Goal: Transaction & Acquisition: Purchase product/service

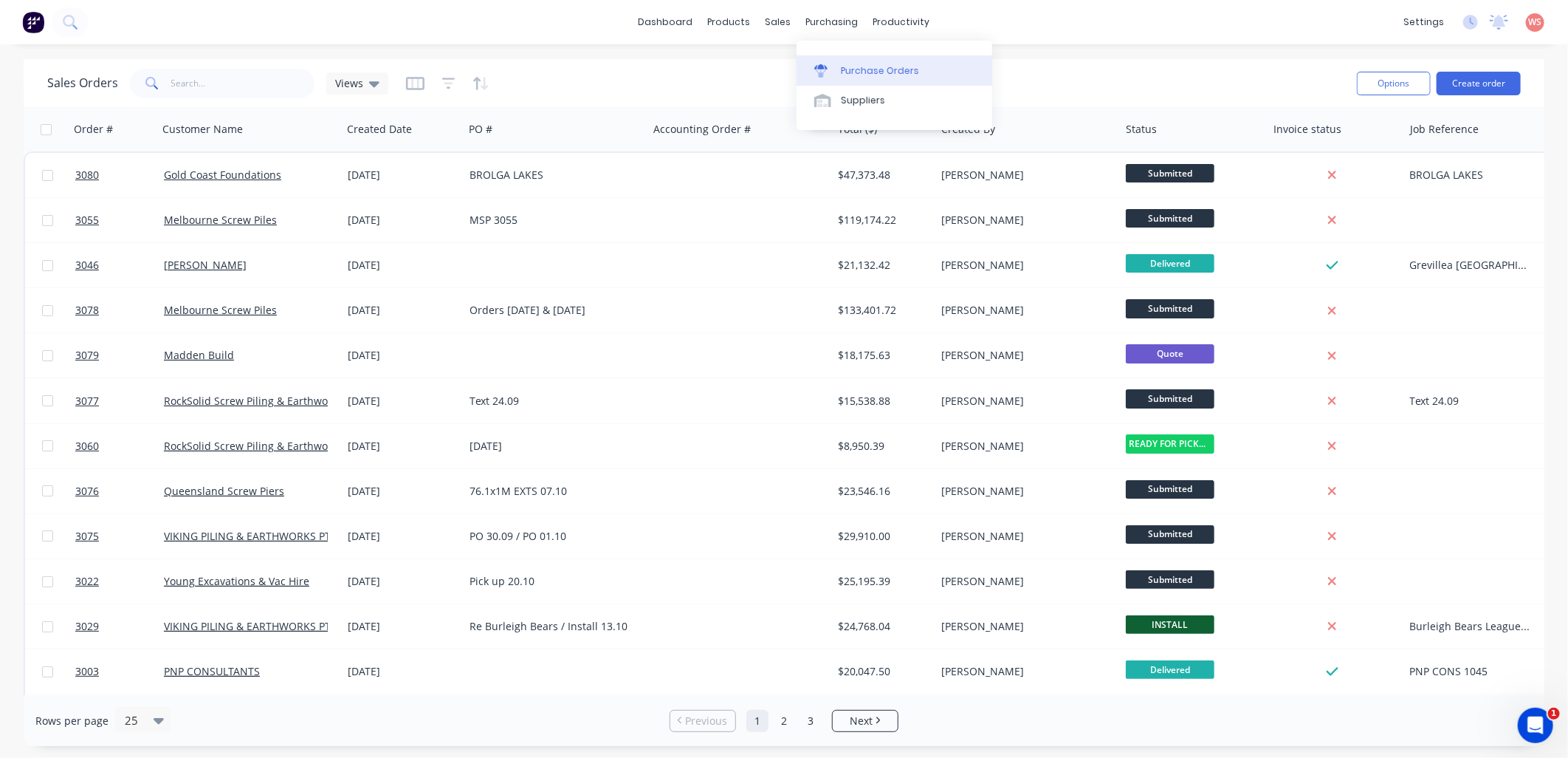
click at [851, 74] on div "Purchase Orders" at bounding box center [880, 71] width 78 height 13
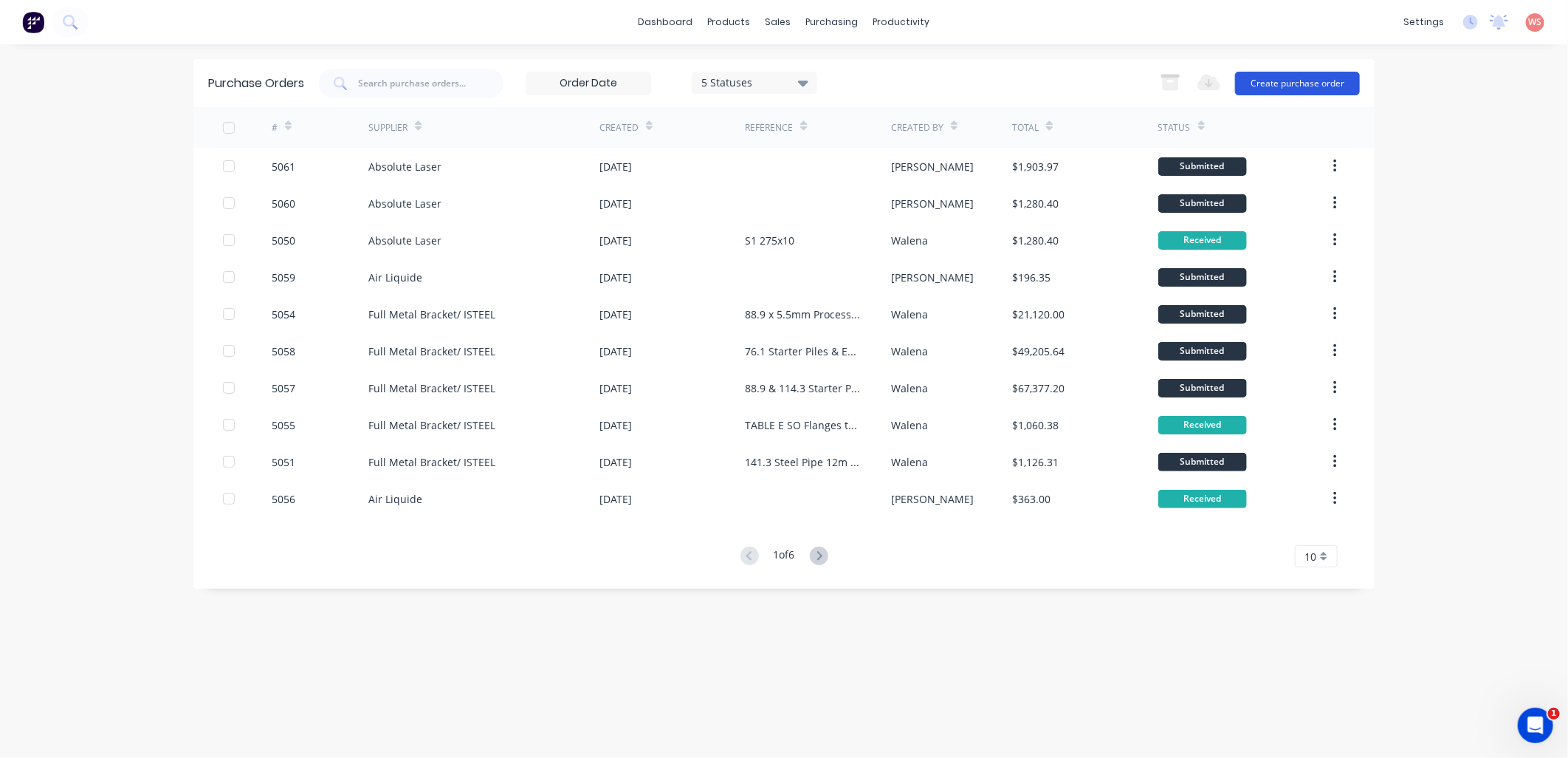
click at [1339, 79] on button "Create purchase order" at bounding box center [1297, 83] width 124 height 23
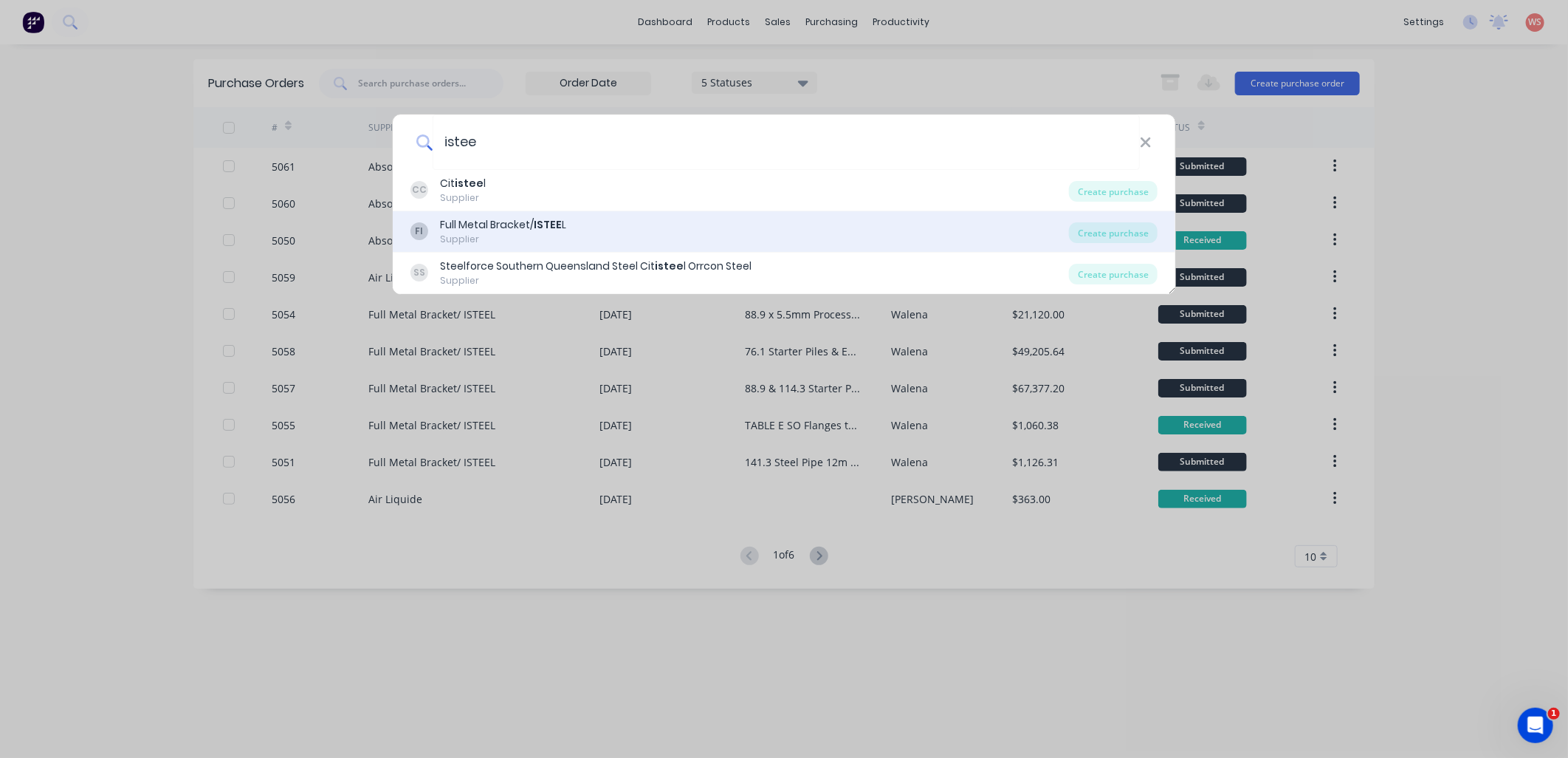
type input "istee"
click at [564, 212] on div "FI Full Metal Bracket/ ISTEE L Supplier Create purchase" at bounding box center [784, 231] width 783 height 42
click at [564, 231] on div "Full Metal Bracket/ ISTEE L" at bounding box center [503, 225] width 126 height 16
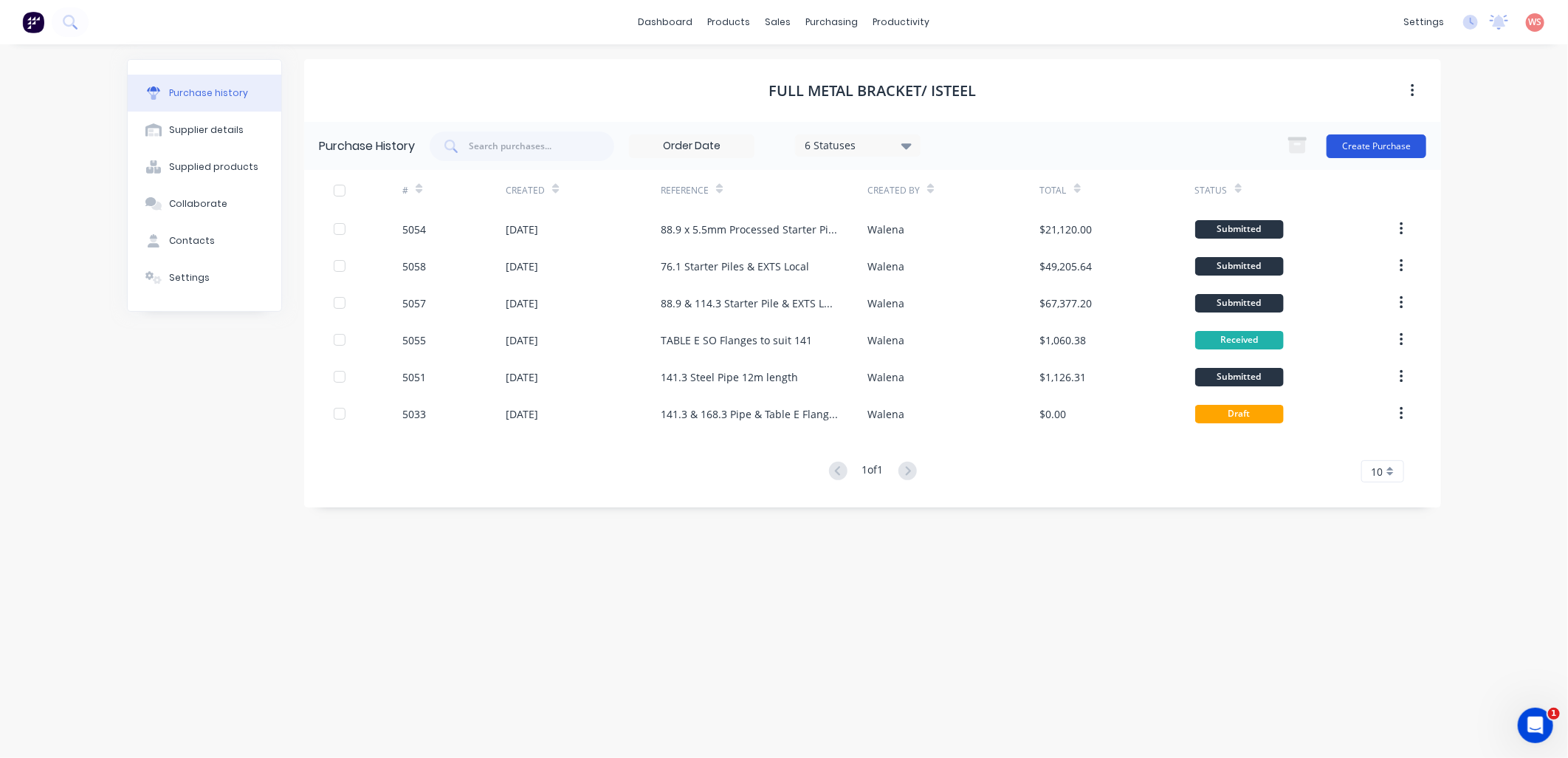
click at [1393, 143] on button "Create Purchase" at bounding box center [1376, 146] width 99 height 23
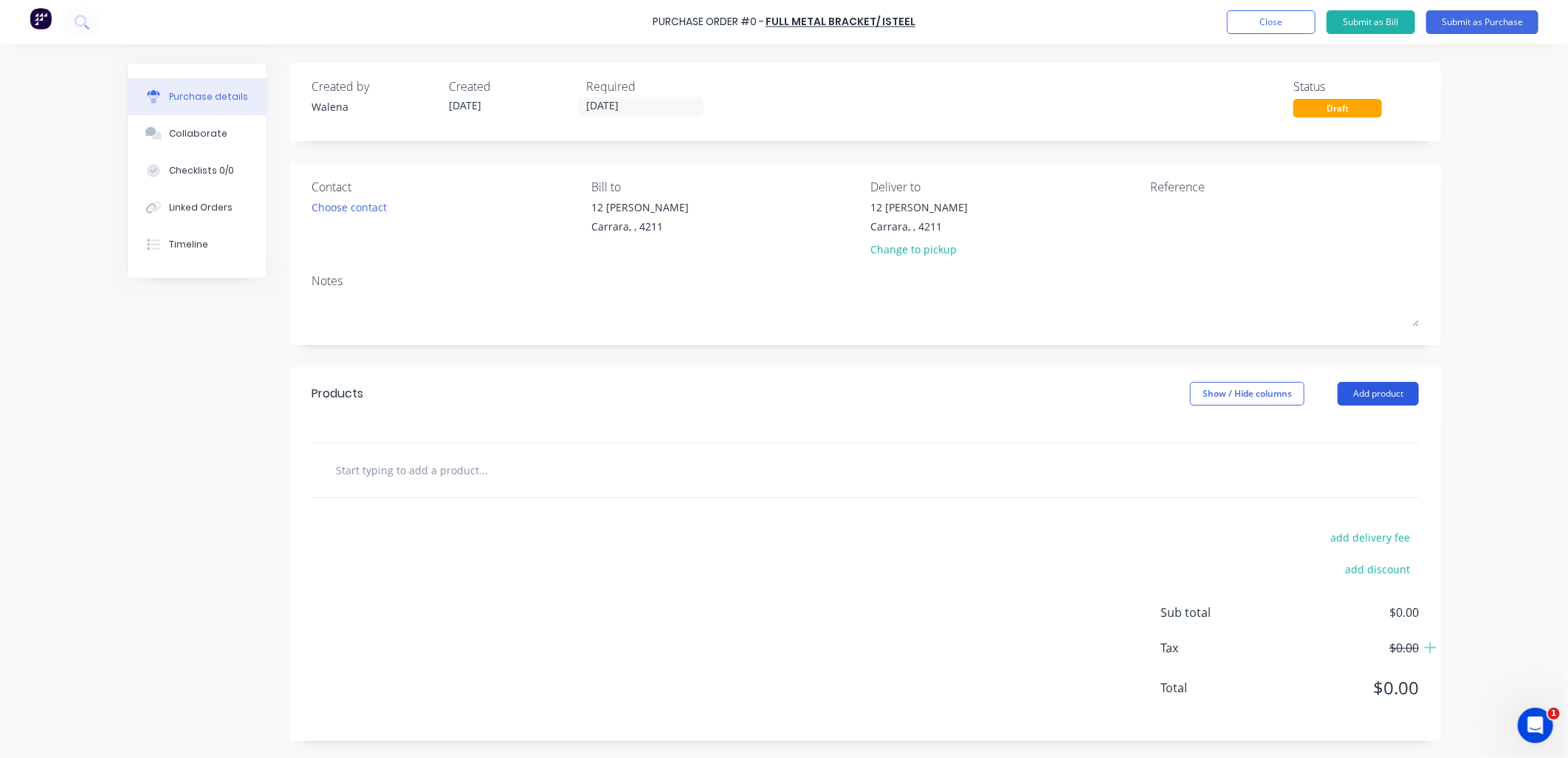
click at [1353, 398] on button "Add product" at bounding box center [1378, 393] width 81 height 23
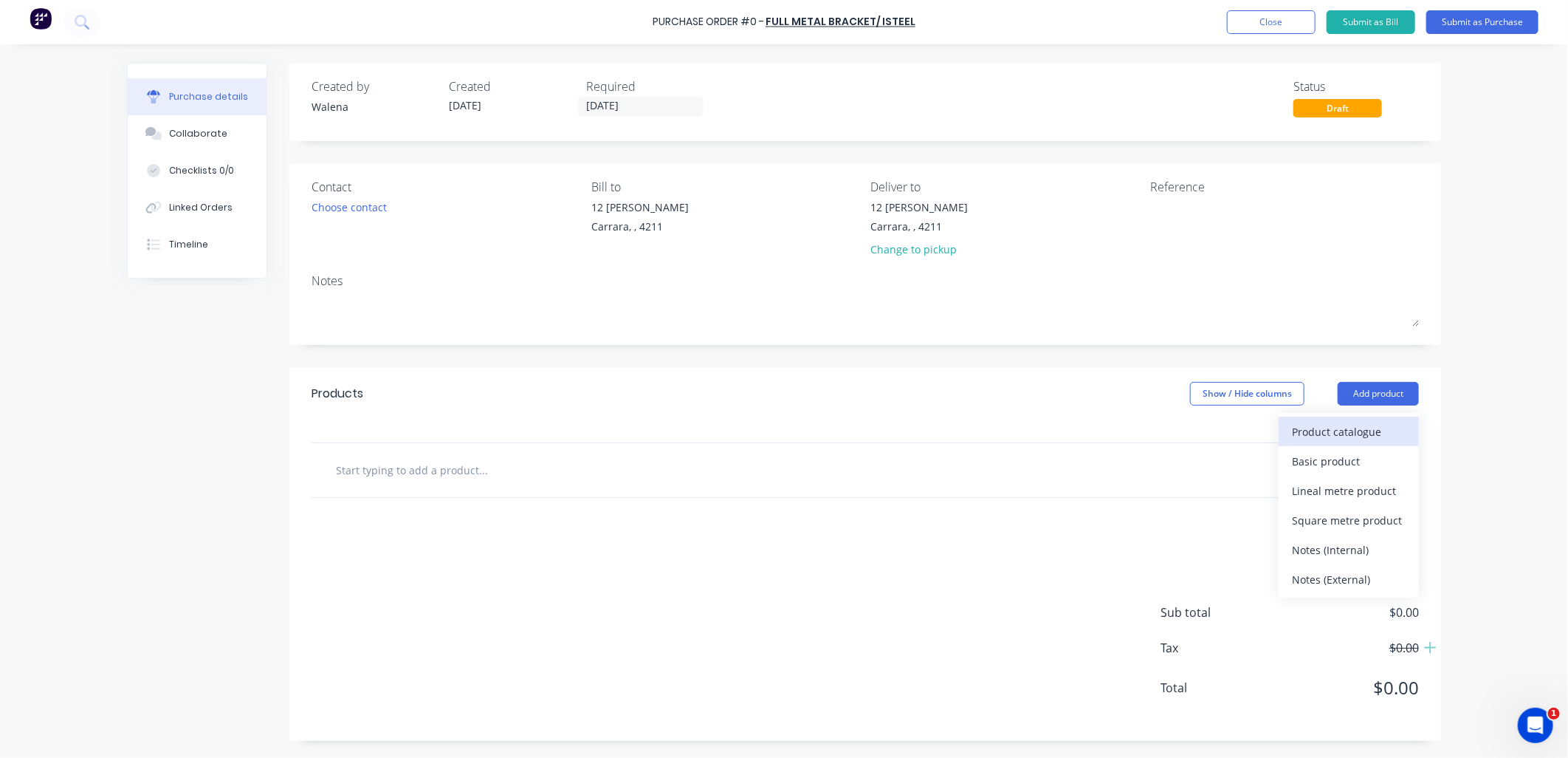
click at [1347, 428] on div "Product catalogue" at bounding box center [1348, 431] width 113 height 21
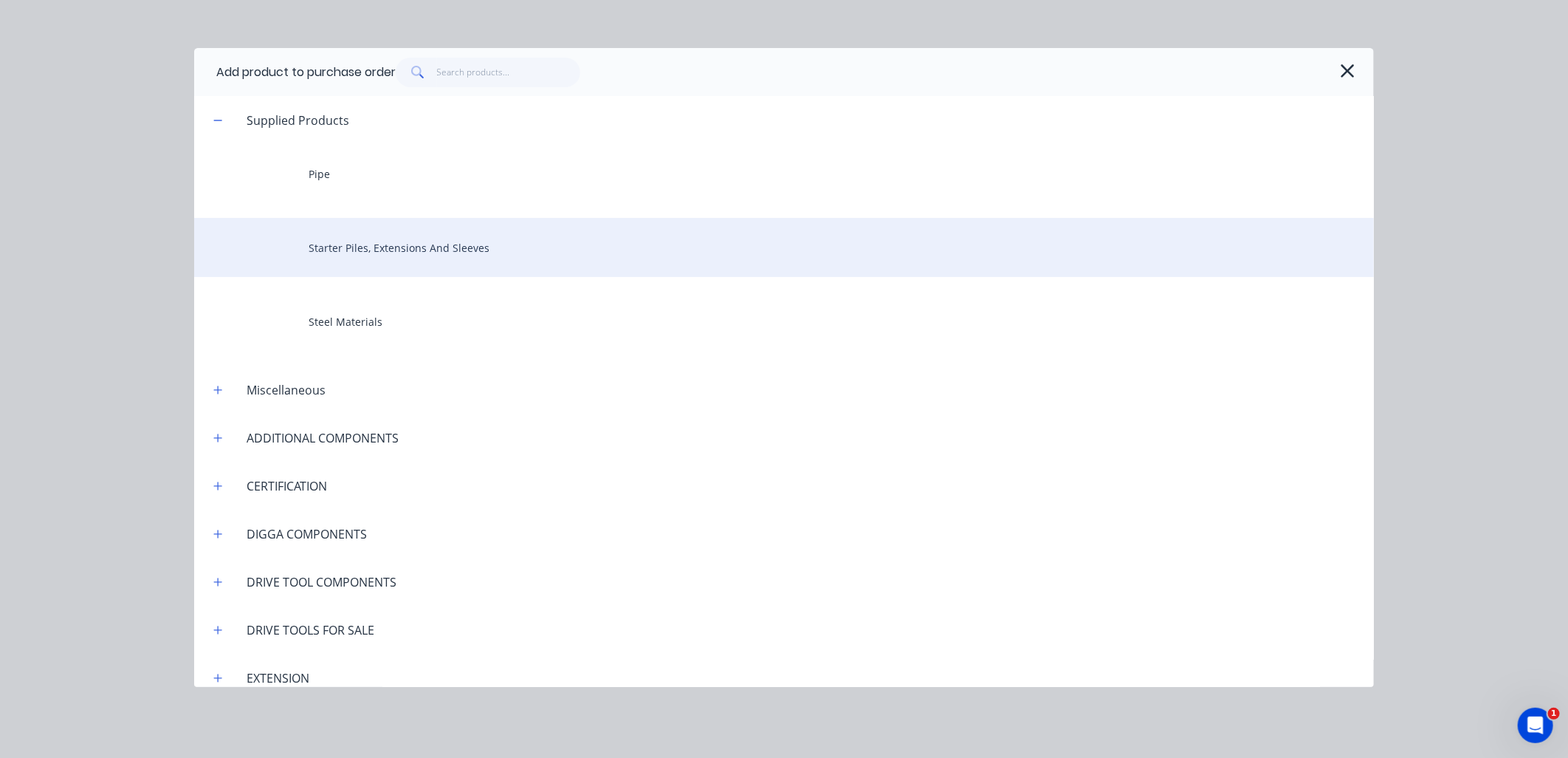
click at [452, 249] on div "Starter Piles, Extensions And Sleeves" at bounding box center [784, 248] width 1180 height 59
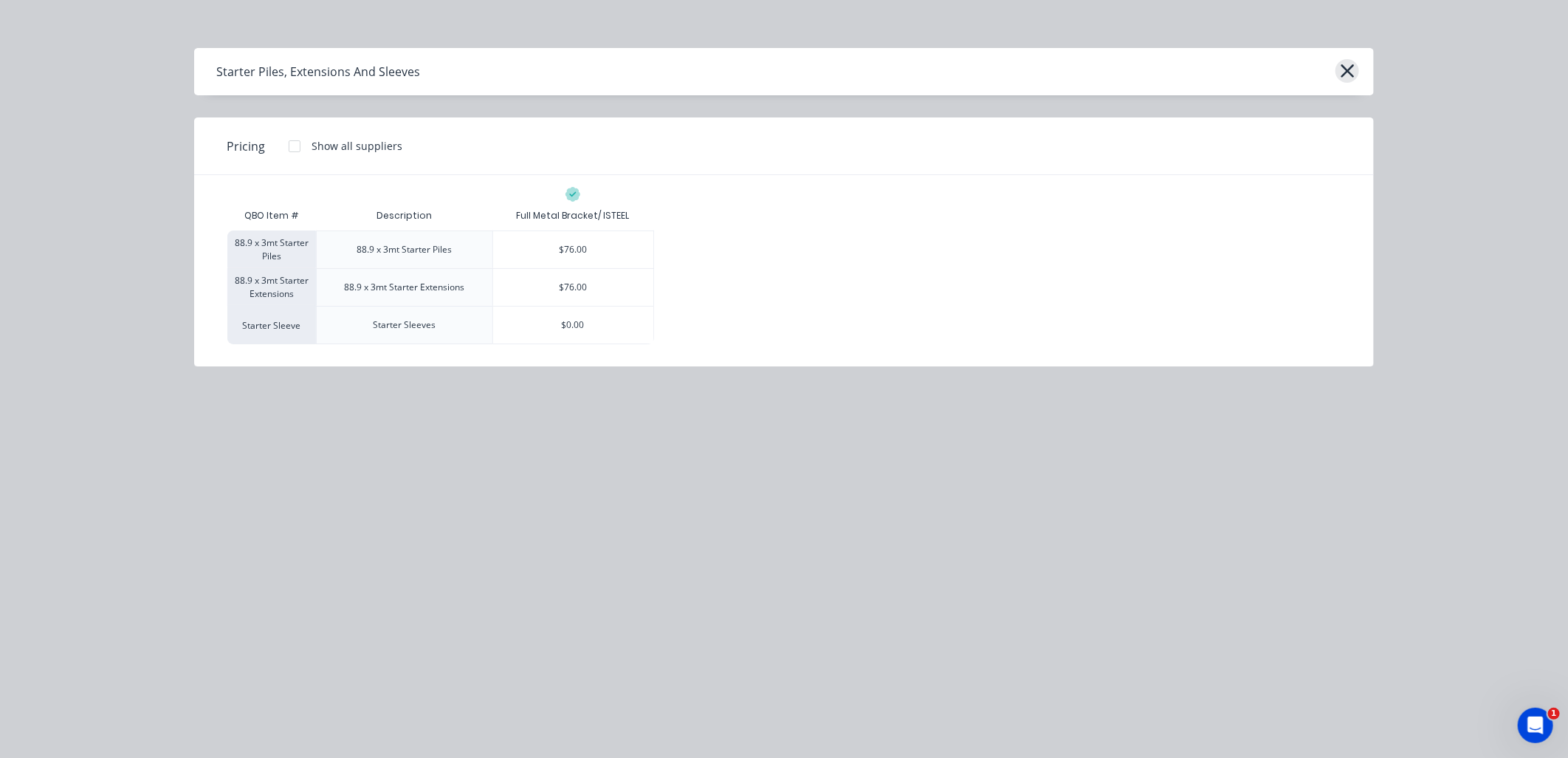
click at [1346, 69] on icon "button" at bounding box center [1347, 71] width 16 height 20
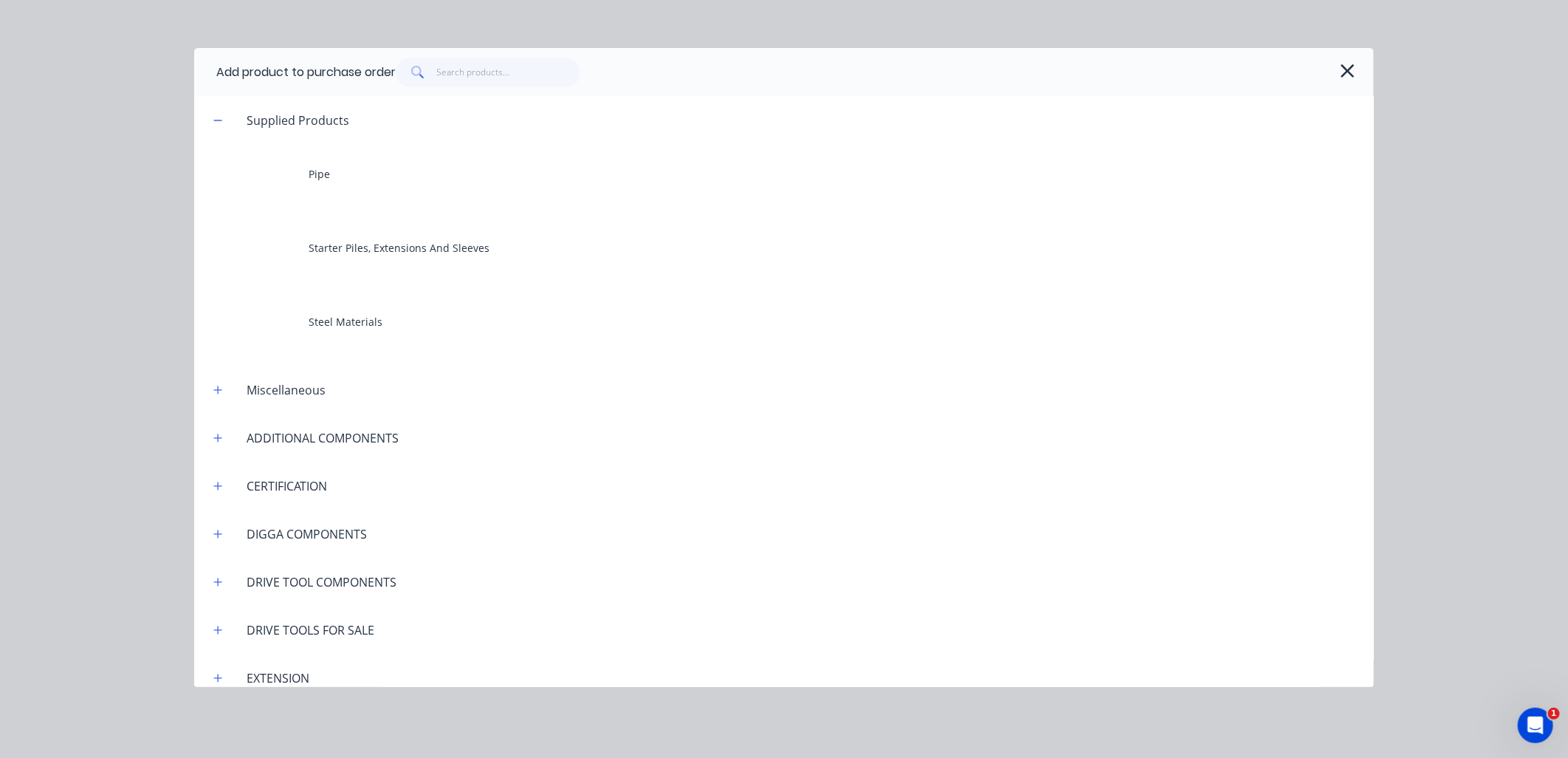
click at [437, 81] on span at bounding box center [416, 72] width 42 height 30
click at [445, 77] on input "text" at bounding box center [509, 72] width 144 height 30
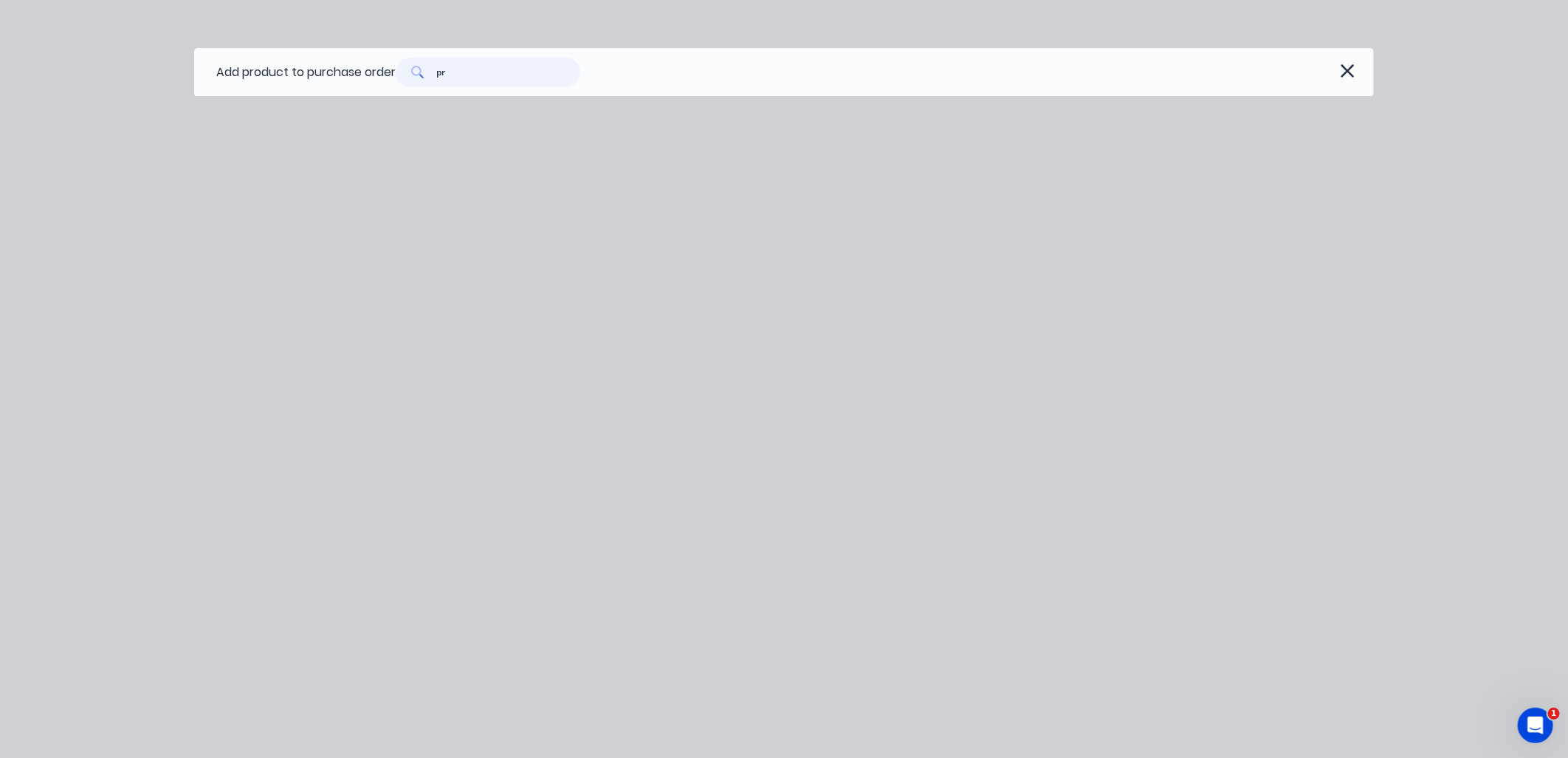
type input "p"
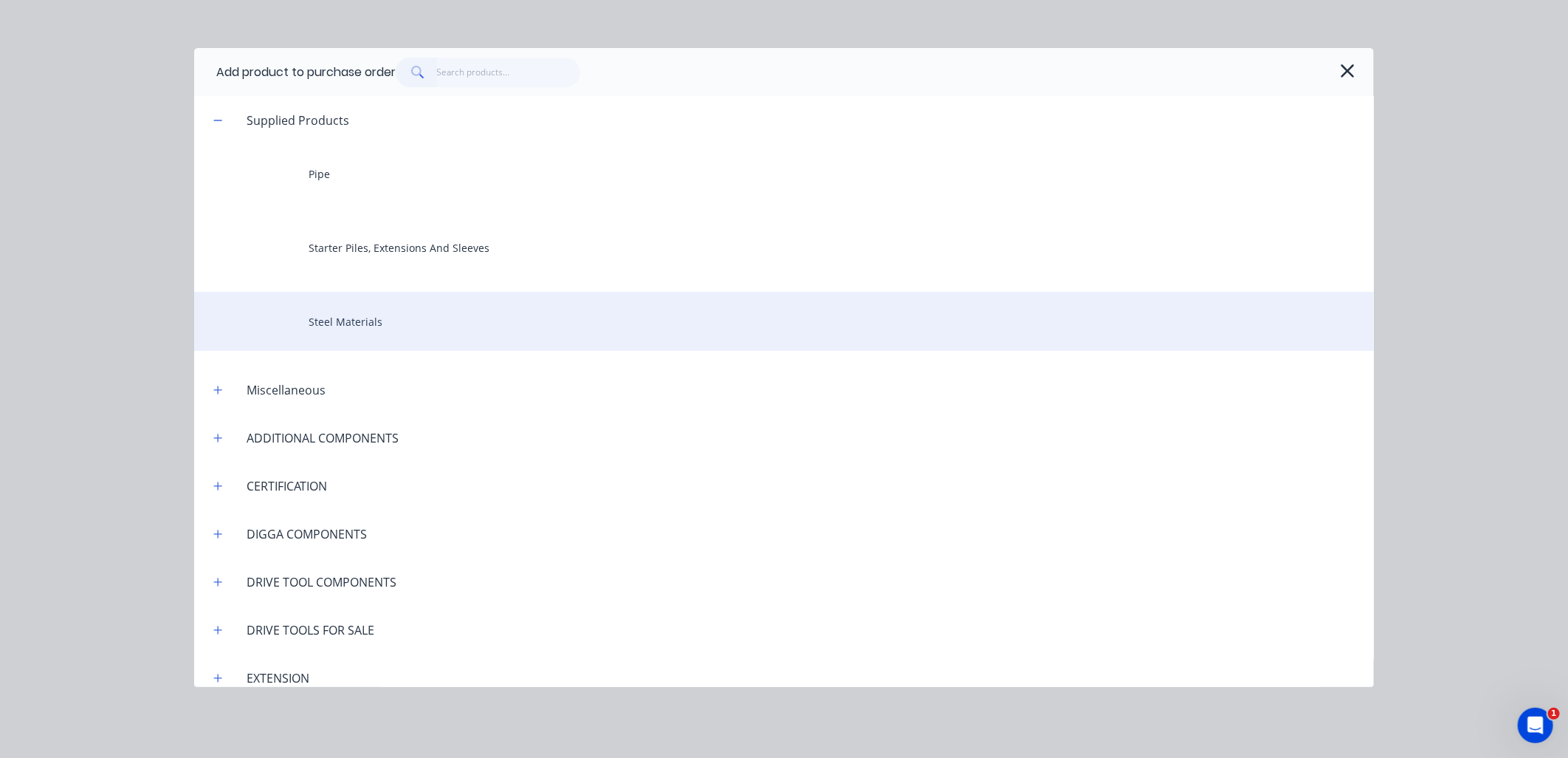
click at [342, 314] on div "Steel Materials" at bounding box center [784, 321] width 1180 height 59
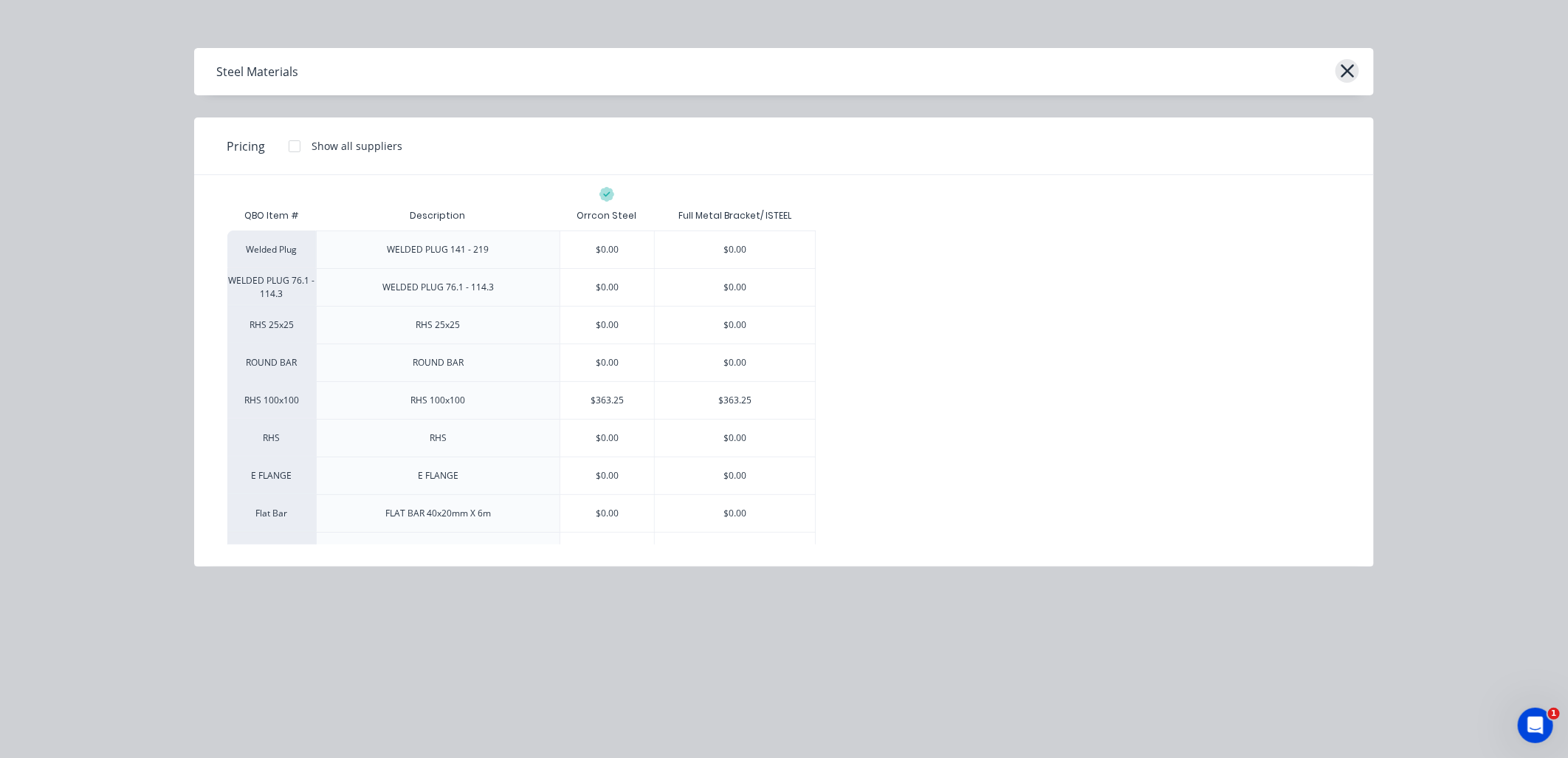
click at [1349, 74] on icon "button" at bounding box center [1347, 71] width 16 height 20
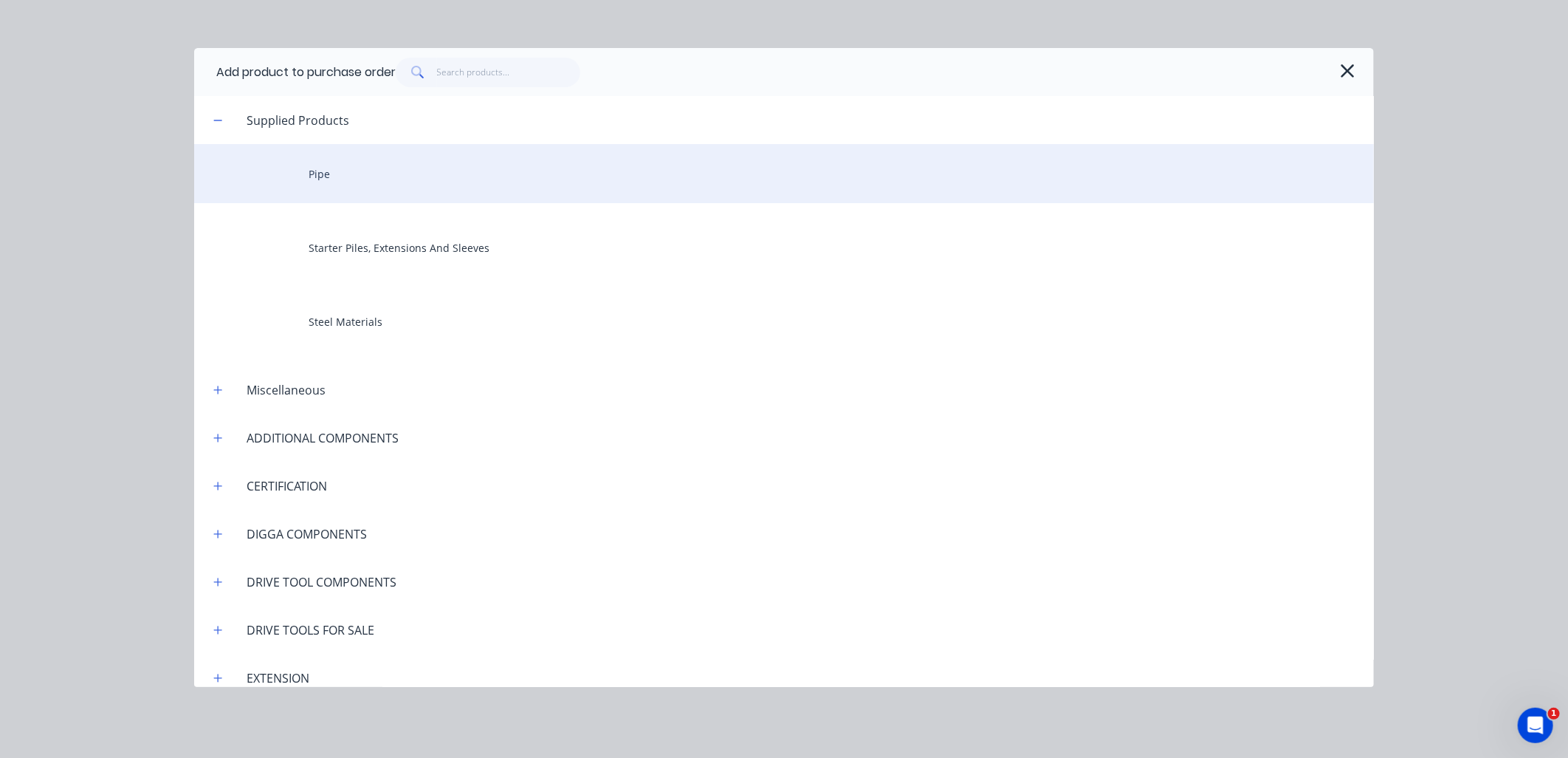
click at [329, 168] on div "Pipe" at bounding box center [784, 174] width 1180 height 59
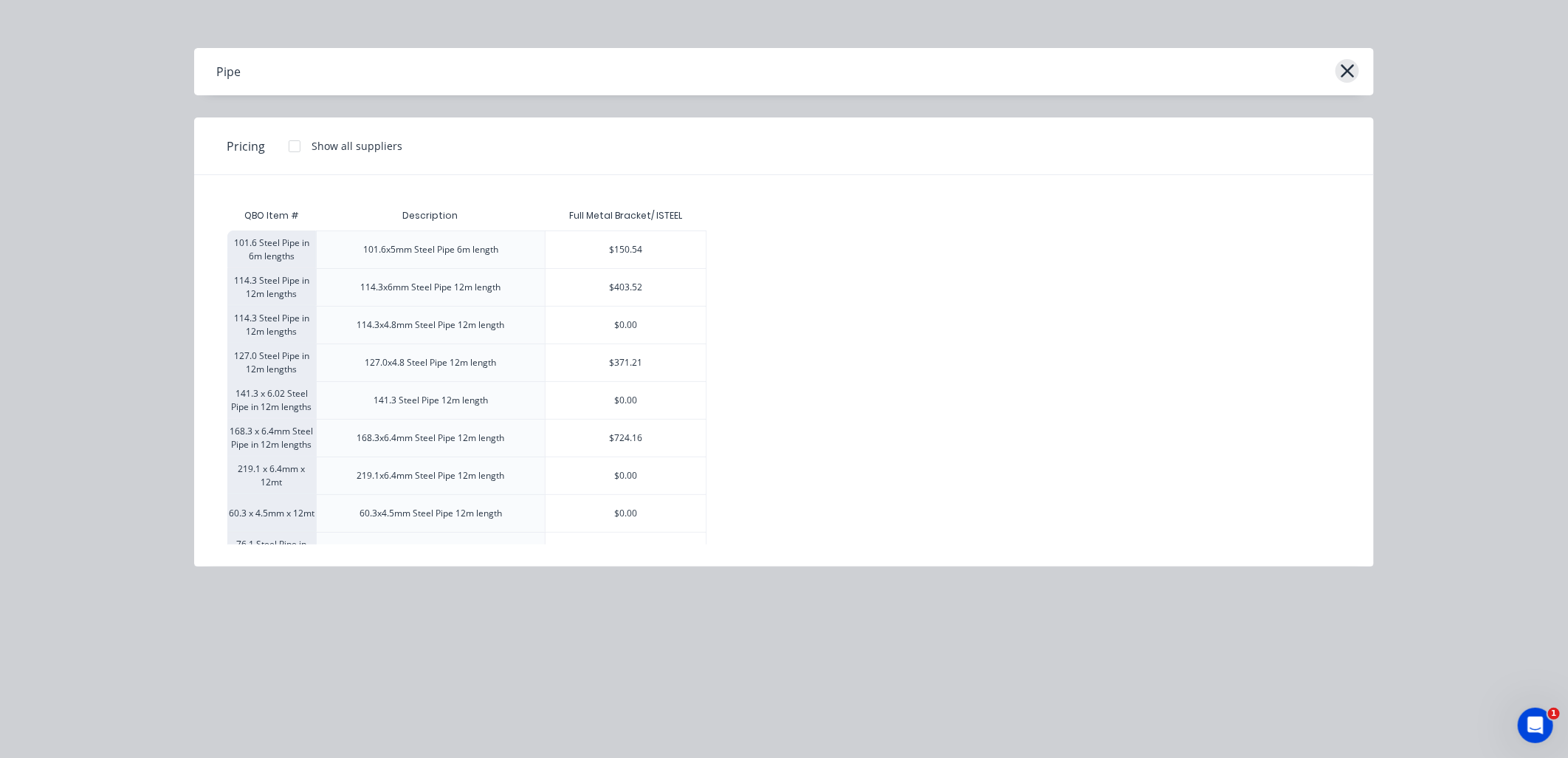
click at [1347, 62] on icon "button" at bounding box center [1347, 71] width 16 height 20
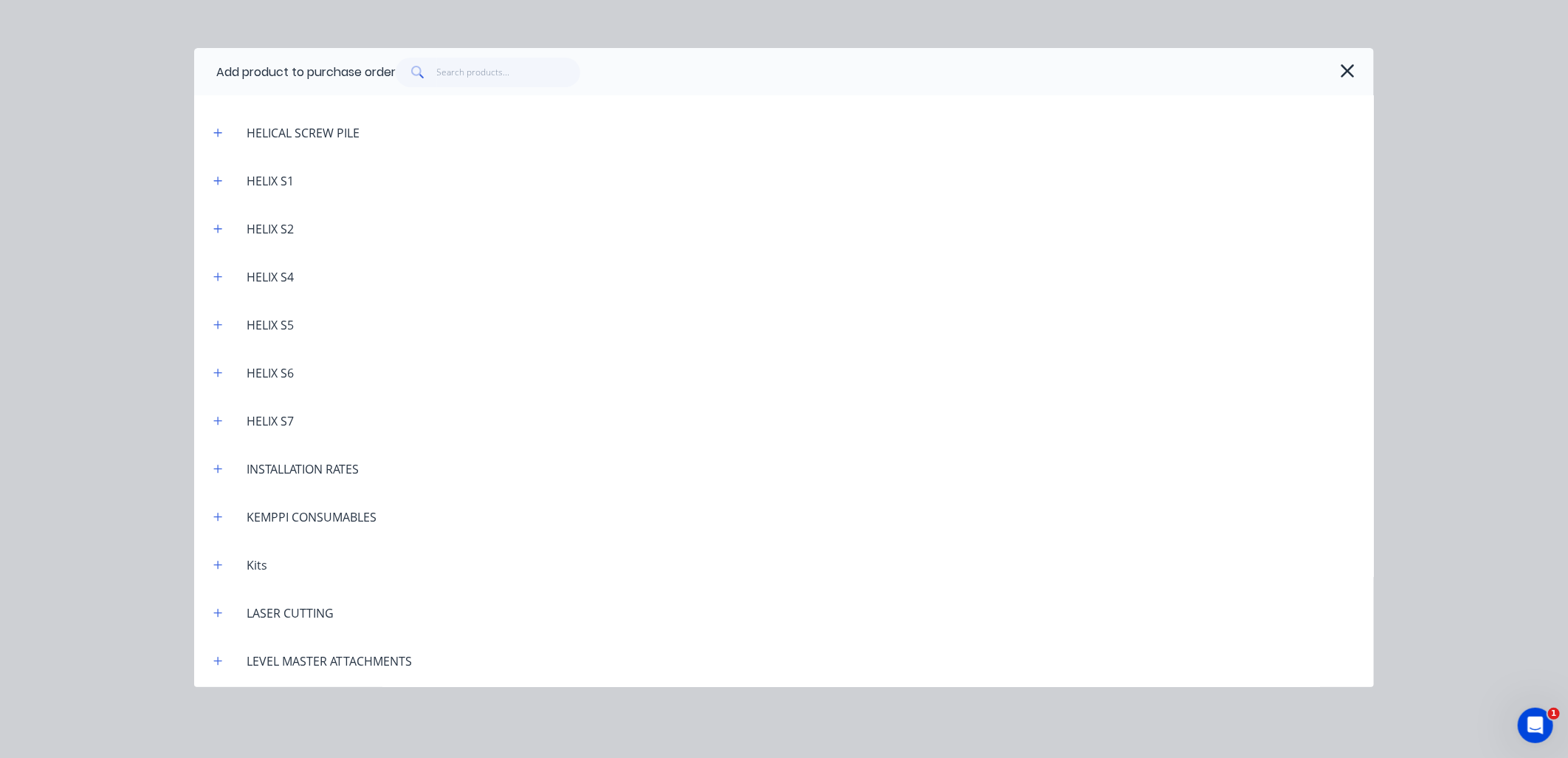
scroll to position [985, 0]
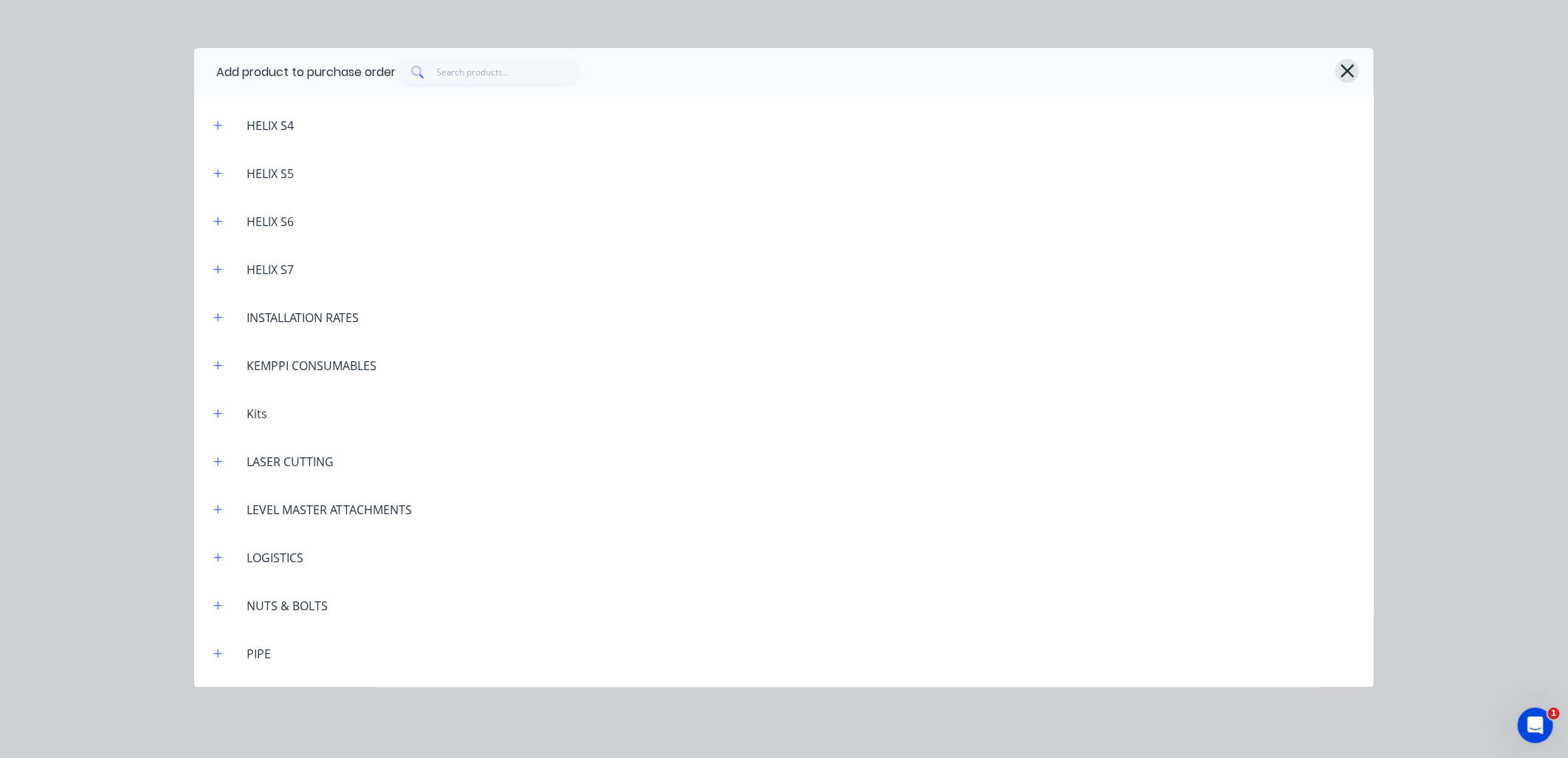
click at [1352, 74] on icon "button" at bounding box center [1347, 71] width 13 height 13
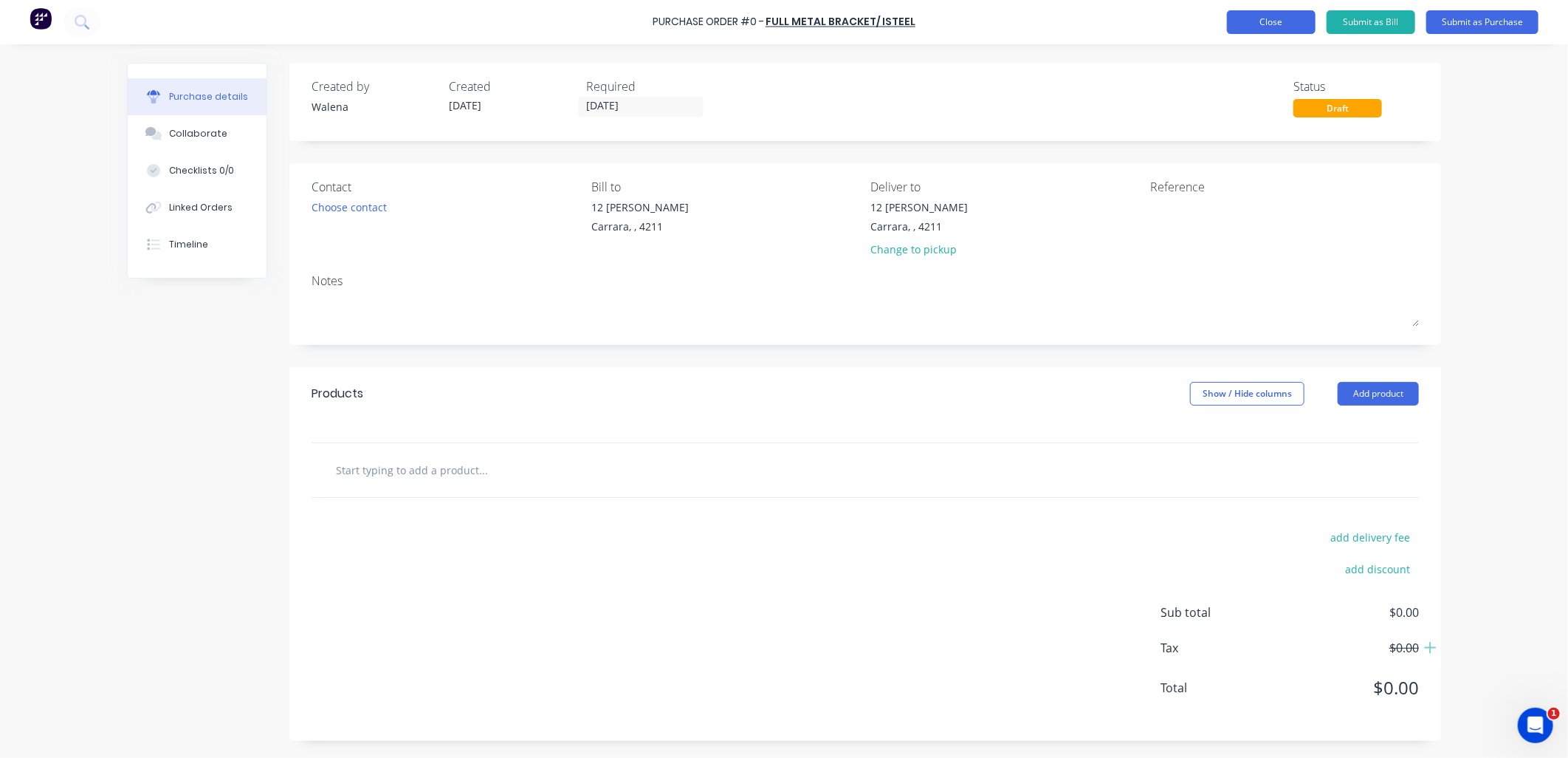
click at [1263, 25] on button "Close" at bounding box center [1270, 21] width 88 height 23
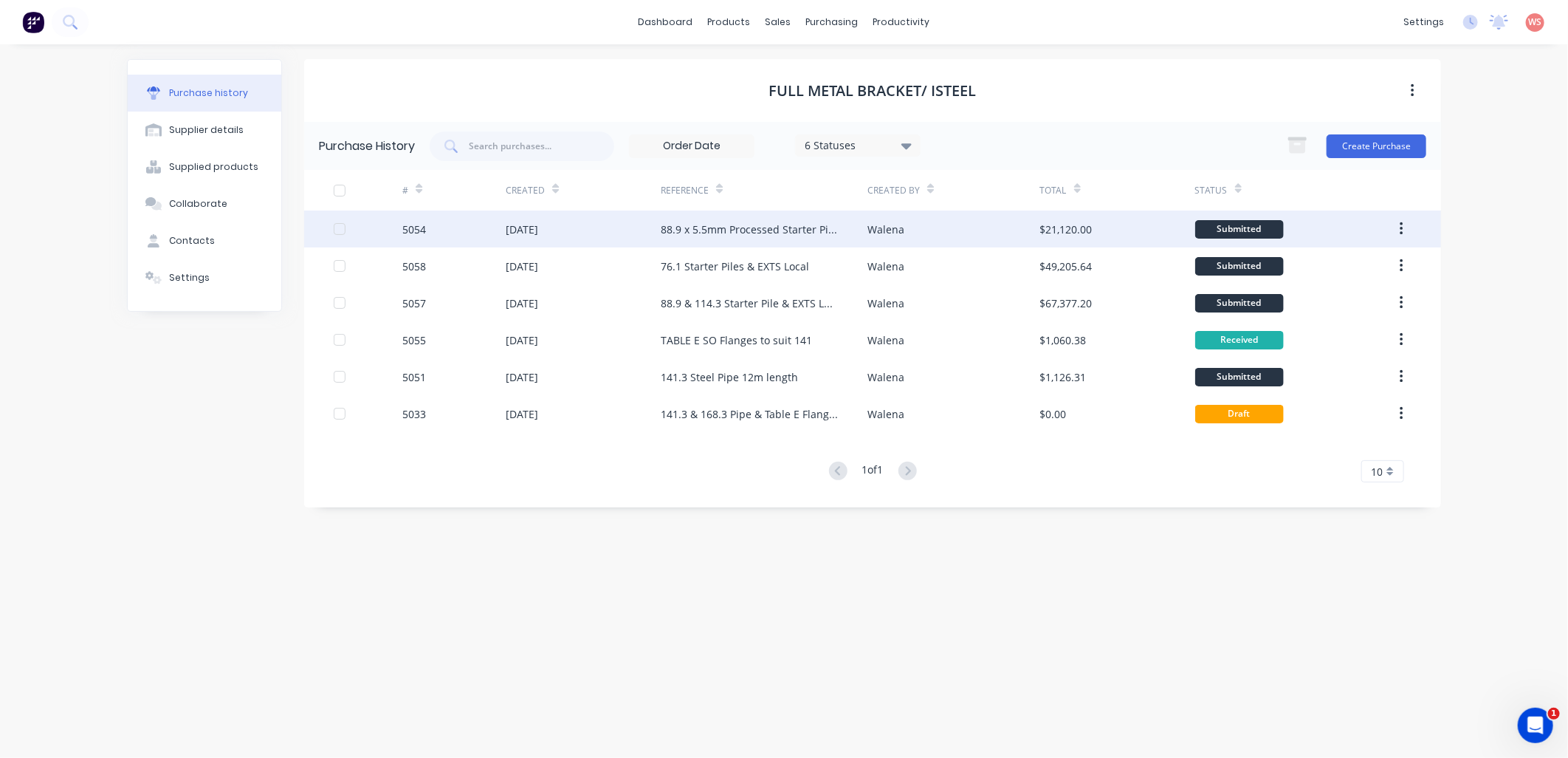
click at [709, 219] on div "88.9 x 5.5mm Processed Starter Piles" at bounding box center [764, 229] width 207 height 37
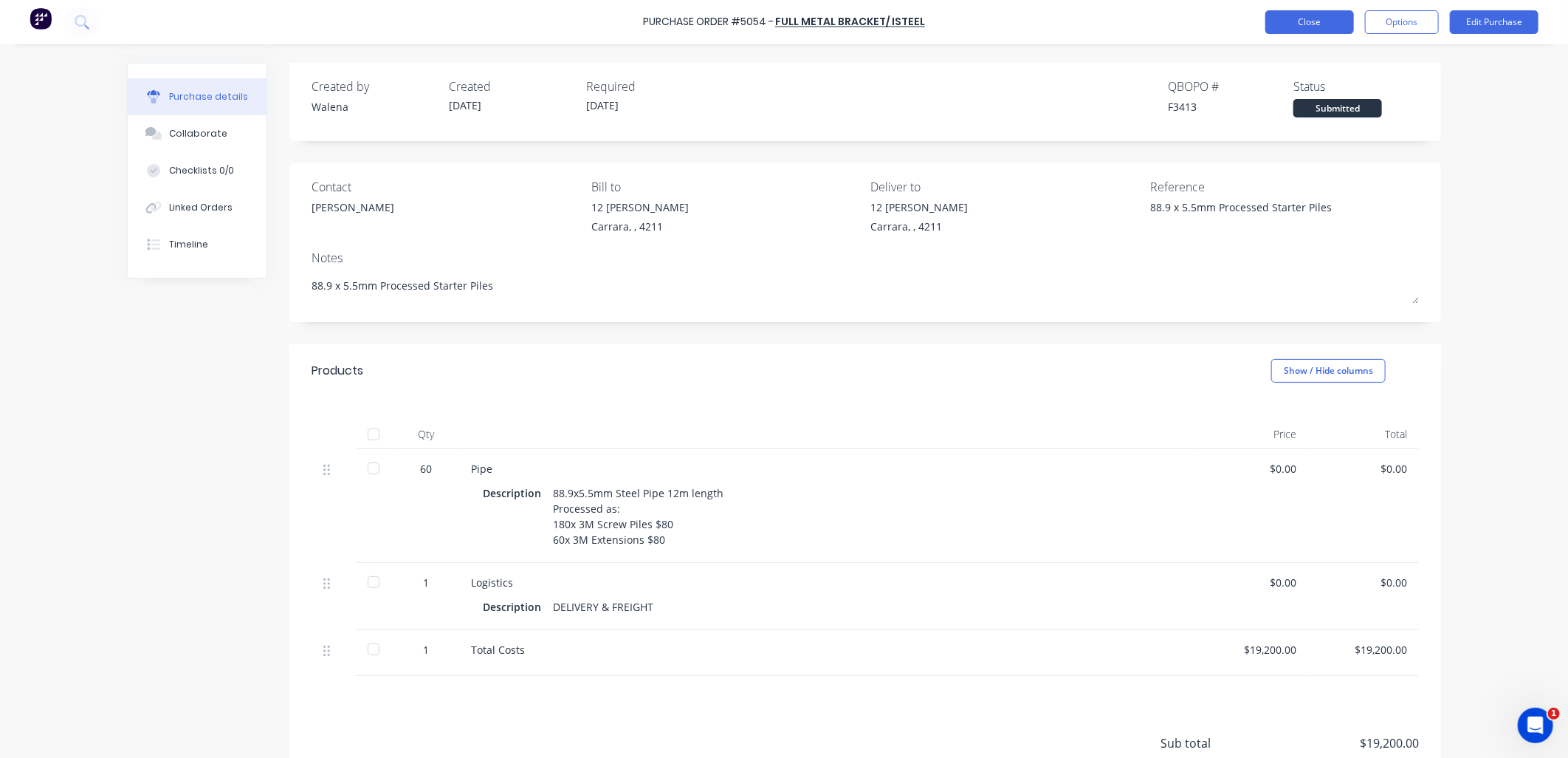
click at [1311, 16] on button "Close" at bounding box center [1309, 21] width 88 height 23
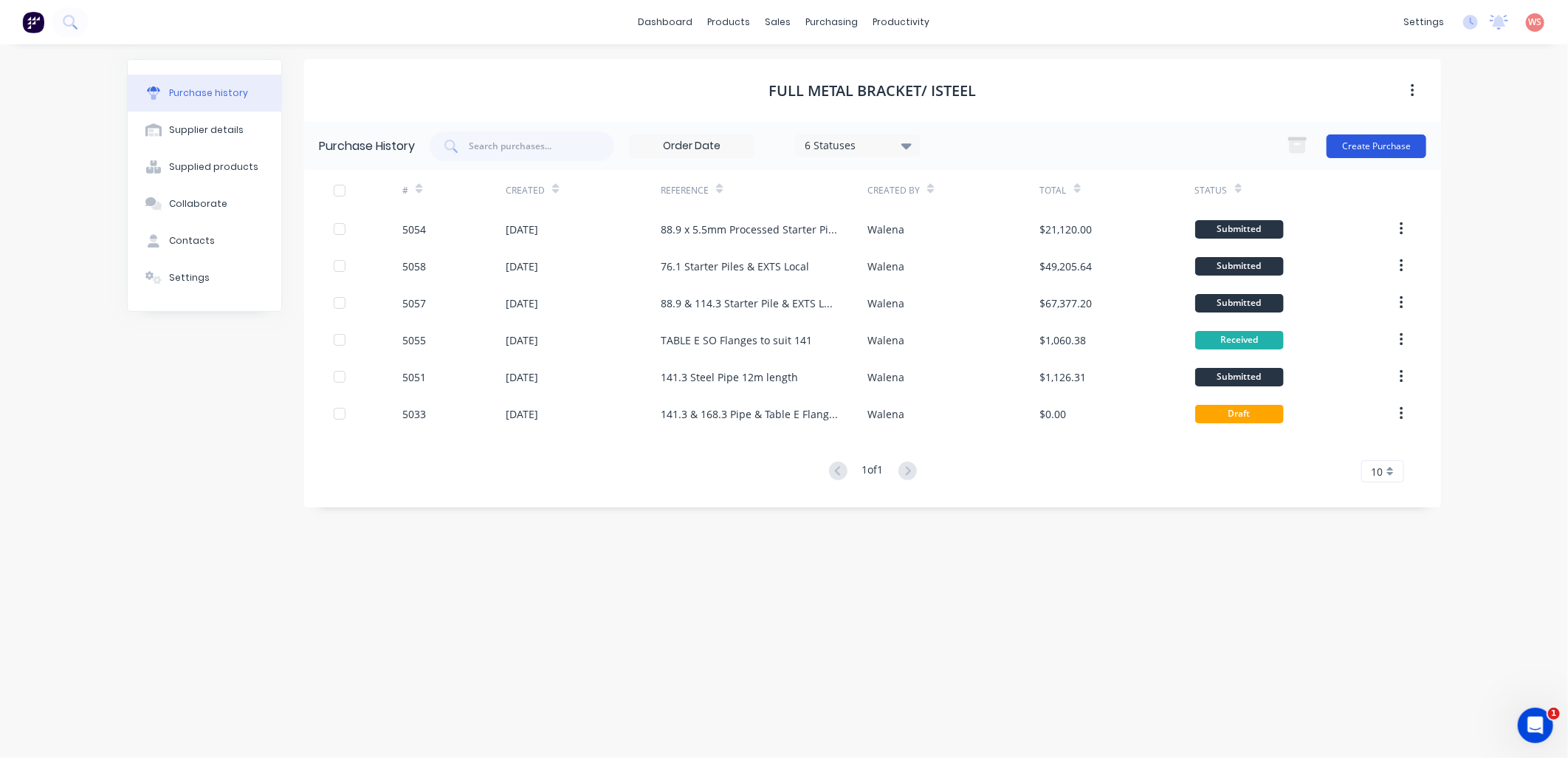
click at [1364, 144] on button "Create Purchase" at bounding box center [1376, 146] width 99 height 23
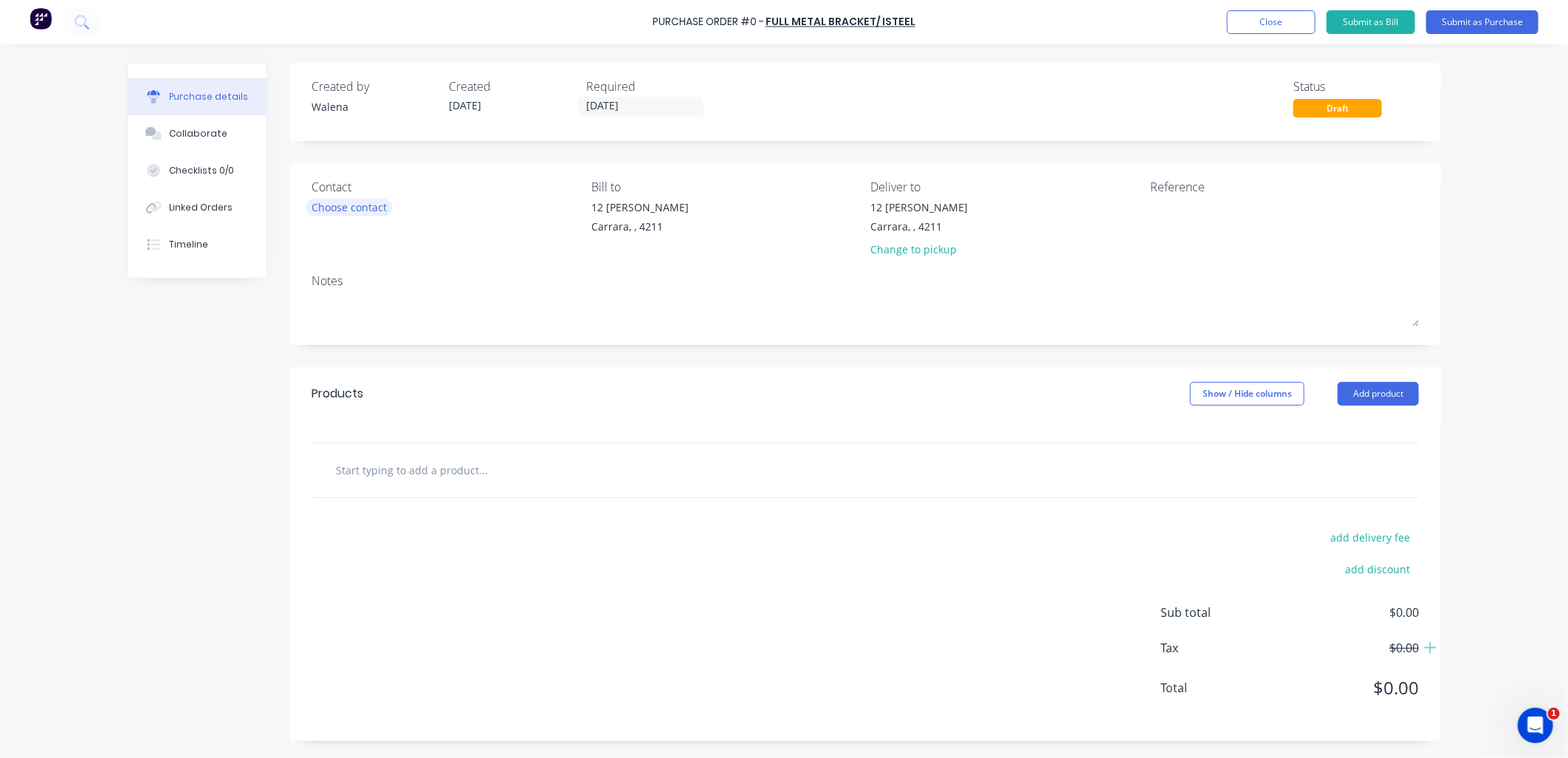
click at [325, 209] on div "Choose contact" at bounding box center [349, 207] width 75 height 16
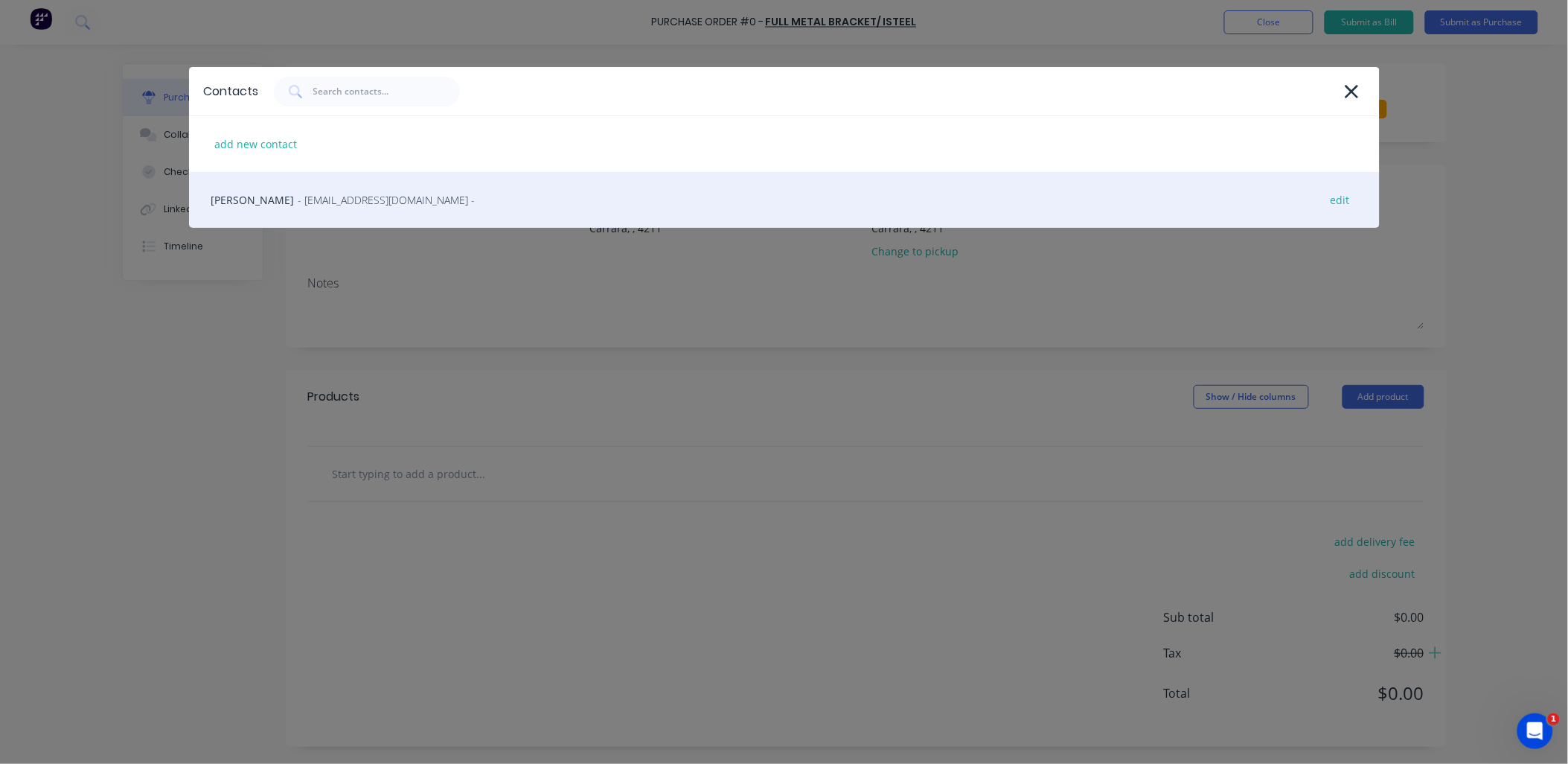
click at [318, 201] on span "- [EMAIL_ADDRESS][DOMAIN_NAME] -" at bounding box center [387, 199] width 177 height 16
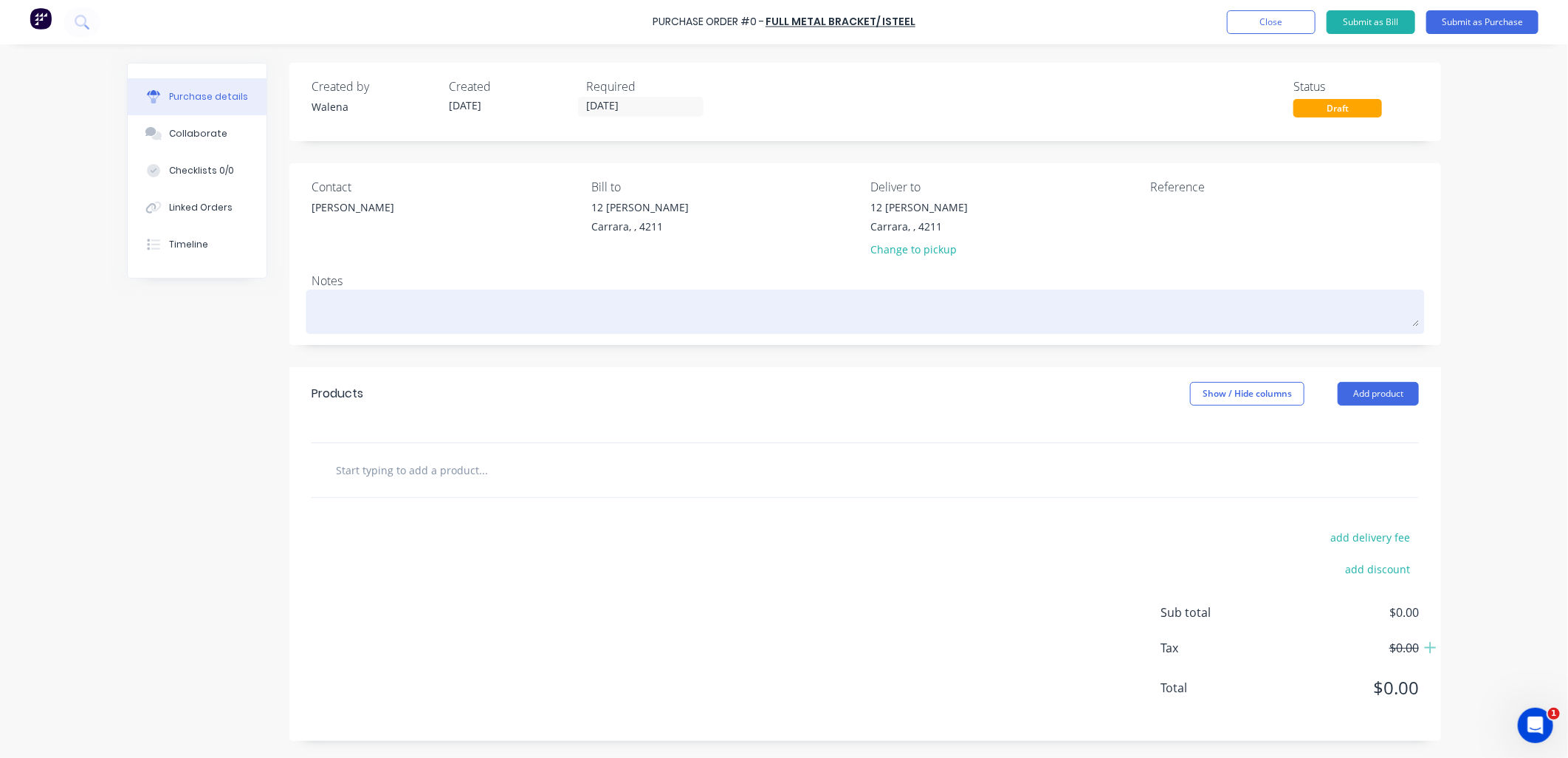
click at [325, 308] on textarea at bounding box center [865, 310] width 1108 height 33
type textarea "x"
type textarea "P"
type textarea "x"
type textarea "Pr"
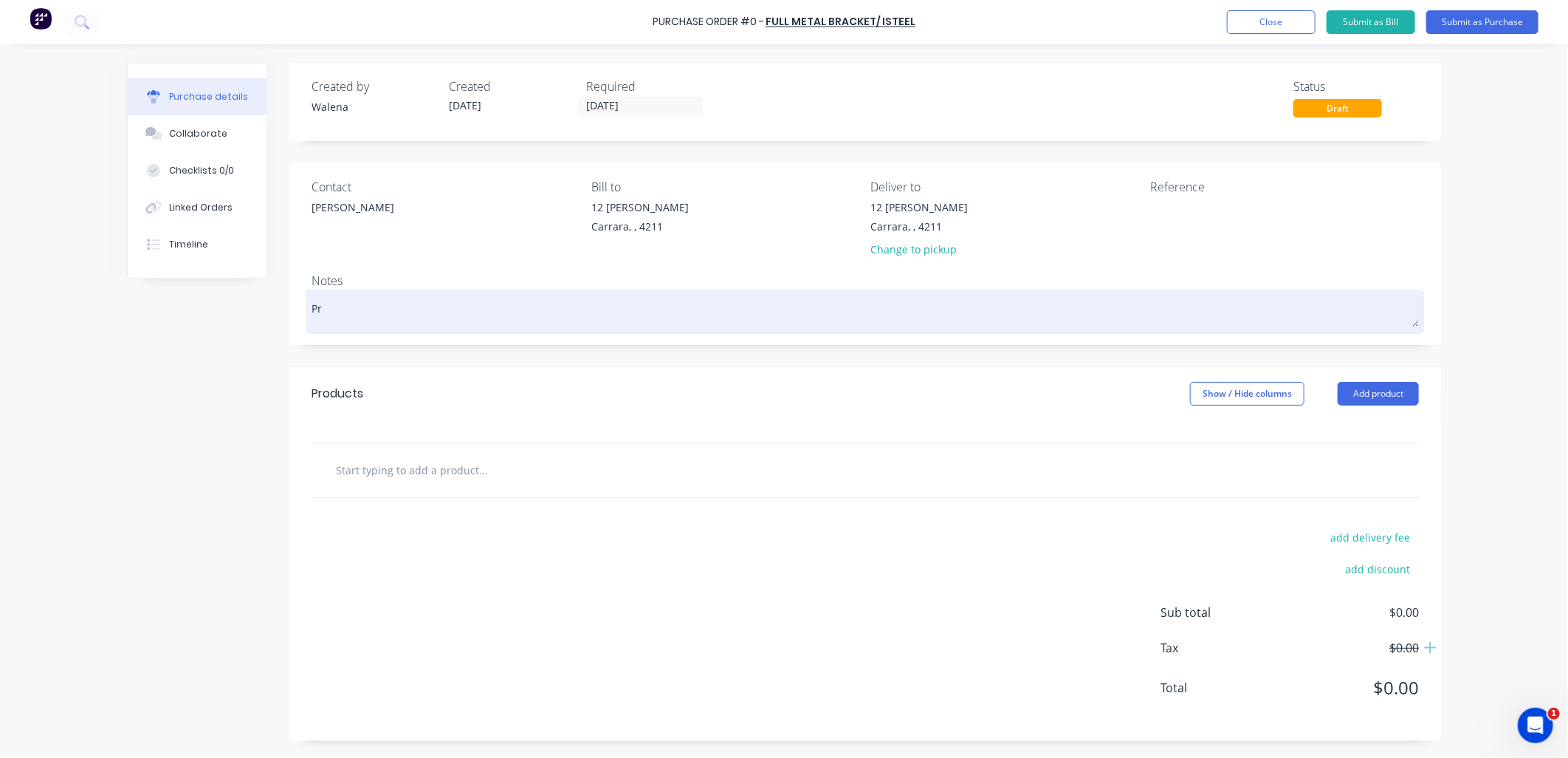
type textarea "x"
type textarea "Pro"
type textarea "x"
type textarea "Proc"
type textarea "x"
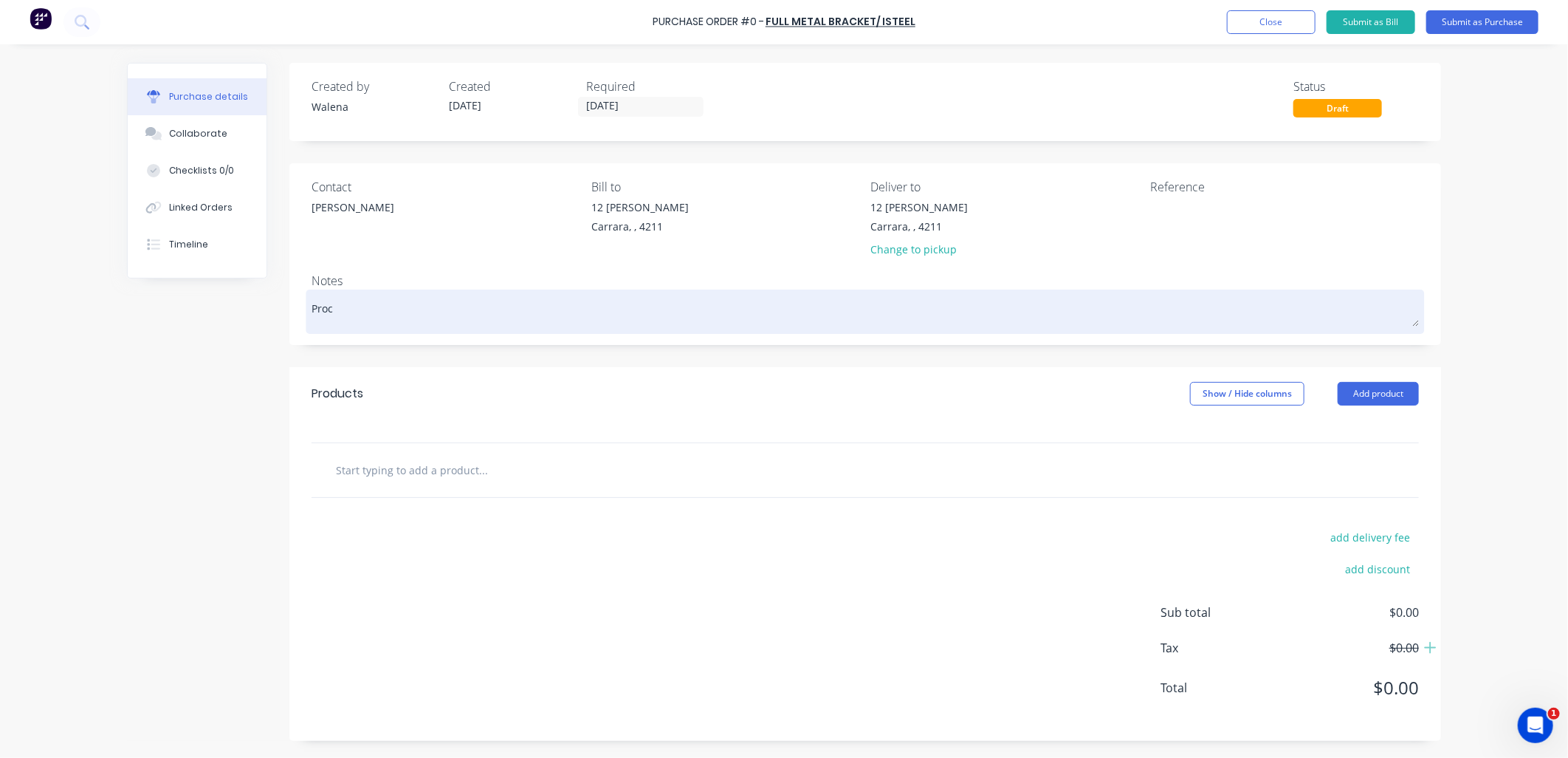
type textarea "Proce"
type textarea "x"
type textarea "Proces"
type textarea "x"
type textarea "Process"
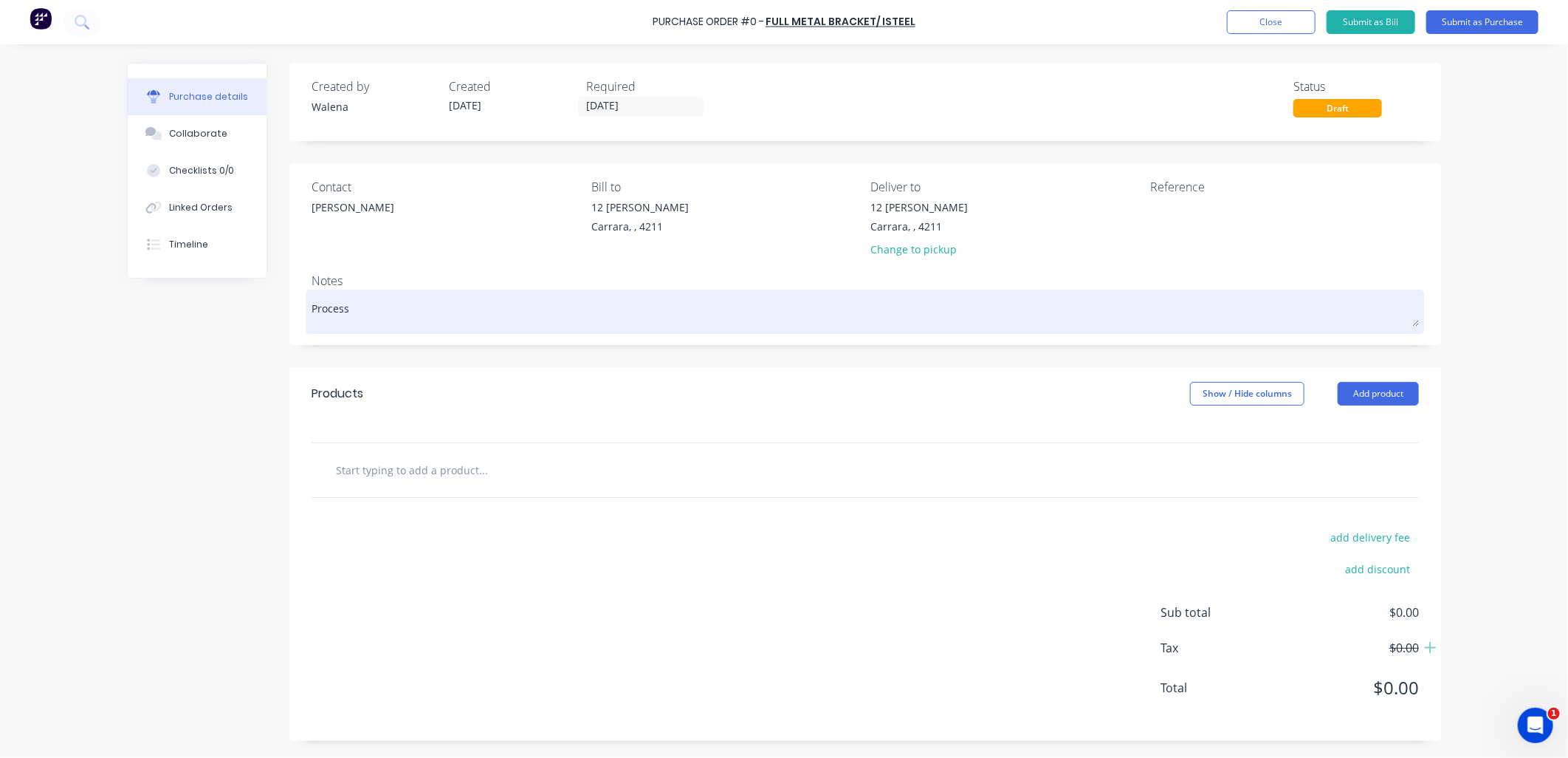
type textarea "x"
type textarea "Processe"
type textarea "x"
type textarea "Processed"
type textarea "x"
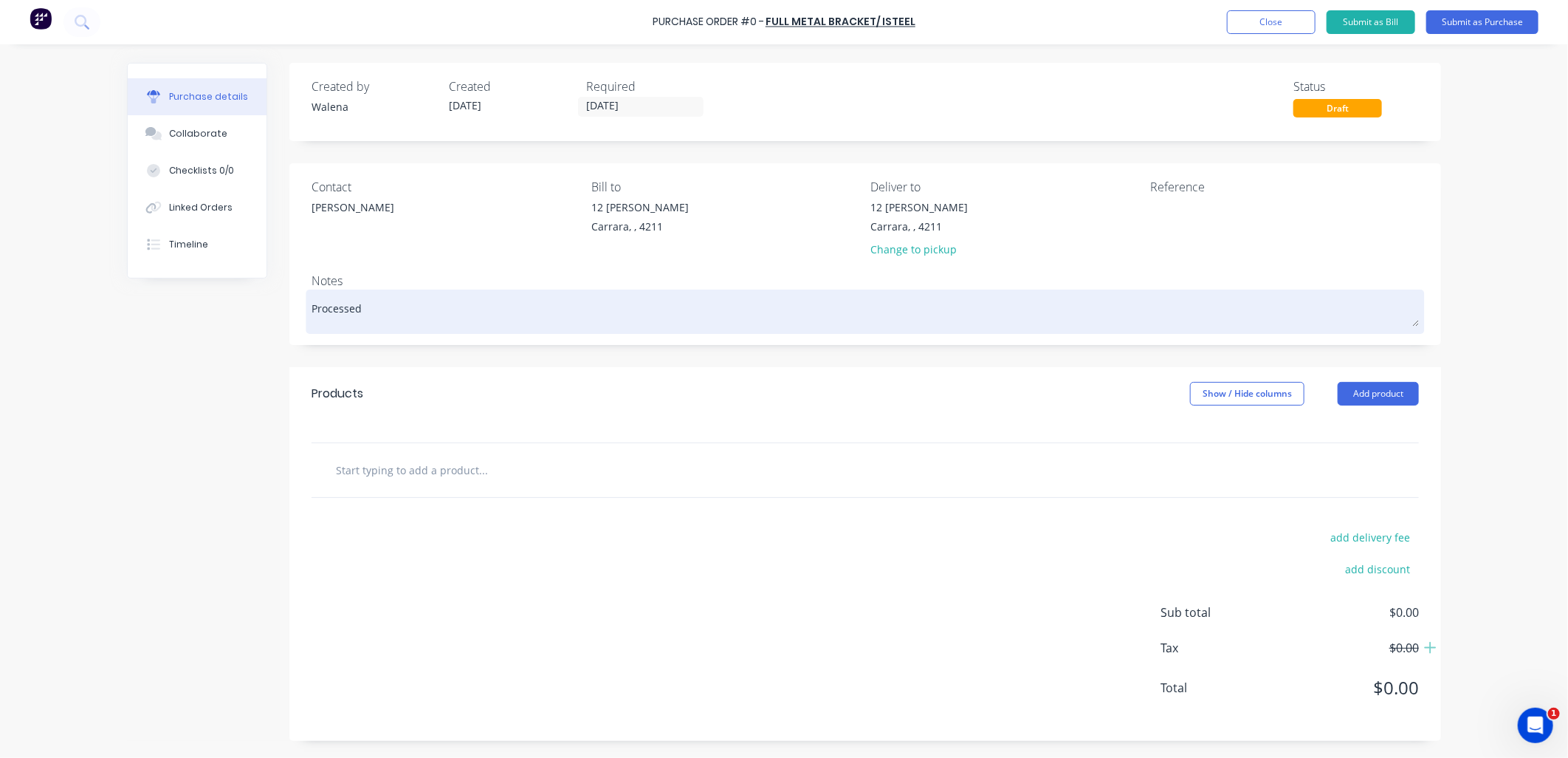
type textarea "Processe"
type textarea "x"
type textarea "Processes"
type textarea "x"
type textarea "Processesd"
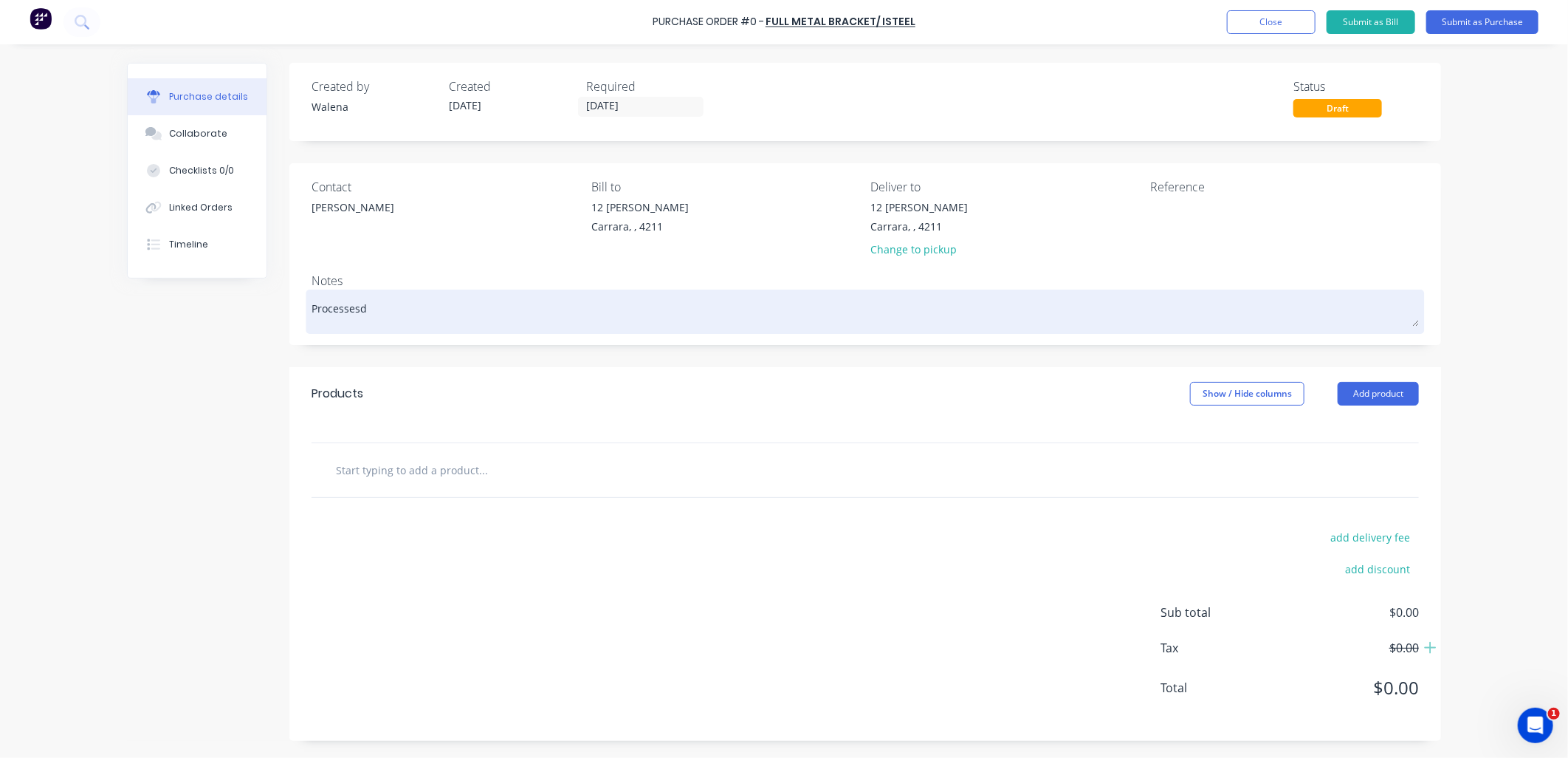
type textarea "x"
type textarea "Processesd"
type textarea "x"
type textarea "Processed"
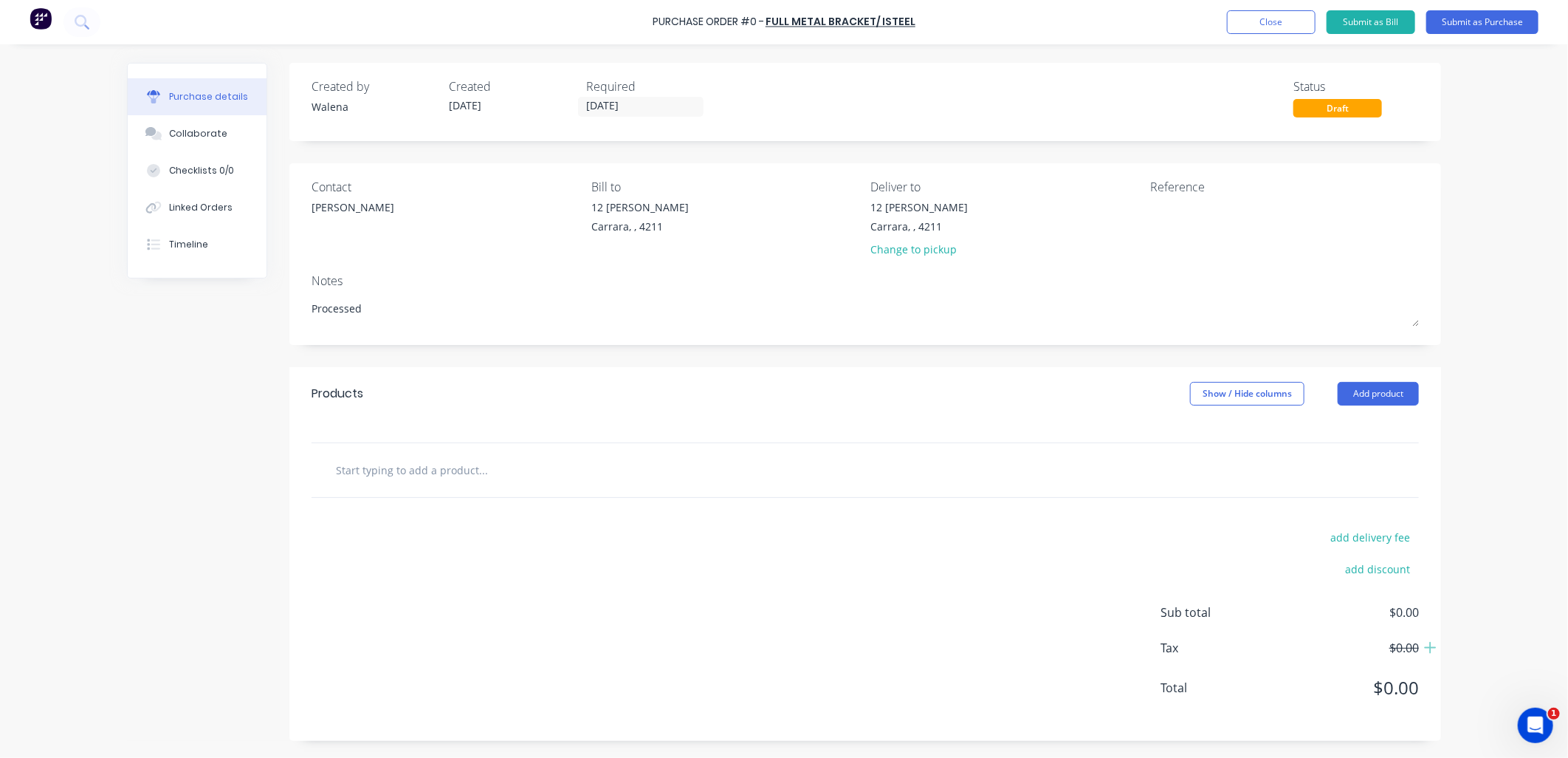
type textarea "x"
type textarea "Processed"
type textarea "x"
type textarea "Processed S"
type textarea "x"
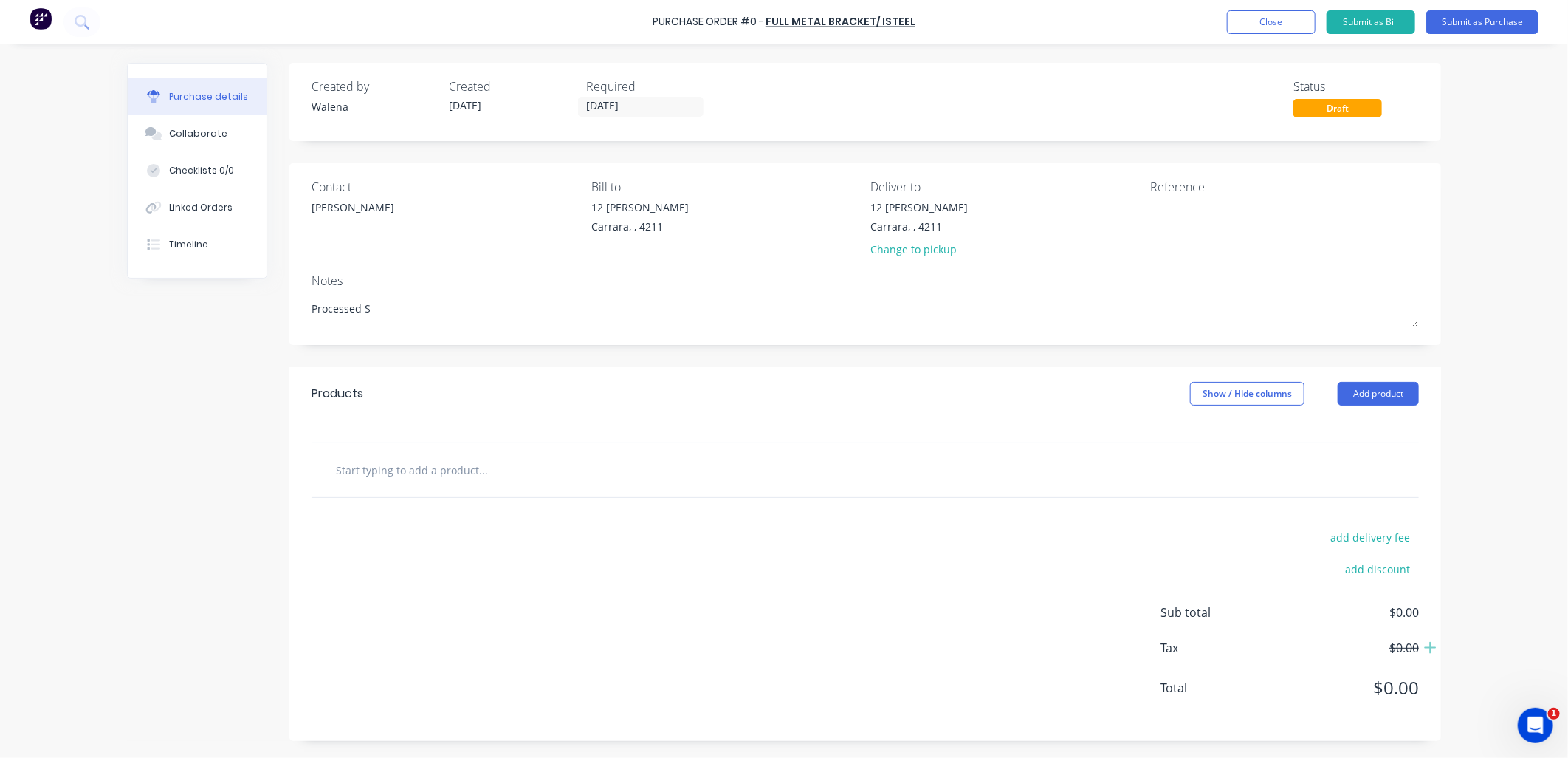
type textarea "Processed Sc"
type textarea "x"
type textarea "Processed Scr"
type textarea "x"
type textarea "Processed Scre"
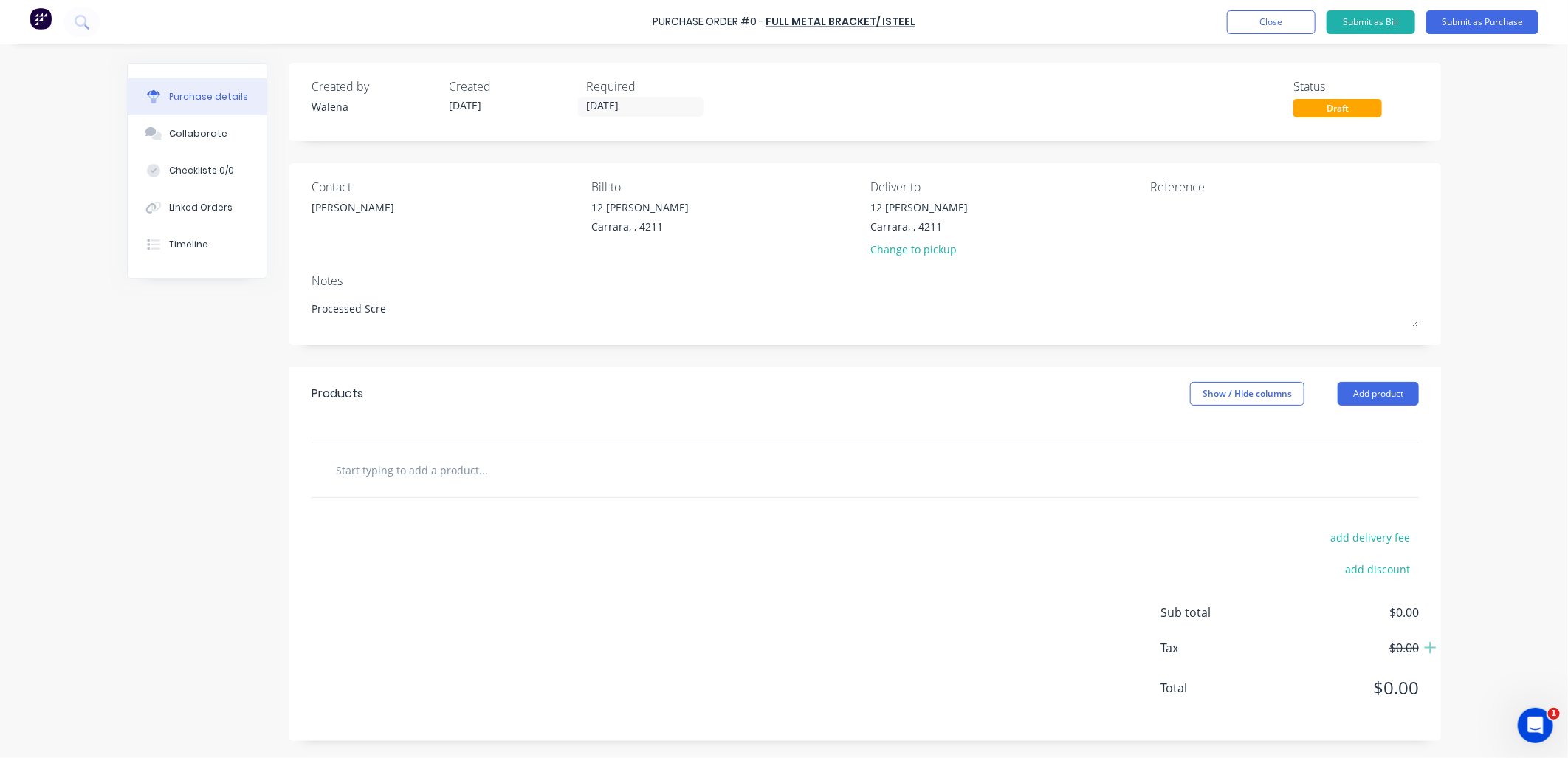
type textarea "x"
type textarea "Processed Screw"
type textarea "x"
type textarea "Processed Screw"
type textarea "x"
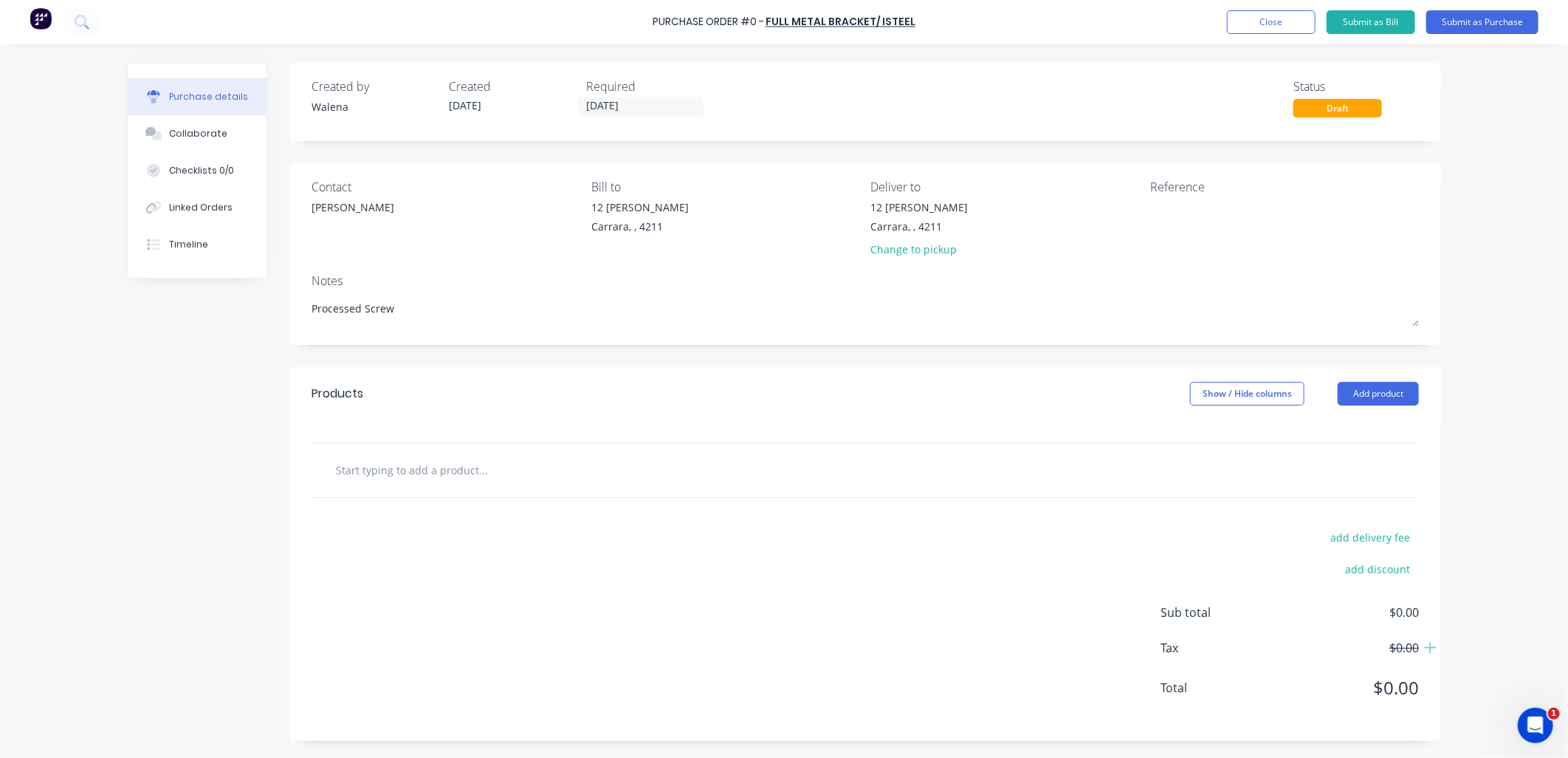
type textarea "Processed Screw P"
type textarea "x"
type textarea "Processed Screw Pi"
type textarea "x"
type textarea "Processed Screw Pil"
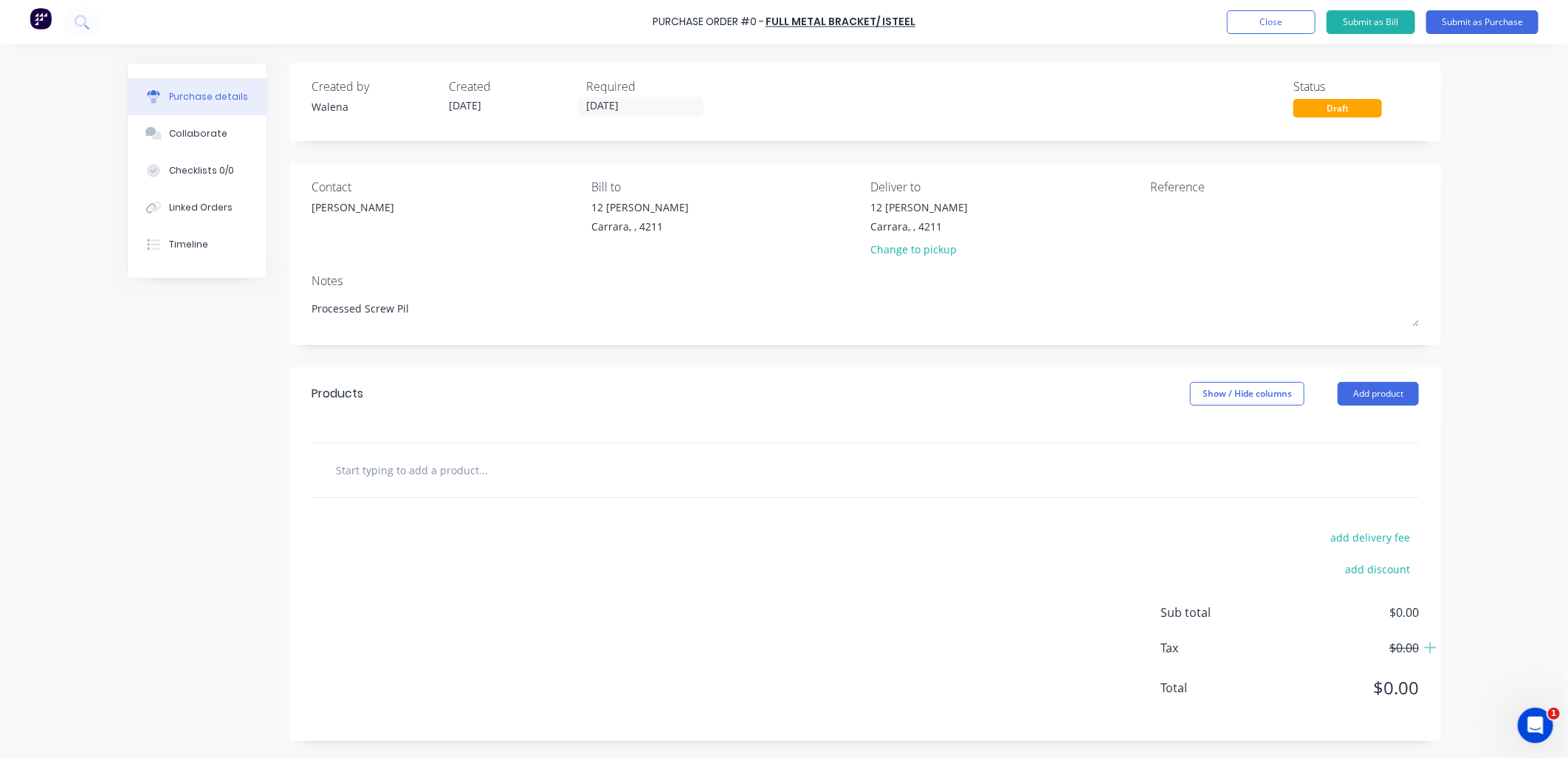
type textarea "x"
type textarea "Processed Screw Pile"
type textarea "x"
type textarea "Processed Screw Piles"
type textarea "x"
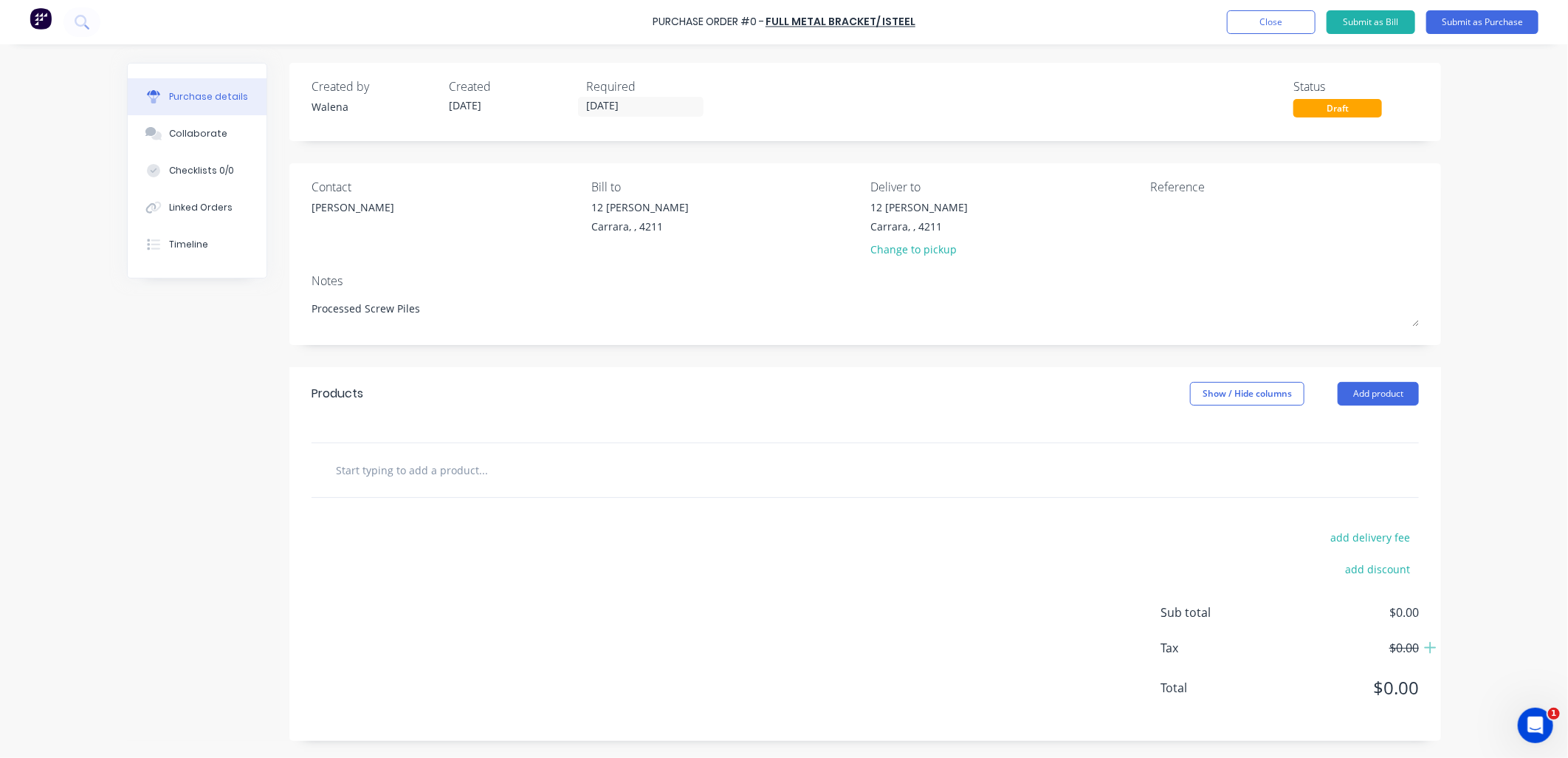
type textarea "Processed Screw Piles"
type textarea "x"
type textarea "Processed Screw Piles &"
type textarea "x"
type textarea "Processed Screw Piles &"
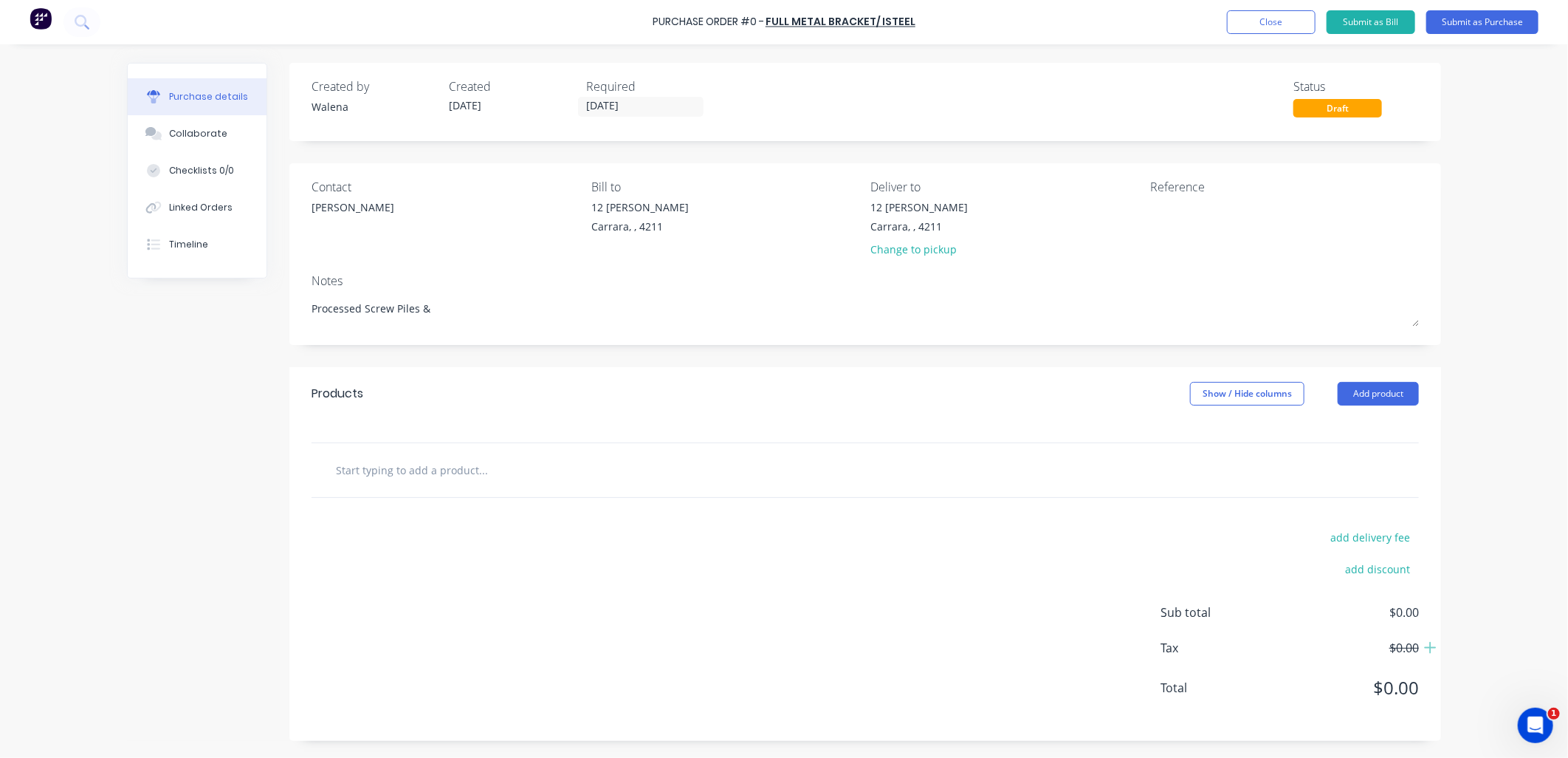
type textarea "x"
type textarea "Processed Screw Piles & E"
type textarea "x"
type textarea "Processed Screw Piles & Ex"
type textarea "x"
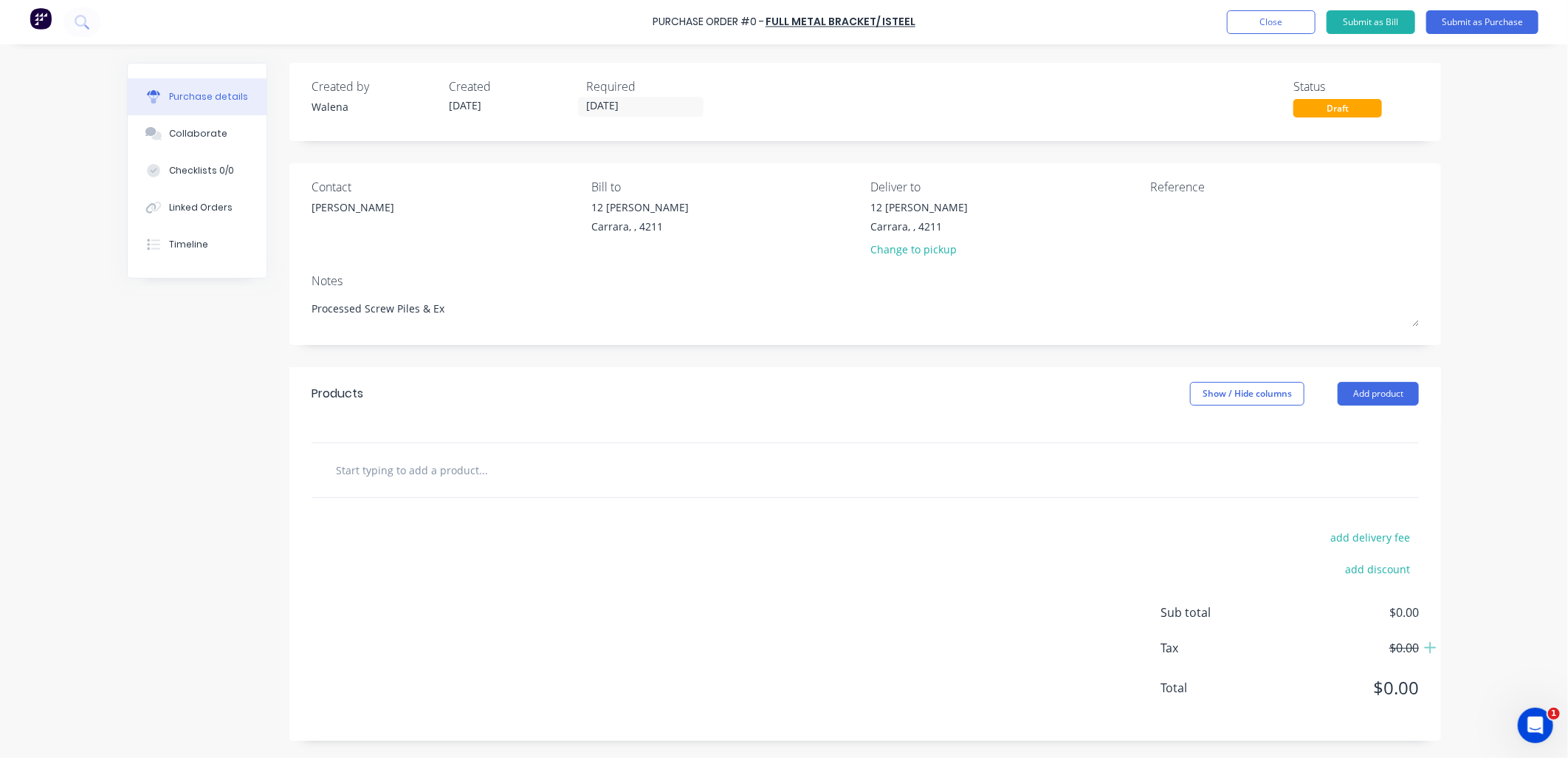
type textarea "Processed Screw Piles & Ext"
type textarea "x"
type textarea "Processed Screw Piles & Exte"
type textarea "x"
type textarea "Processed Screw Piles & Exten"
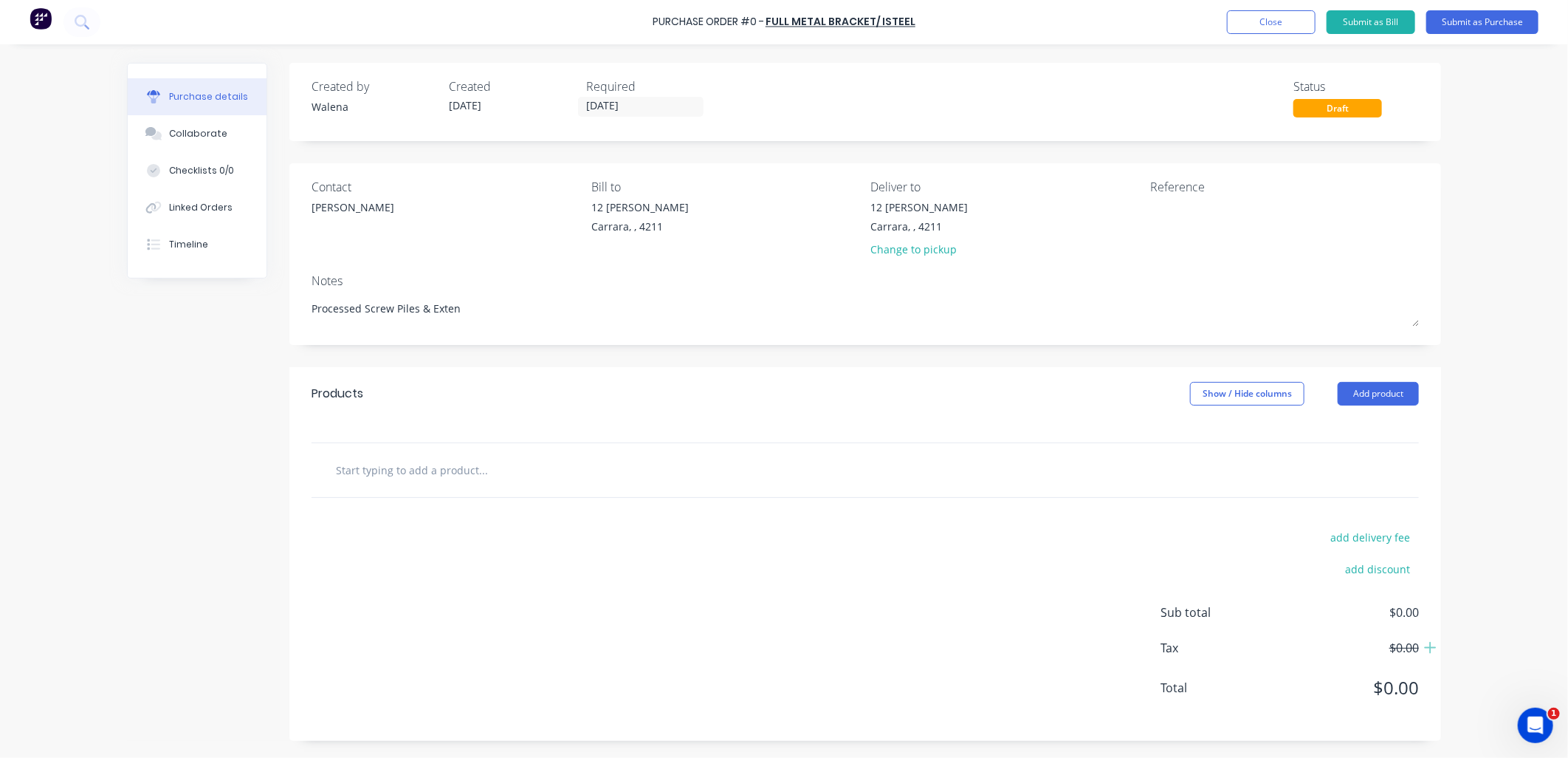
type textarea "x"
type textarea "Processed Screw Piles & Extens"
type textarea "x"
type textarea "Processed Screw Piles & Extensu"
type textarea "x"
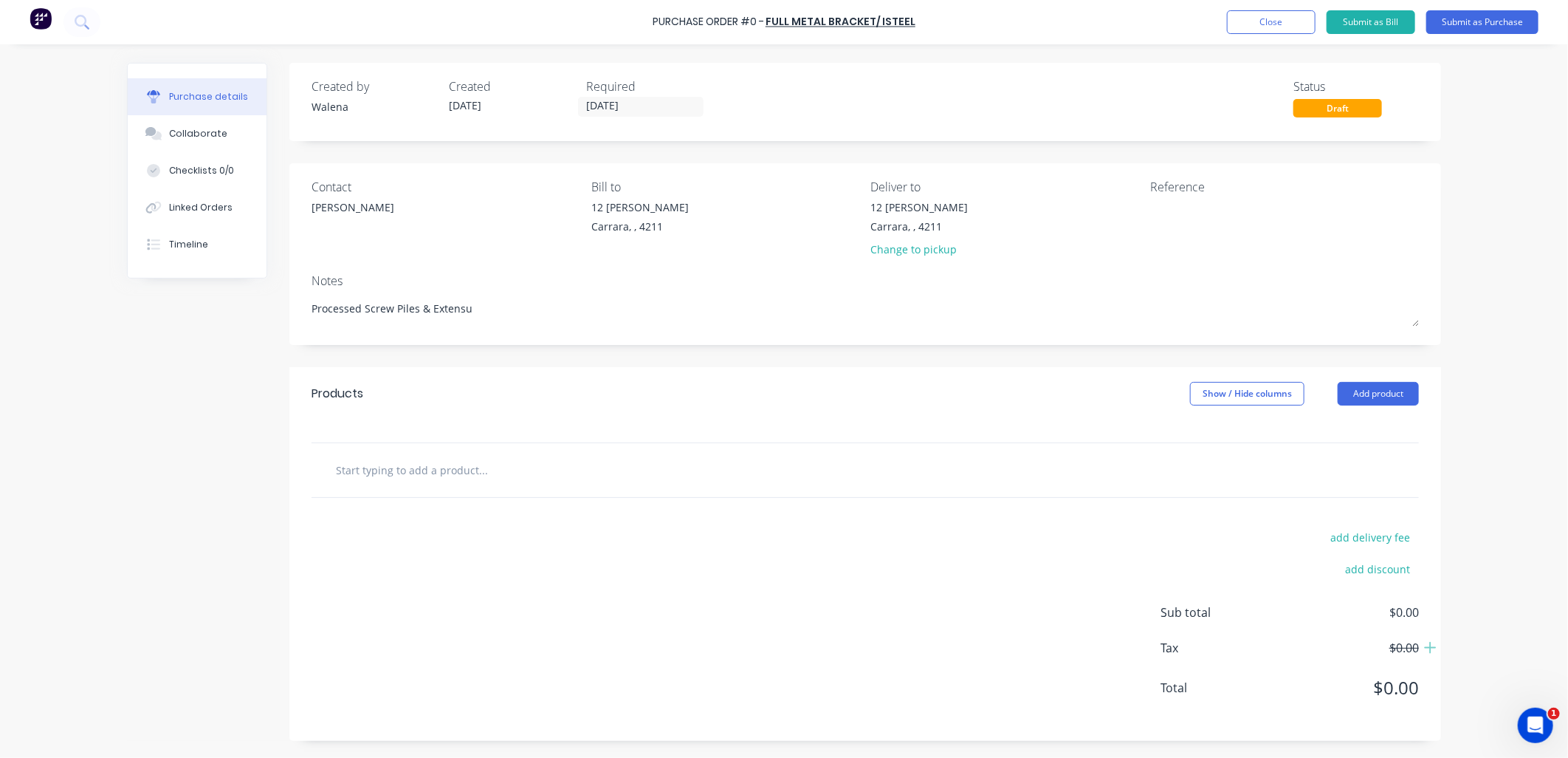
type textarea "Processed Screw Piles & Extensu="
type textarea "x"
type textarea "Processed Screw Piles & Extensu"
type textarea "x"
type textarea "Processed Screw Piles & Extens"
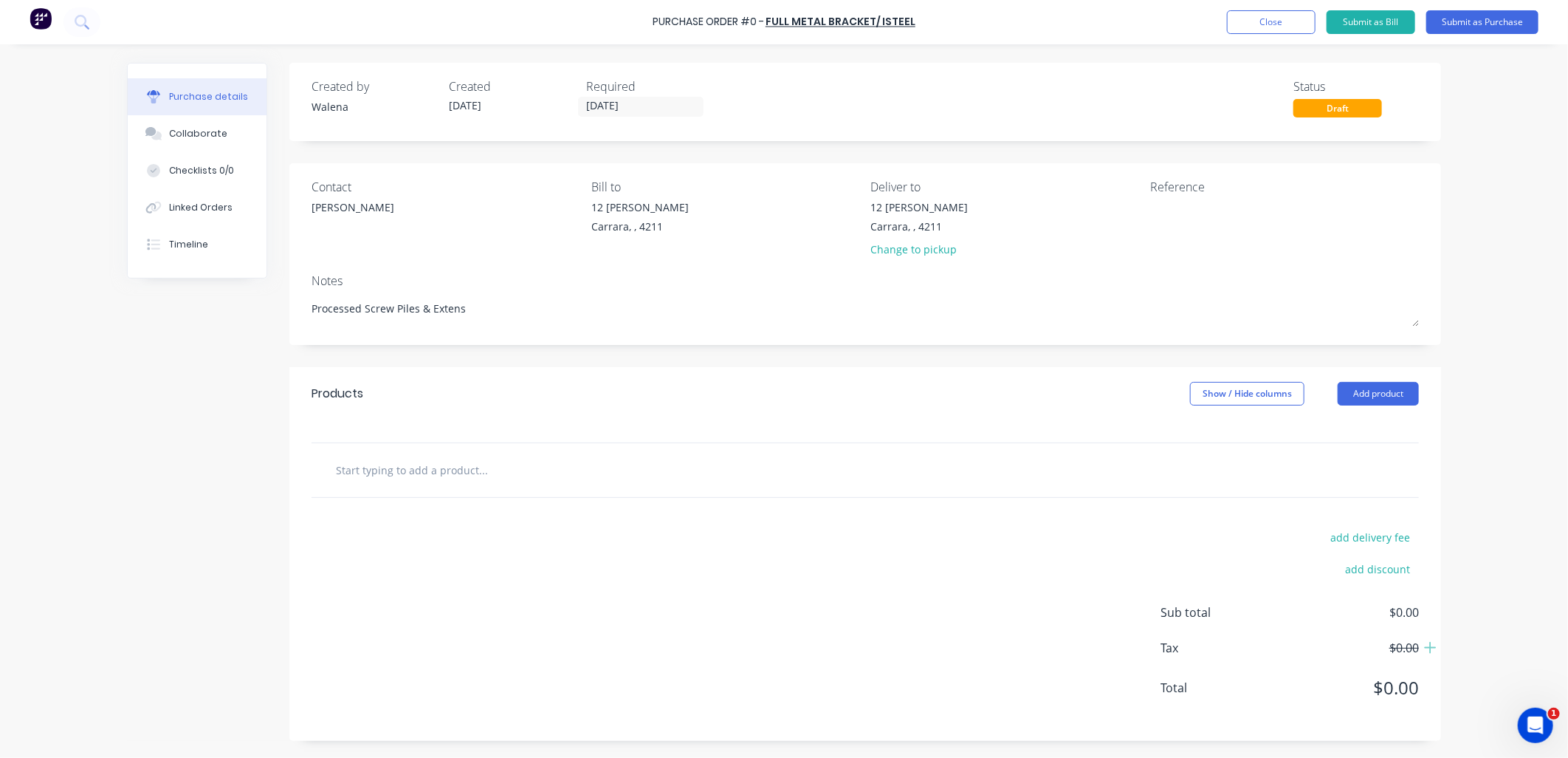
type textarea "x"
type textarea "Processed Screw Piles & Extensio"
type textarea "x"
type textarea "Processed Screw Piles & Extension"
type textarea "x"
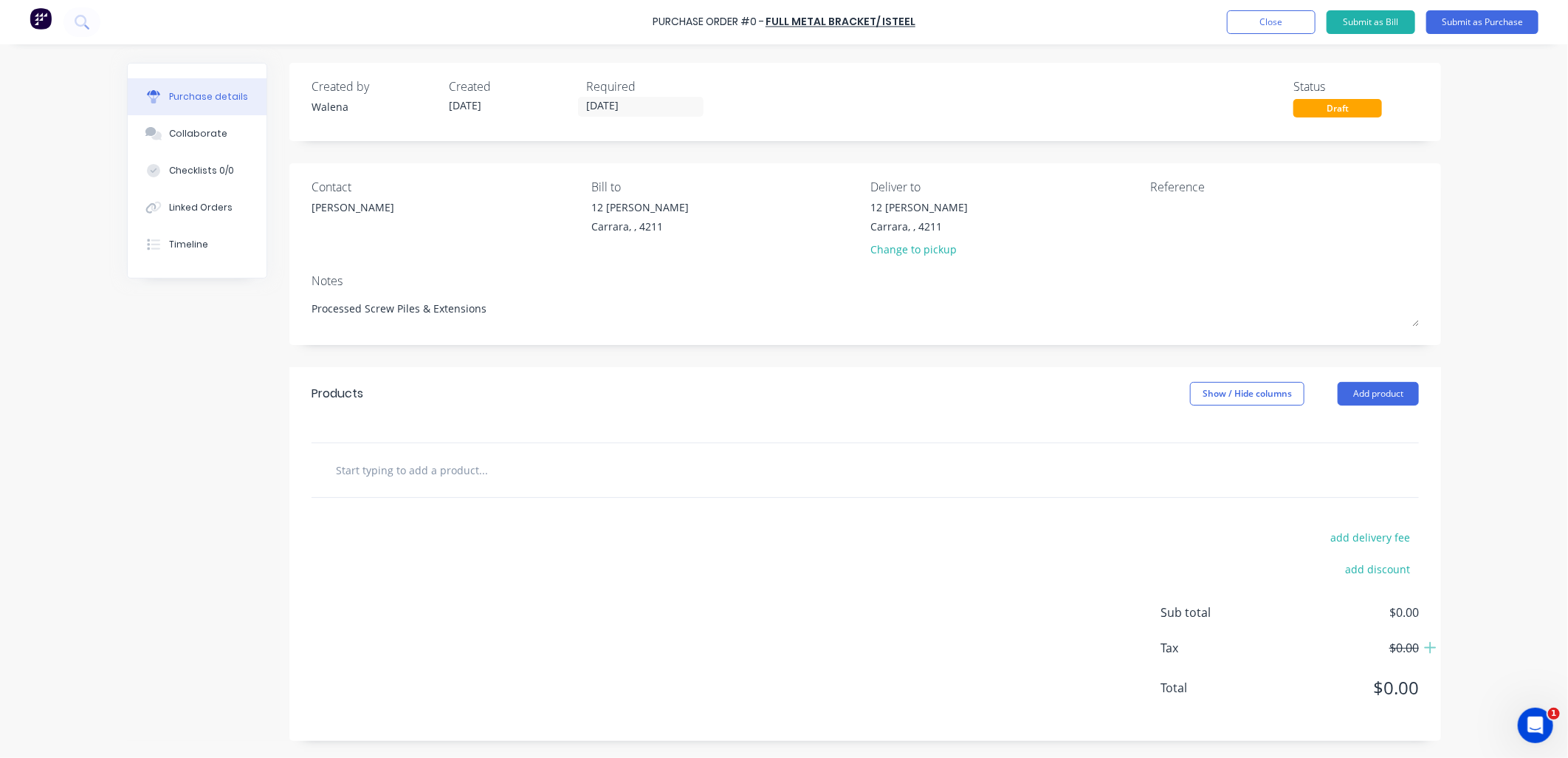
type textarea "Processed Screw Piles & Extensions"
type textarea "x"
type textarea "Processed Screw Piles & Extensions"
click at [371, 470] on input "text" at bounding box center [483, 470] width 295 height 30
drag, startPoint x: 489, startPoint y: 301, endPoint x: 292, endPoint y: 308, distance: 197.1
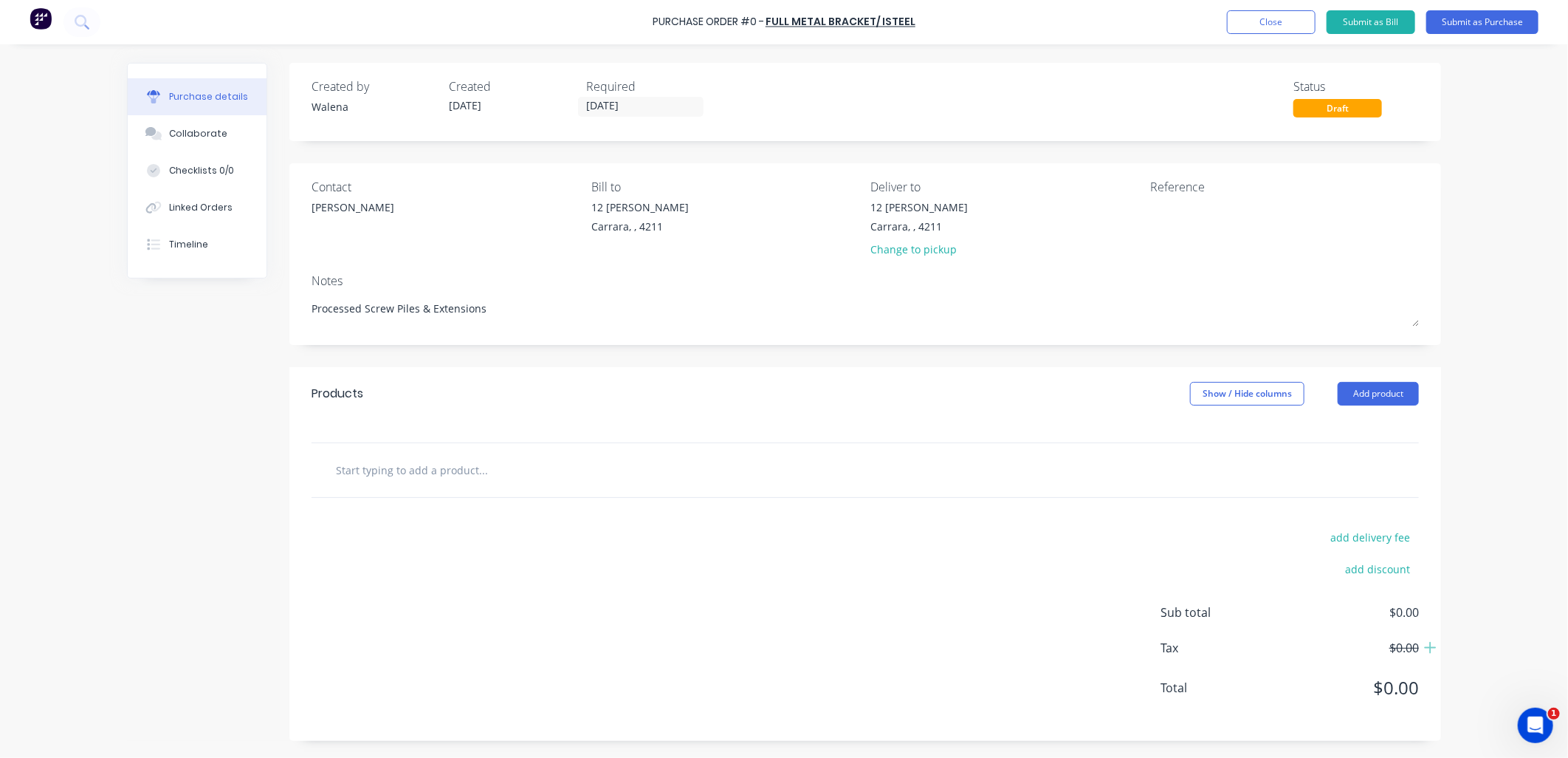
click at [282, 311] on div "Created by [PERSON_NAME] Created [DATE] Required [DATE] Status Draft Contact [P…" at bounding box center [784, 402] width 1314 height 678
click at [1155, 216] on textarea at bounding box center [1242, 216] width 185 height 33
type textarea "x"
paste textarea "Processed Screw Piles & Extensions"
type textarea "Processed Screw Piles & Extensions"
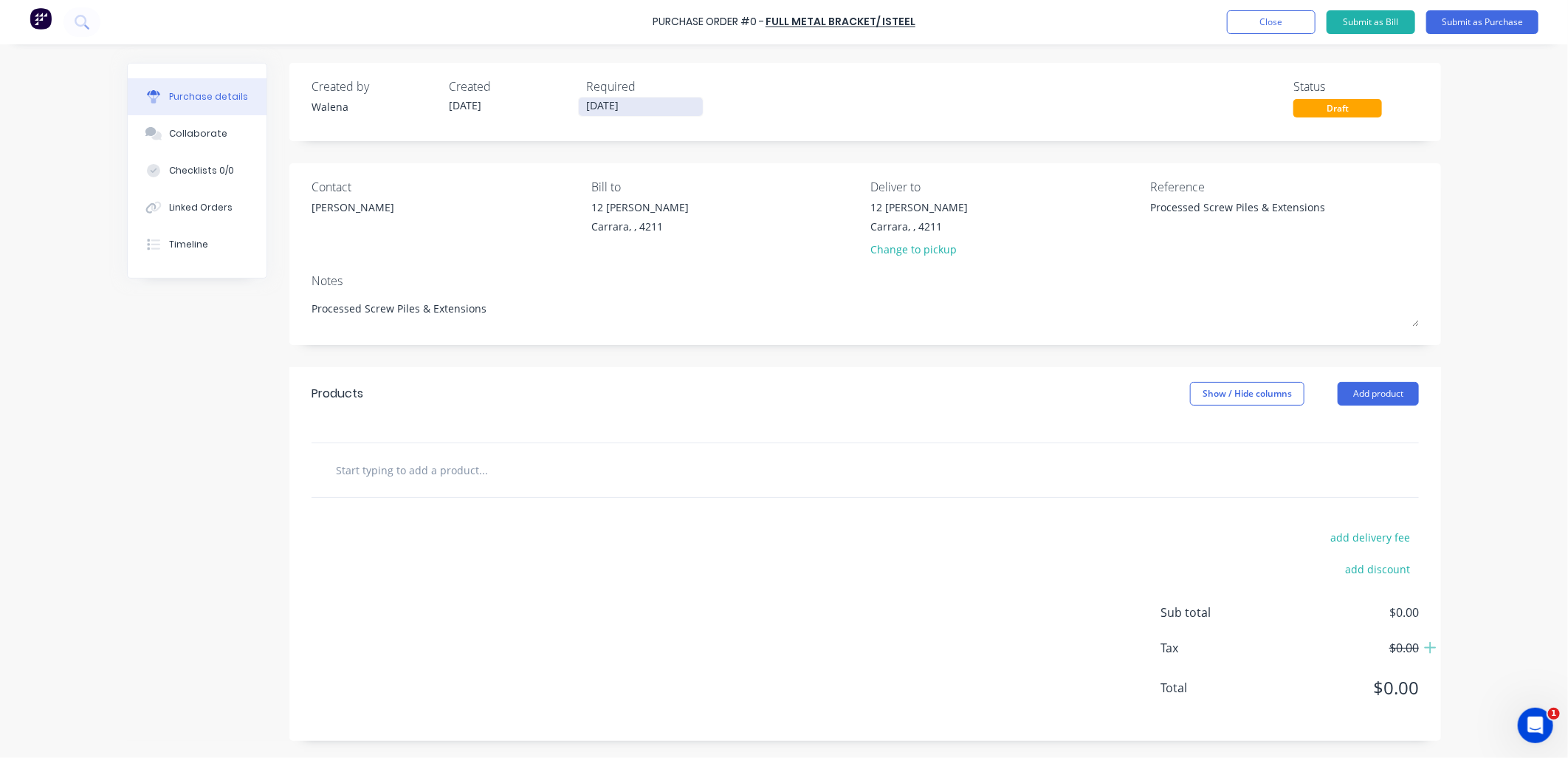
type textarea "x"
type textarea "Processed Screw Piles & Extensions"
click at [686, 102] on input "[DATE]" at bounding box center [641, 107] width 124 height 19
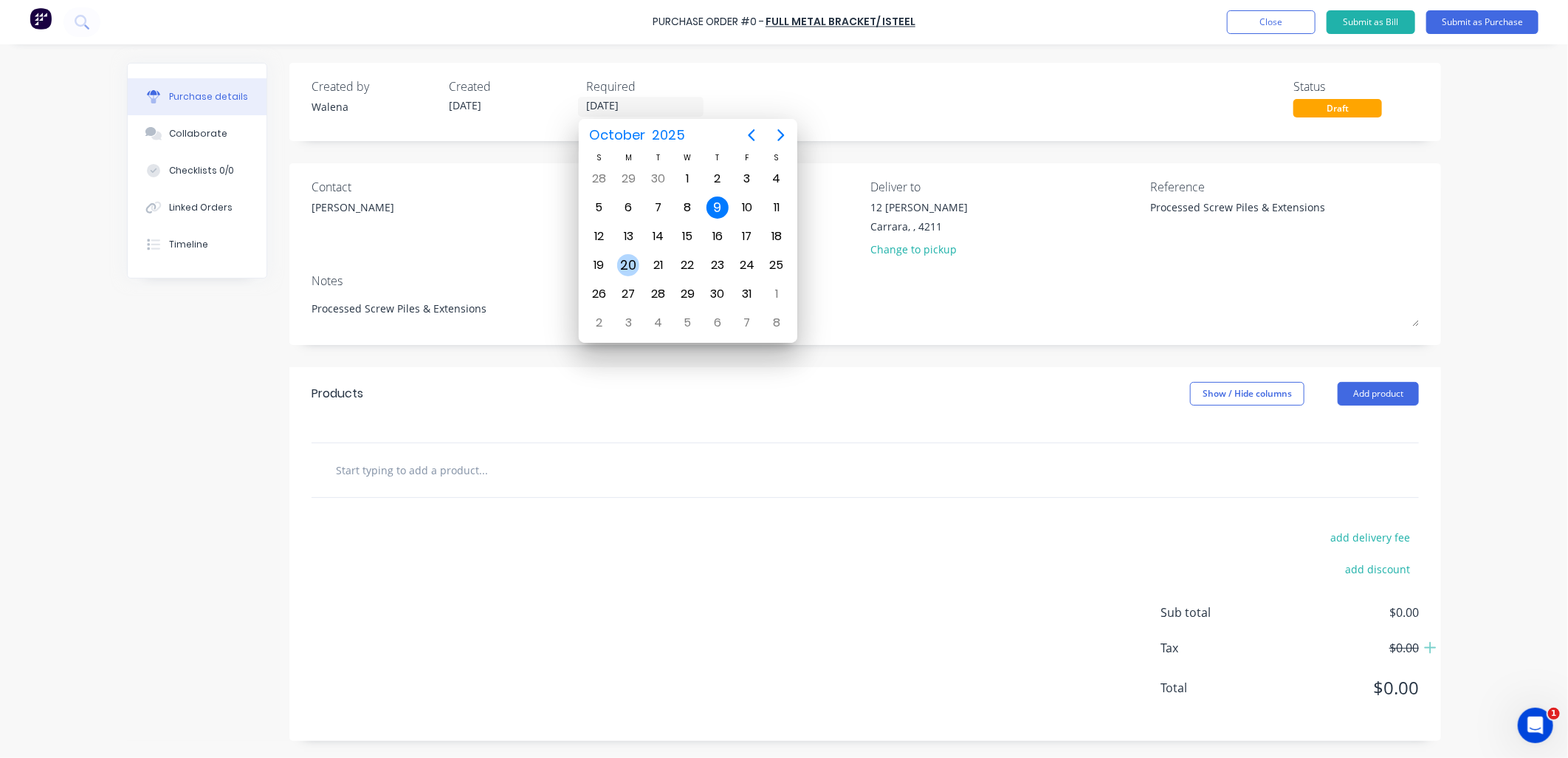
click at [625, 255] on div "20" at bounding box center [628, 266] width 22 height 22
type textarea "x"
type input "[DATE]"
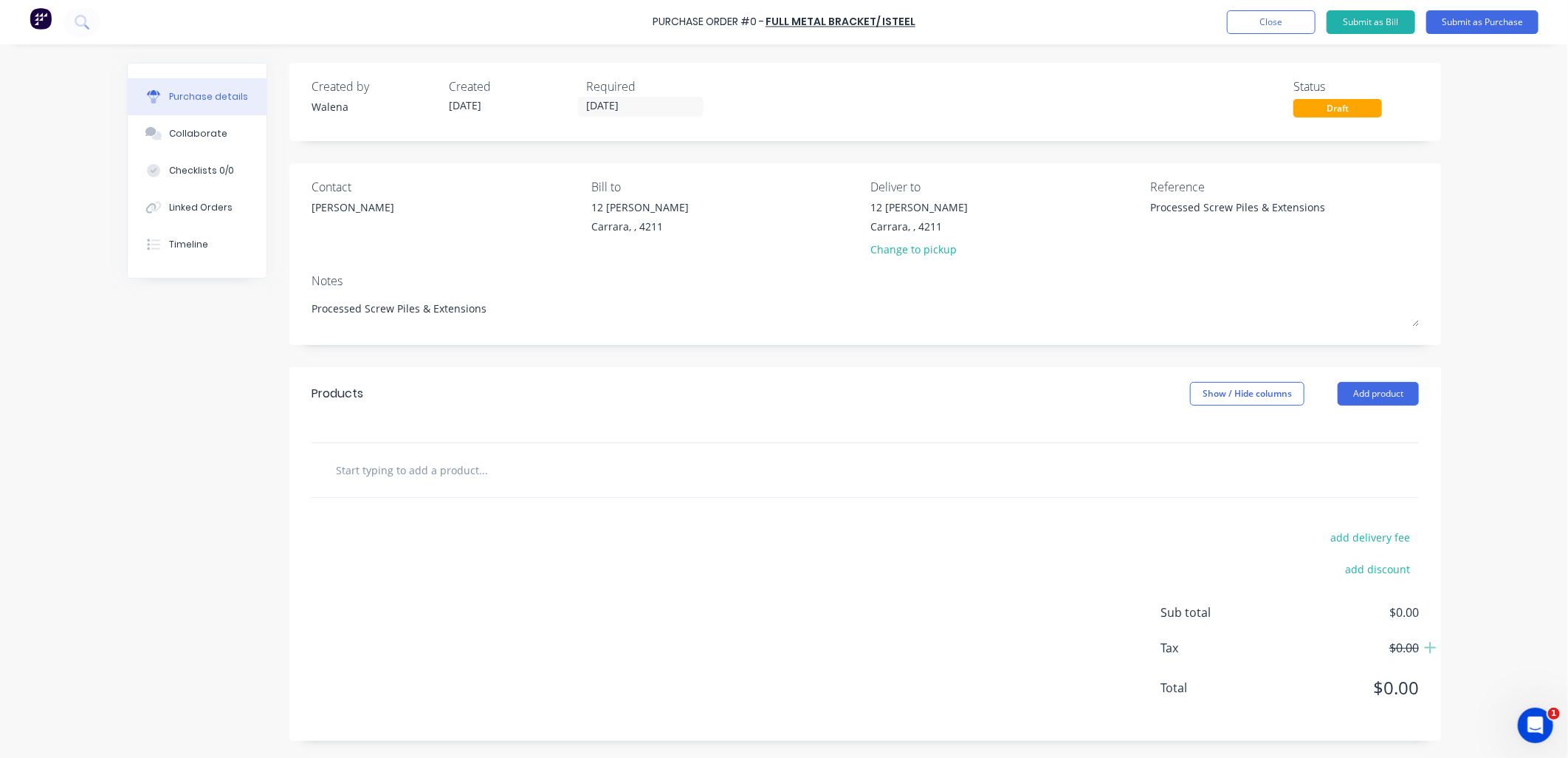
click at [356, 470] on input "text" at bounding box center [483, 470] width 295 height 30
type textarea "x"
type input "A"
type textarea "x"
type input "As"
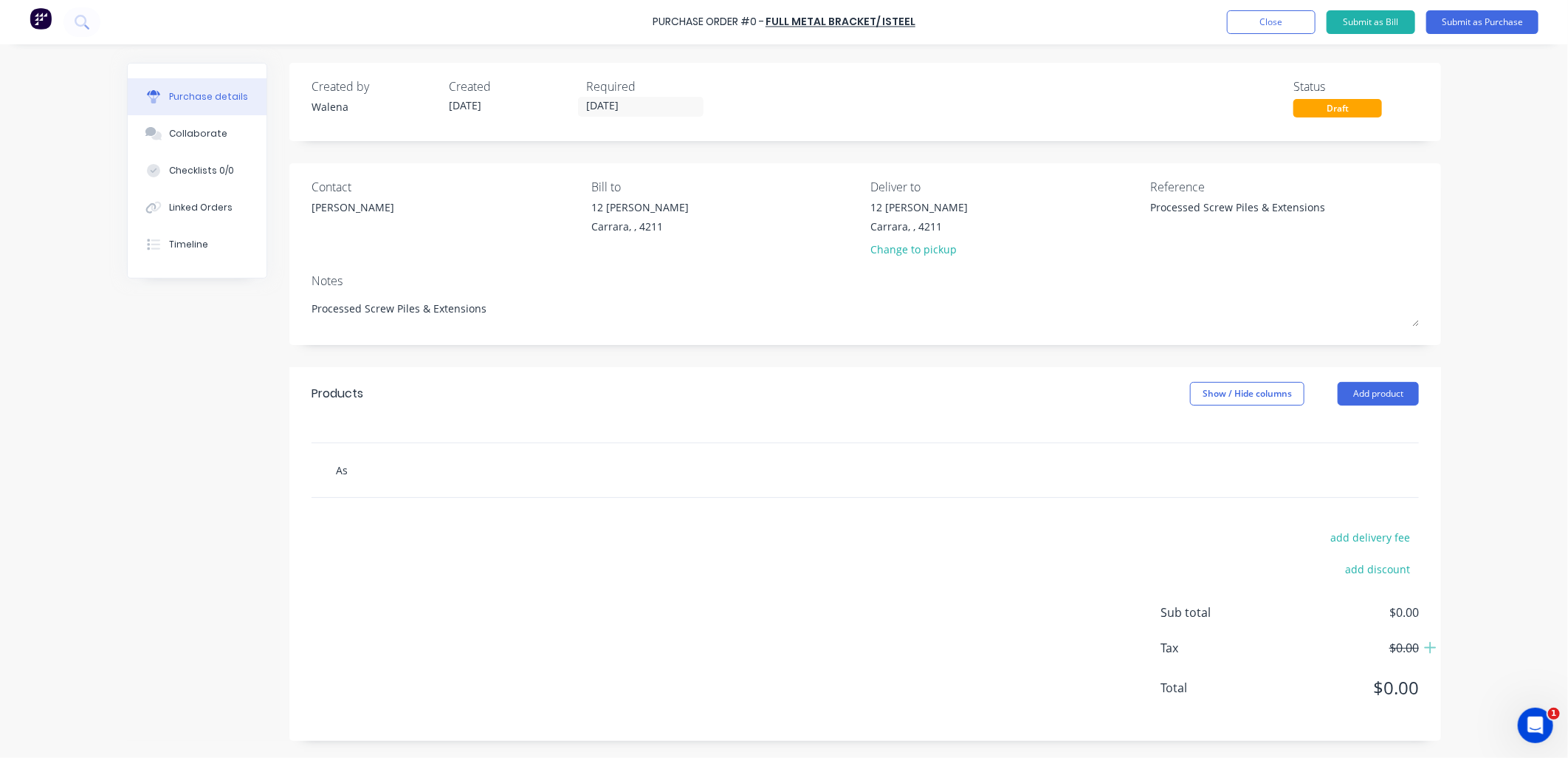
type textarea "x"
type input "As"
type textarea "x"
type input "As p"
type textarea "x"
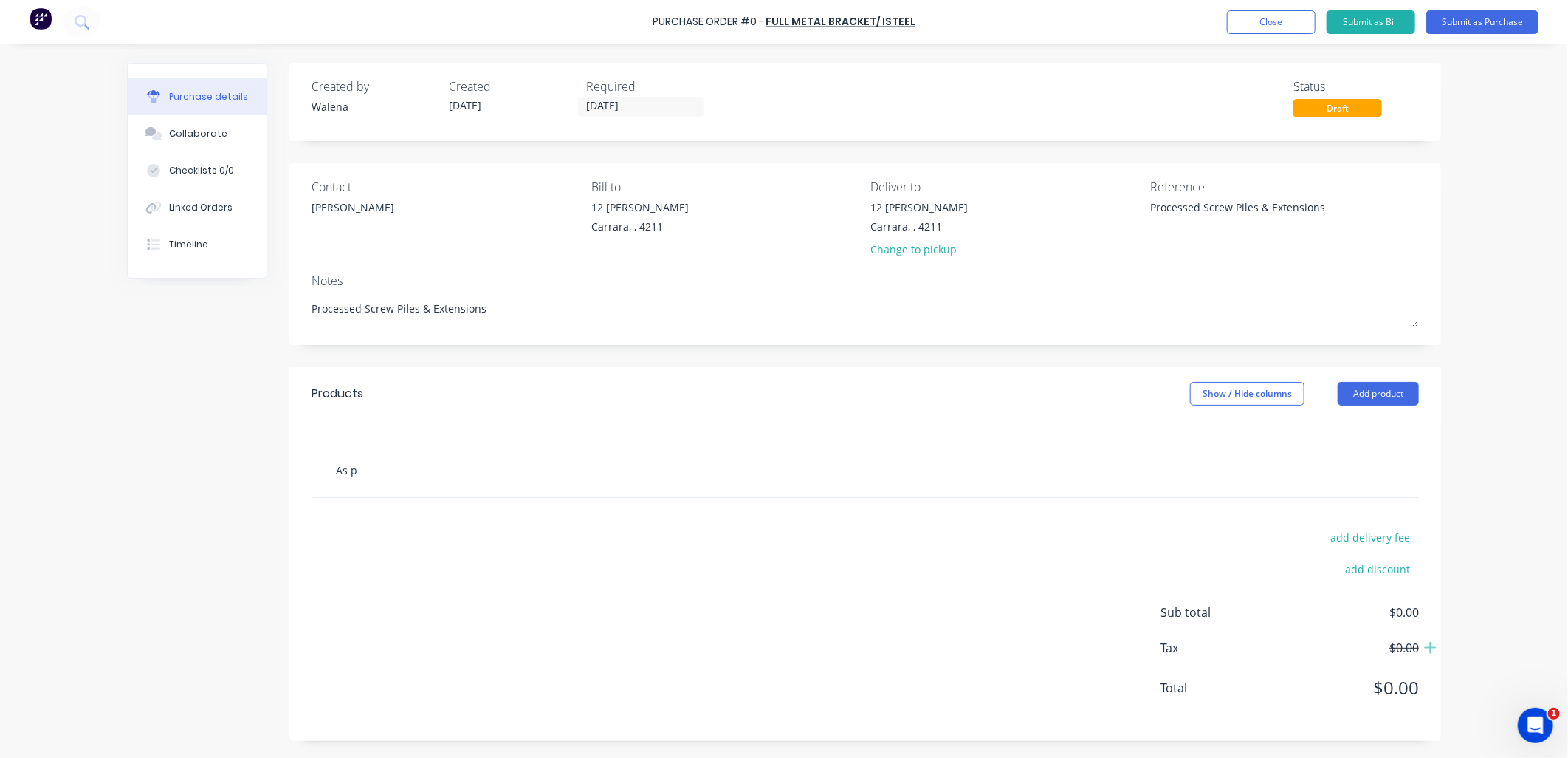
type input "As pe"
type textarea "x"
type input "As per"
type textarea "x"
type input "As per"
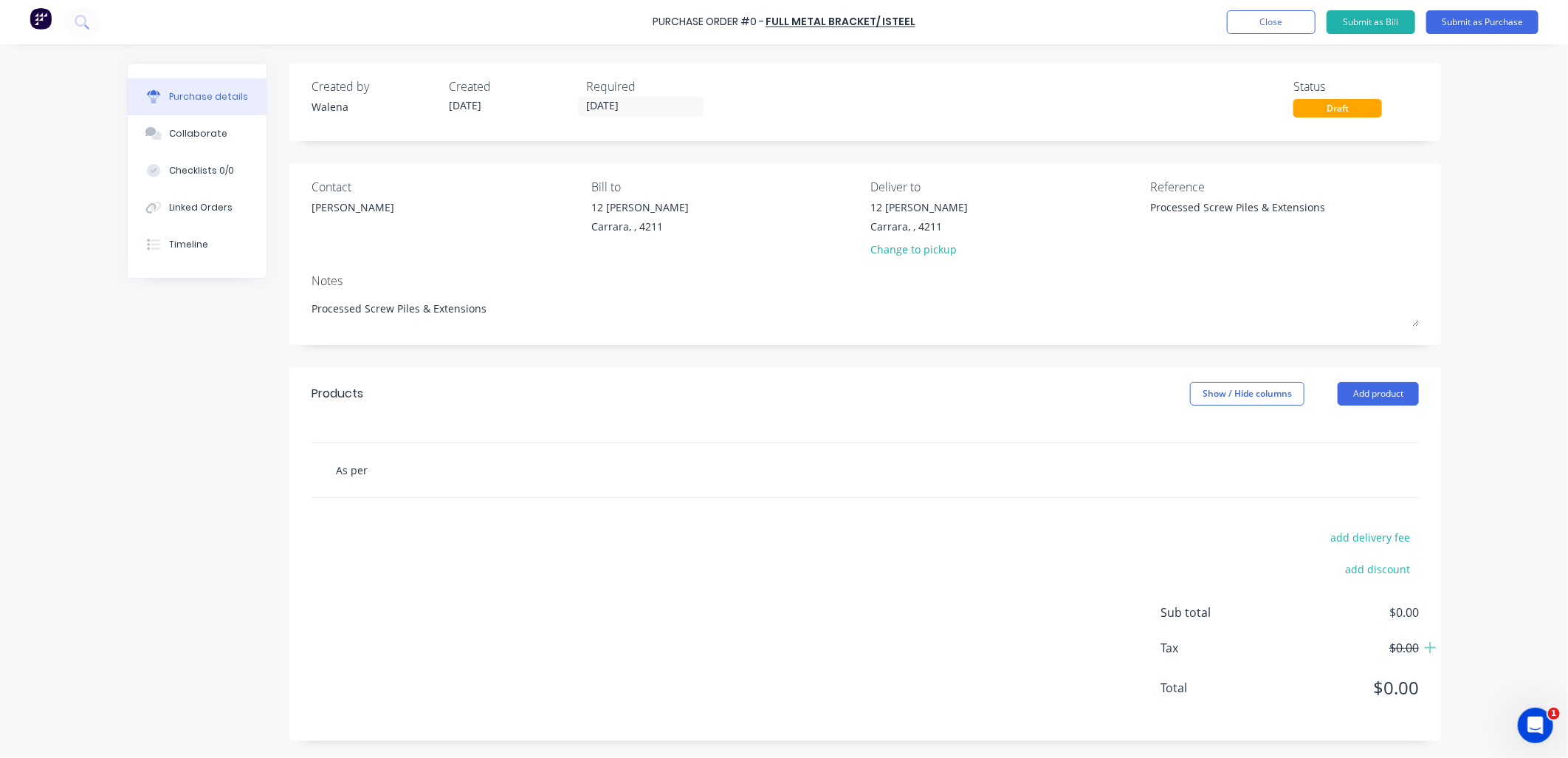
type textarea "x"
type input "As per a"
type textarea "x"
type input "As per at"
type textarea "x"
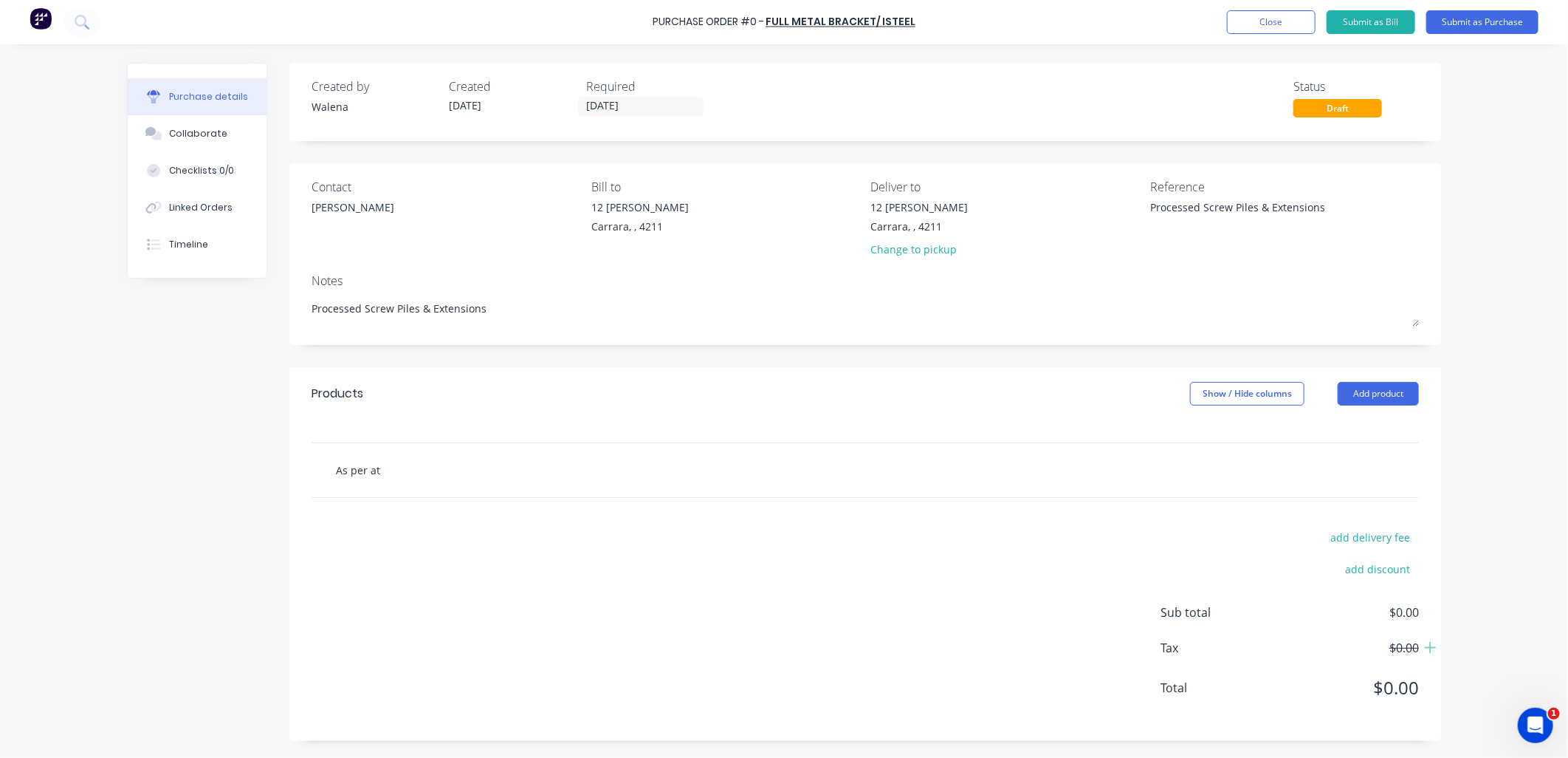
type input "As per att"
type textarea "x"
type input "As per attac"
type textarea "x"
type input "As per attach"
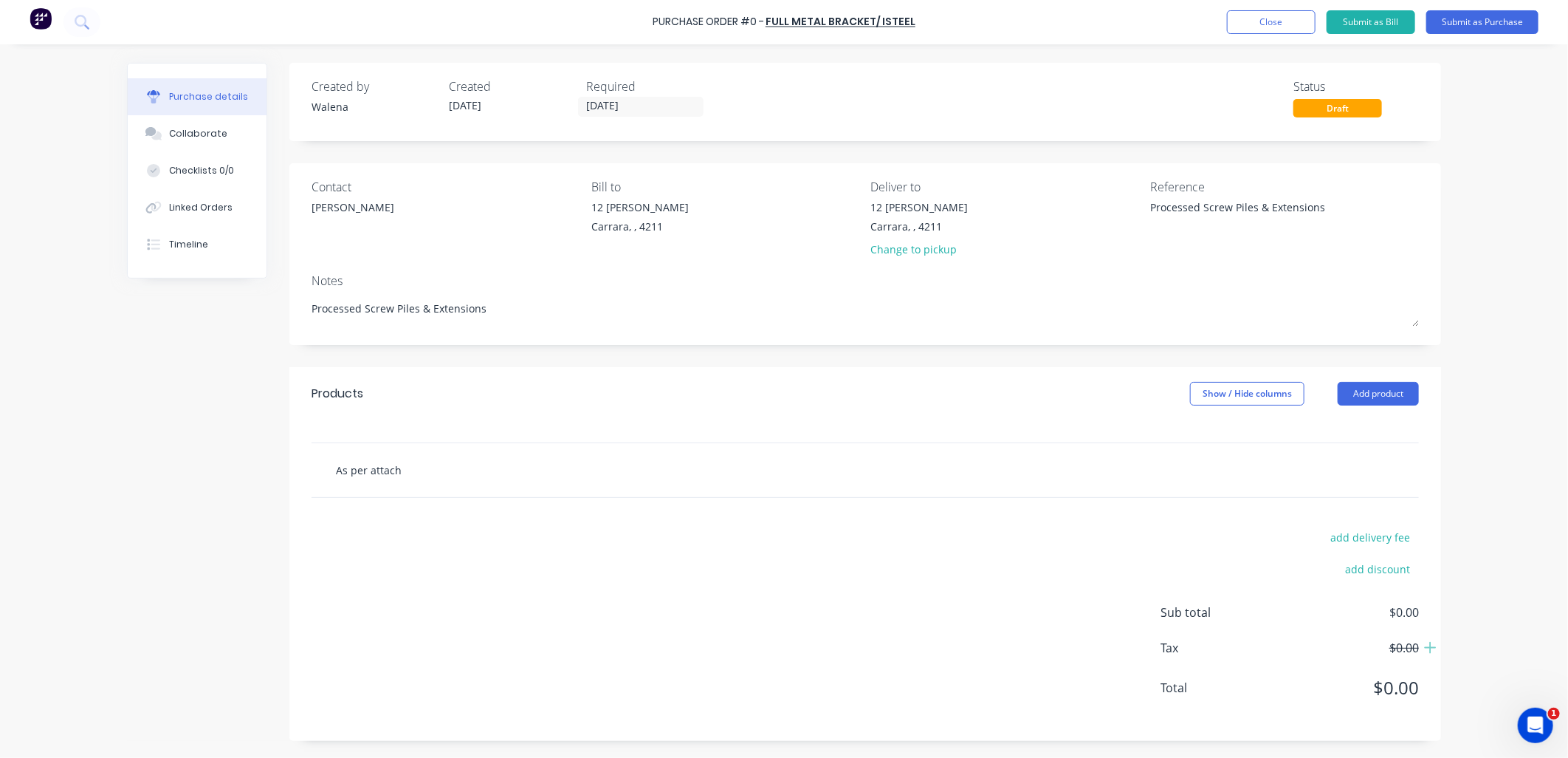
type textarea "x"
type input "As per attache"
type textarea "x"
type input "As per attached"
type textarea "x"
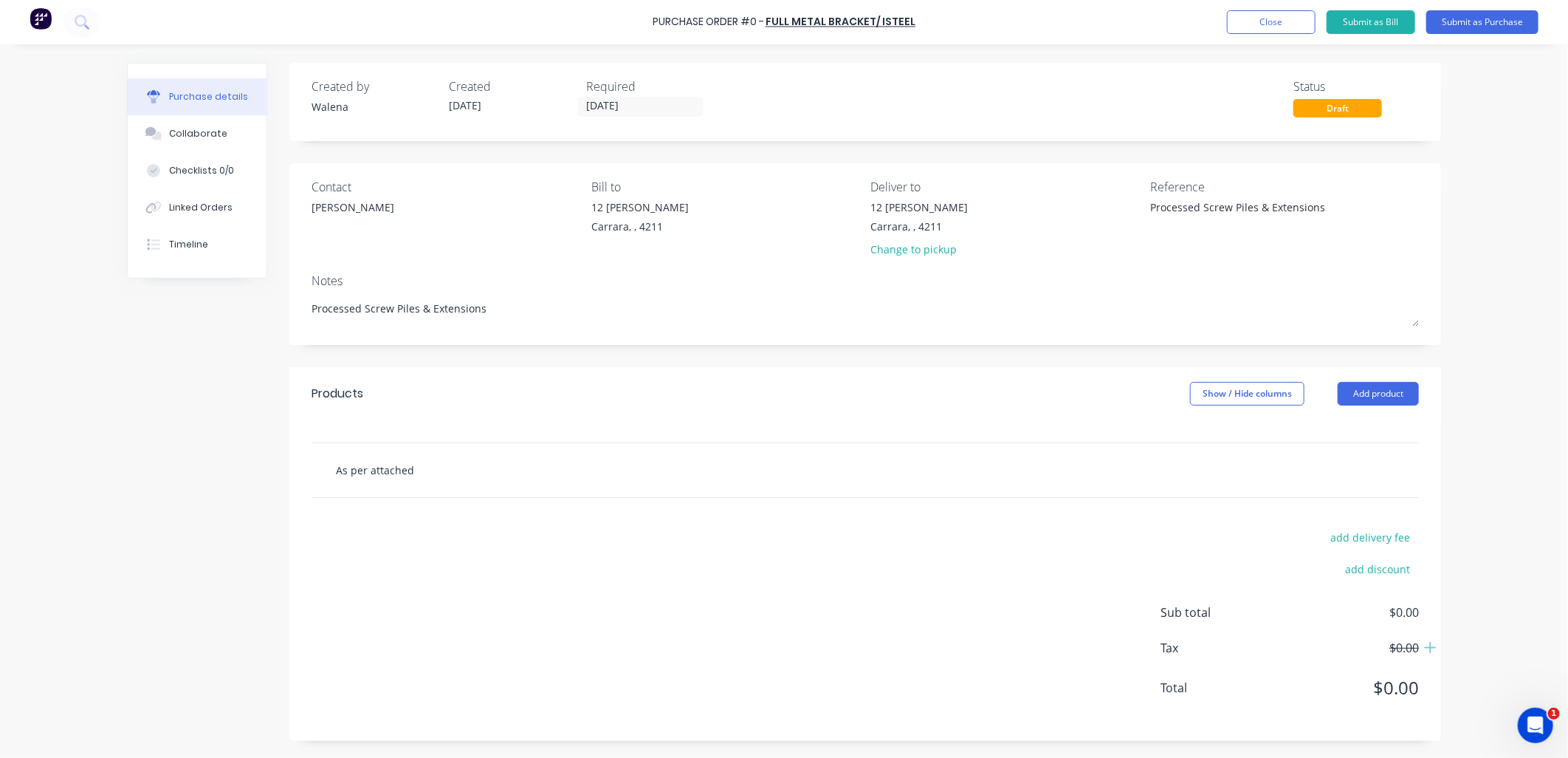
type input "As per attached"
type textarea "x"
type input "As per attached l"
type textarea "x"
type input "As per attached li"
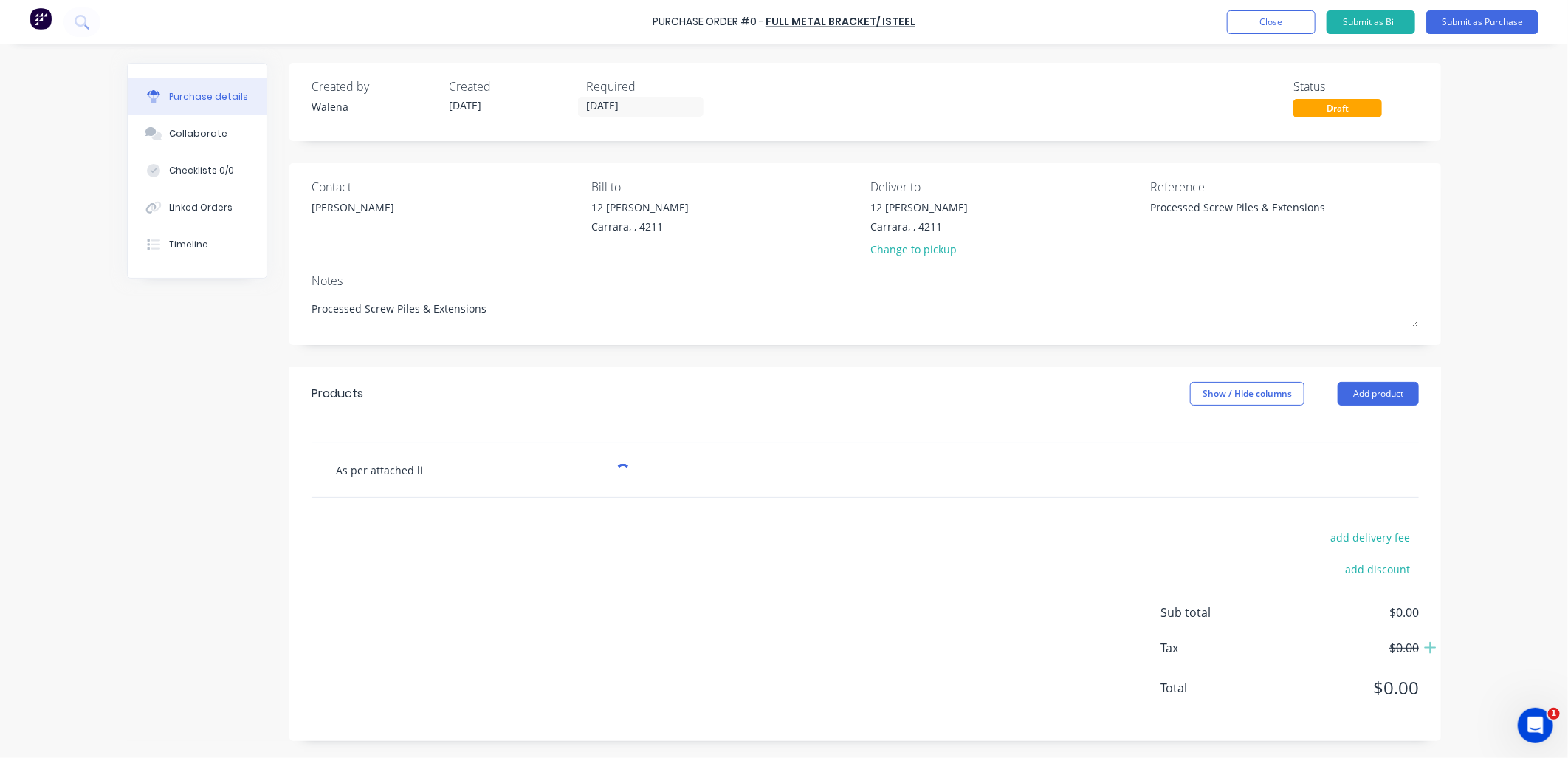
type textarea "x"
type input "As per attached lis"
type textarea "x"
type input "As per attached list"
type textarea "x"
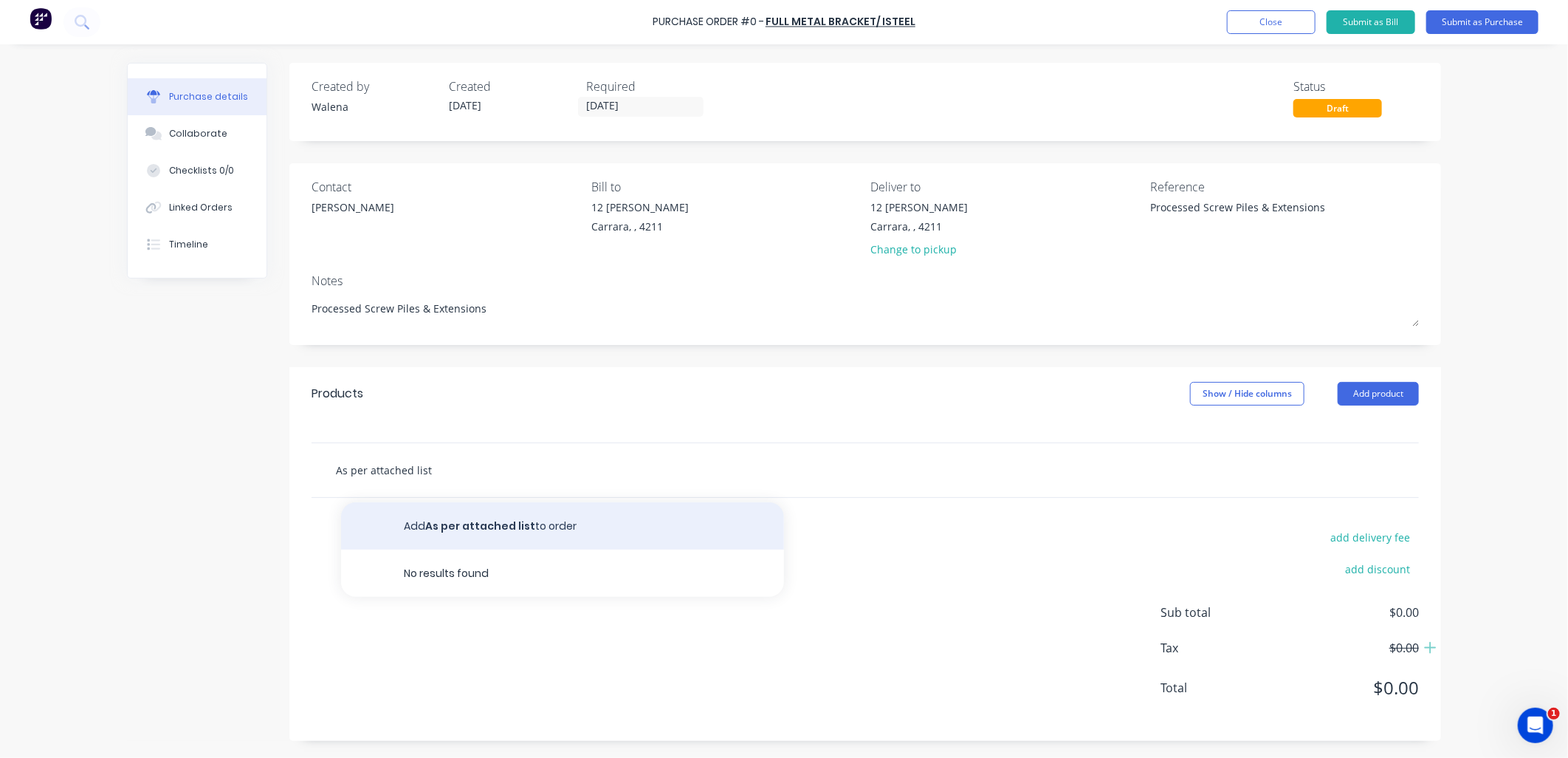
type input "As per attached list"
click at [487, 514] on button "Add As per attached list to order" at bounding box center [562, 526] width 443 height 47
type textarea "x"
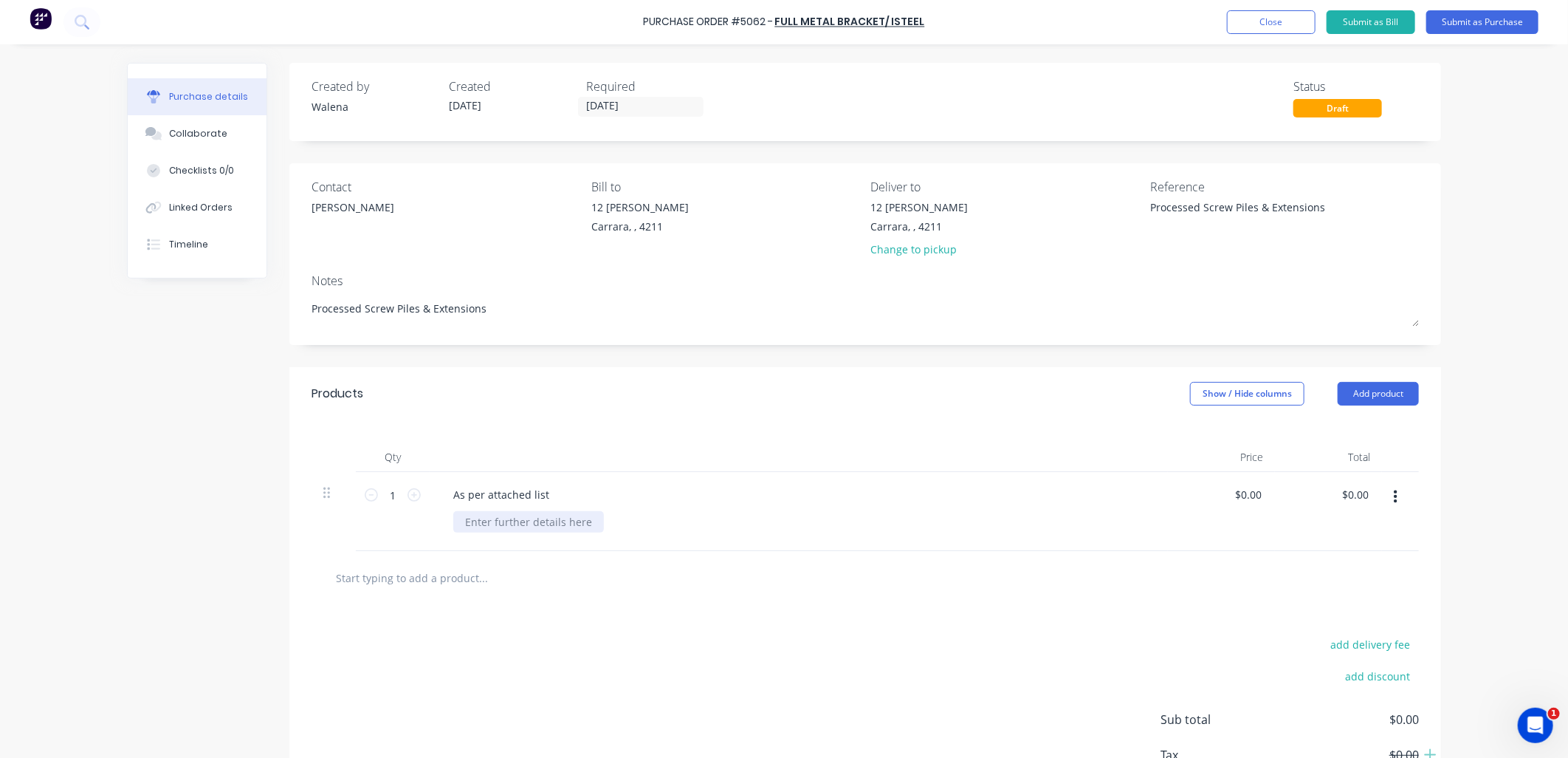
click at [485, 521] on div at bounding box center [528, 521] width 150 height 21
click at [437, 575] on input "text" at bounding box center [483, 578] width 295 height 30
type textarea "x"
click at [482, 521] on div at bounding box center [528, 521] width 150 height 21
click at [1012, 541] on div "Pipe supplied by AASW 76.1 x 5mm x 8M 456x Lengths 3648M" at bounding box center [804, 544] width 703 height 68
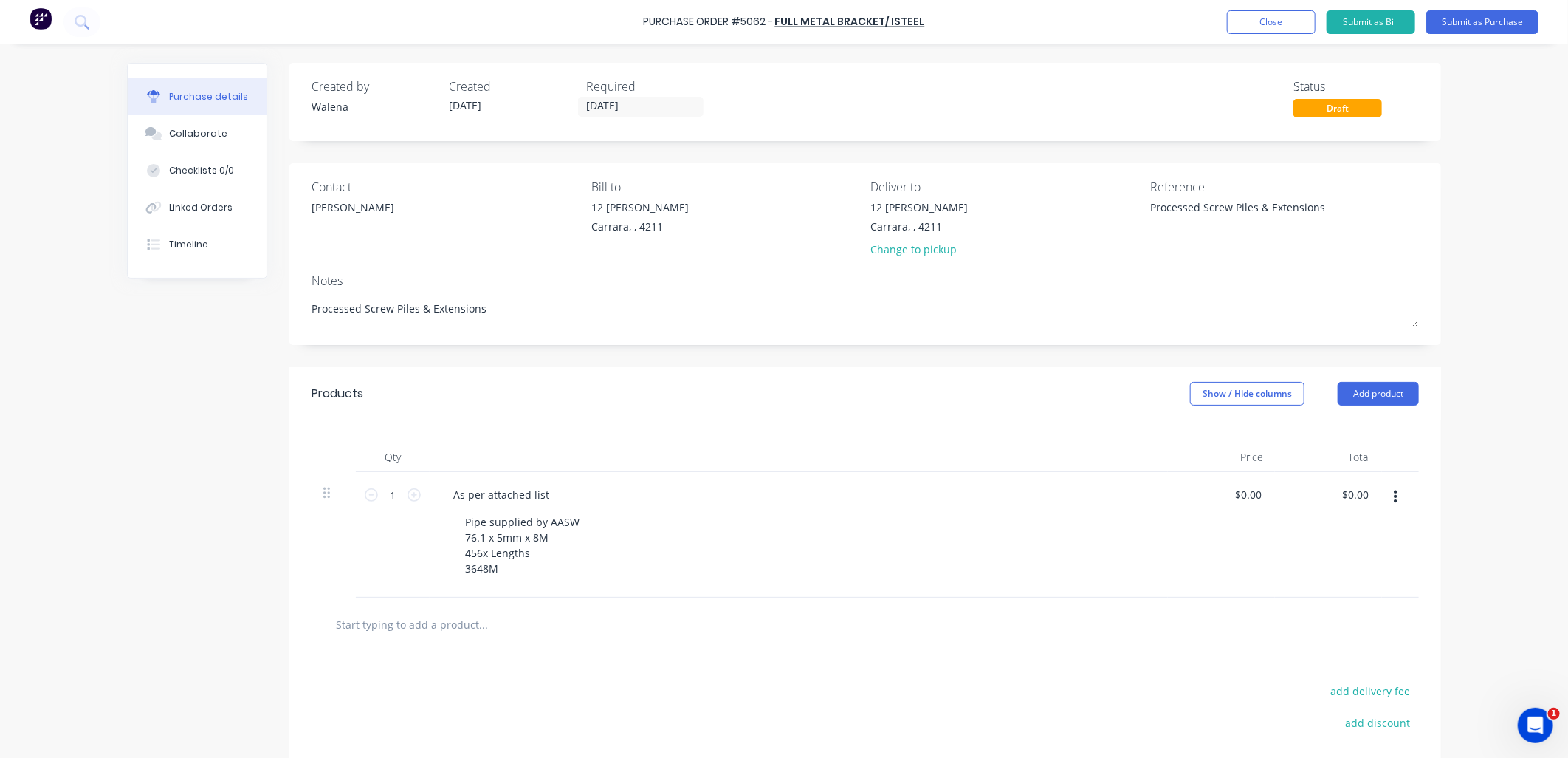
click at [387, 624] on input "text" at bounding box center [483, 624] width 295 height 30
type textarea "x"
type input "A"
type textarea "x"
type input "As"
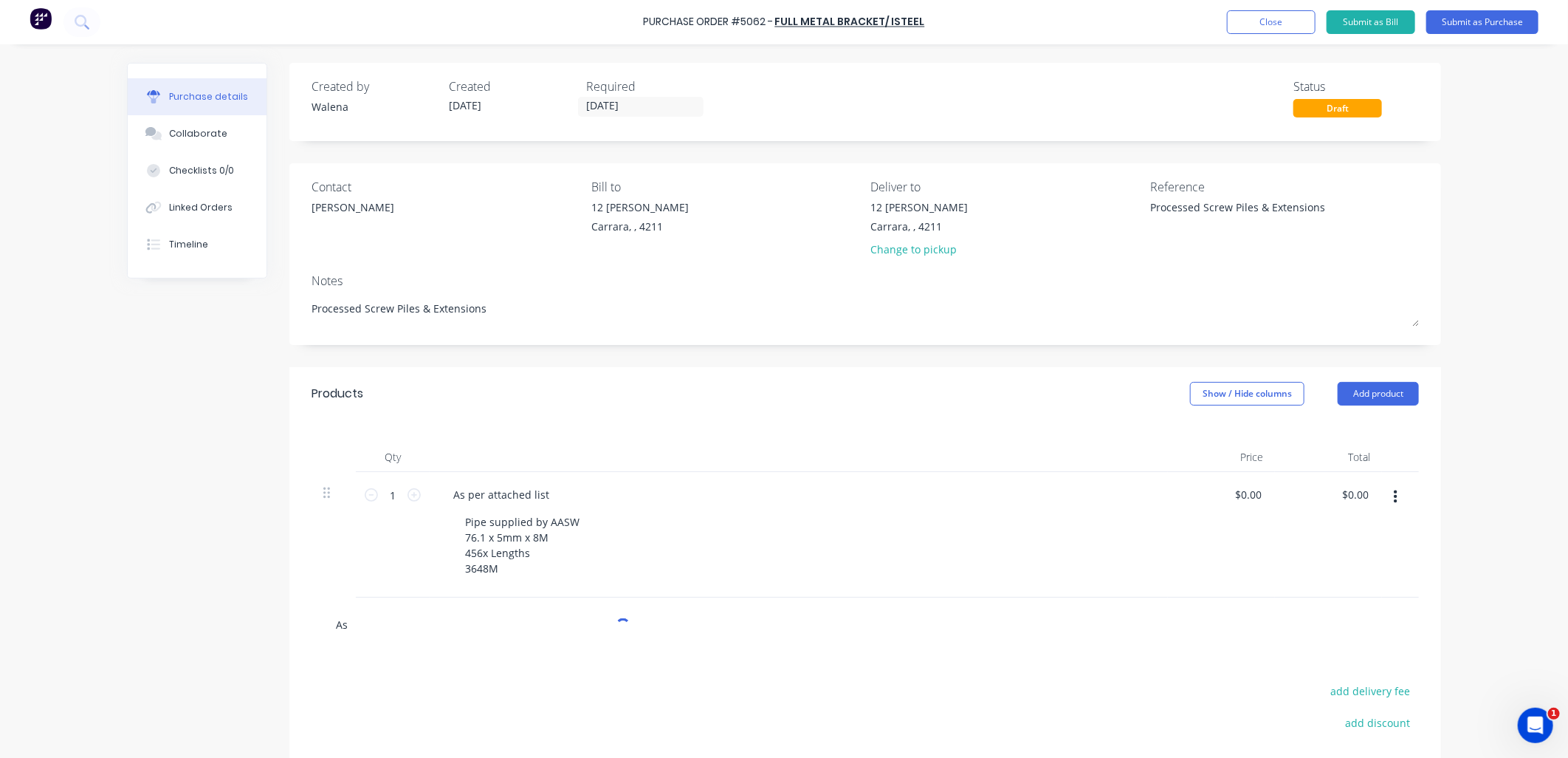
type textarea "x"
type input "As"
type textarea "x"
type input "As p"
type textarea "x"
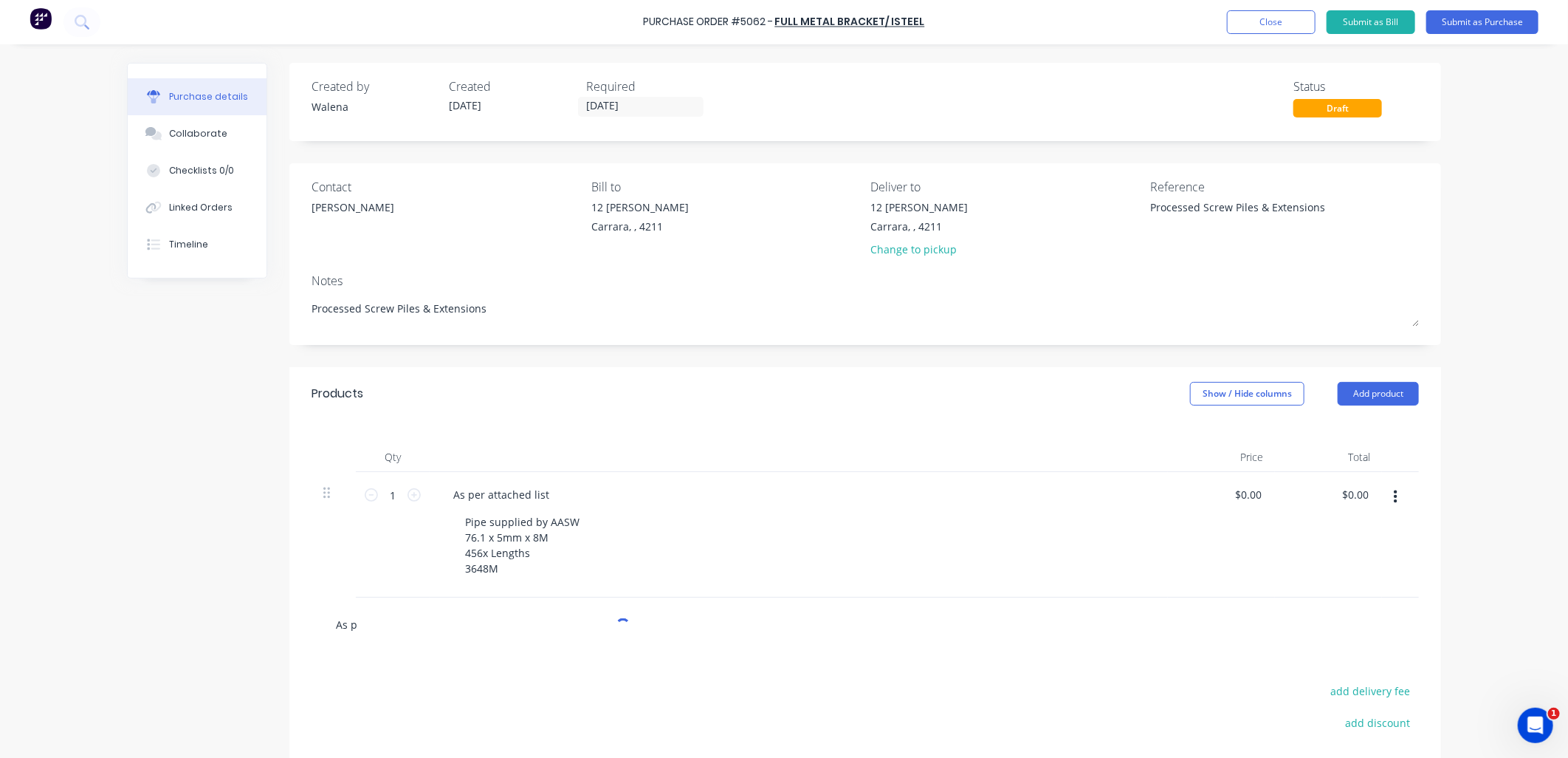
type input "As pe"
type textarea "x"
type input "As per"
type textarea "x"
type input "As per"
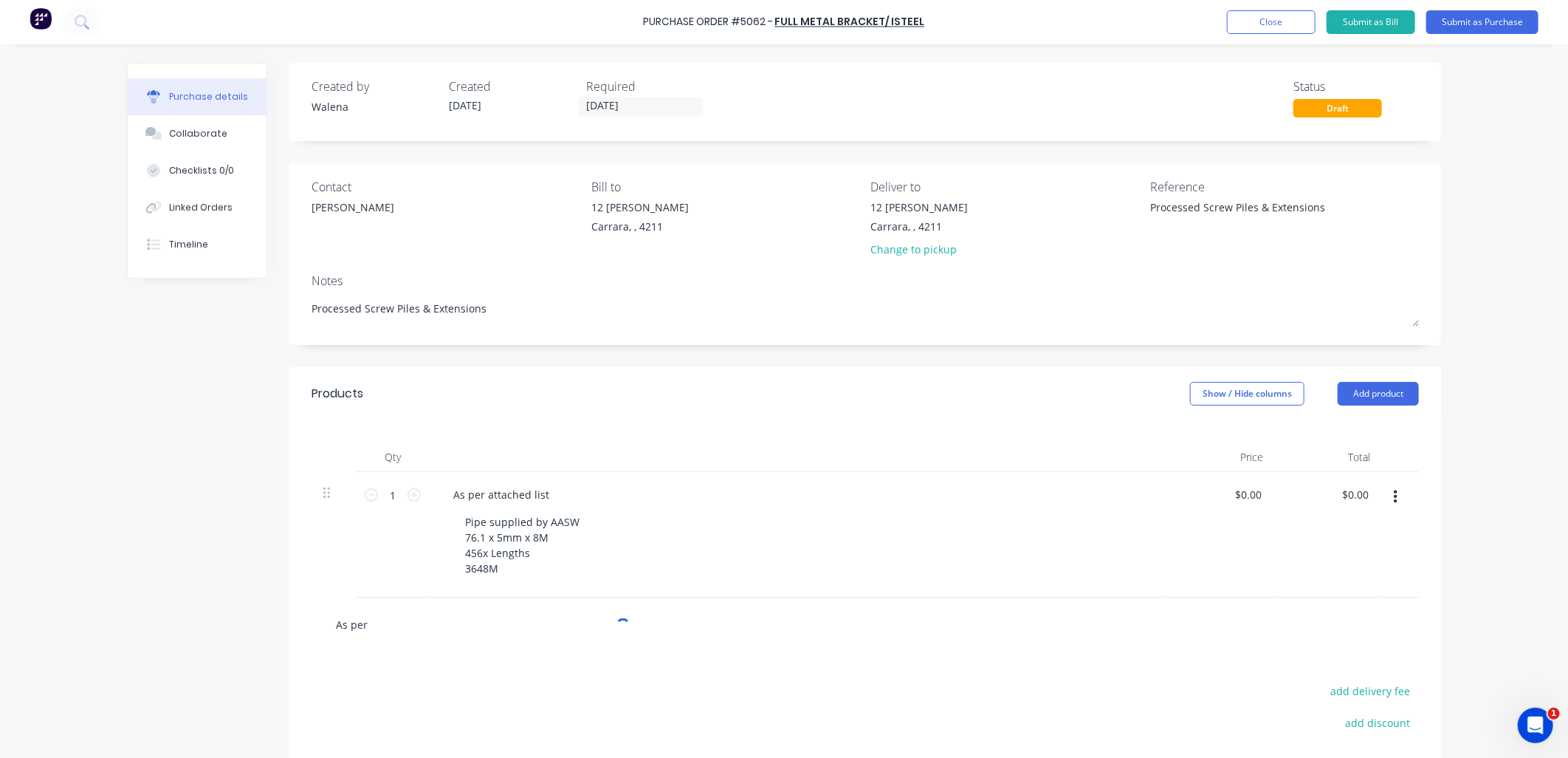
type textarea "x"
type input "As per at"
type textarea "x"
type input "As per atta"
type textarea "x"
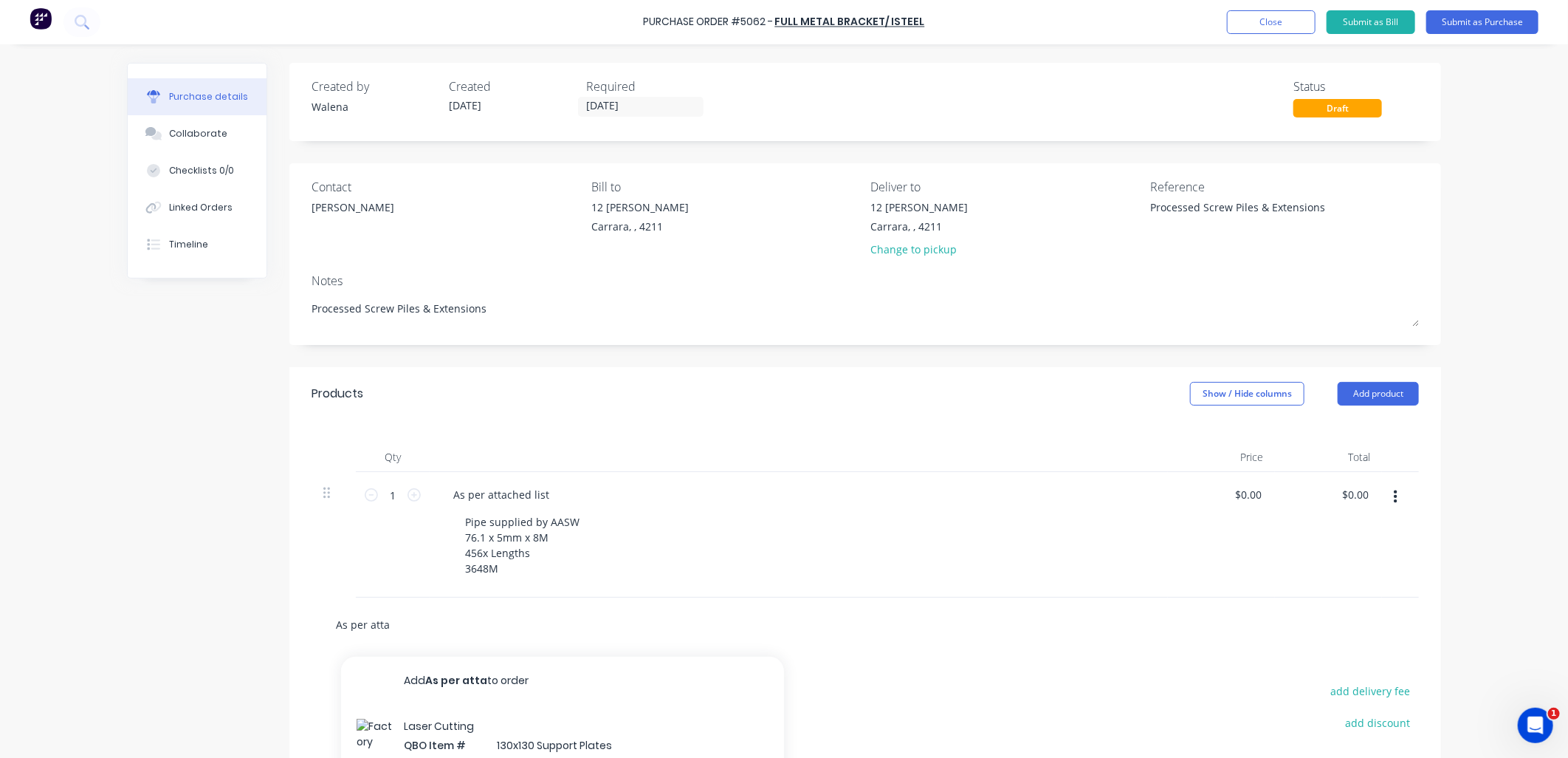
type input "As per attac"
type textarea "x"
type input "As per attach"
type textarea "x"
type input "As per attache"
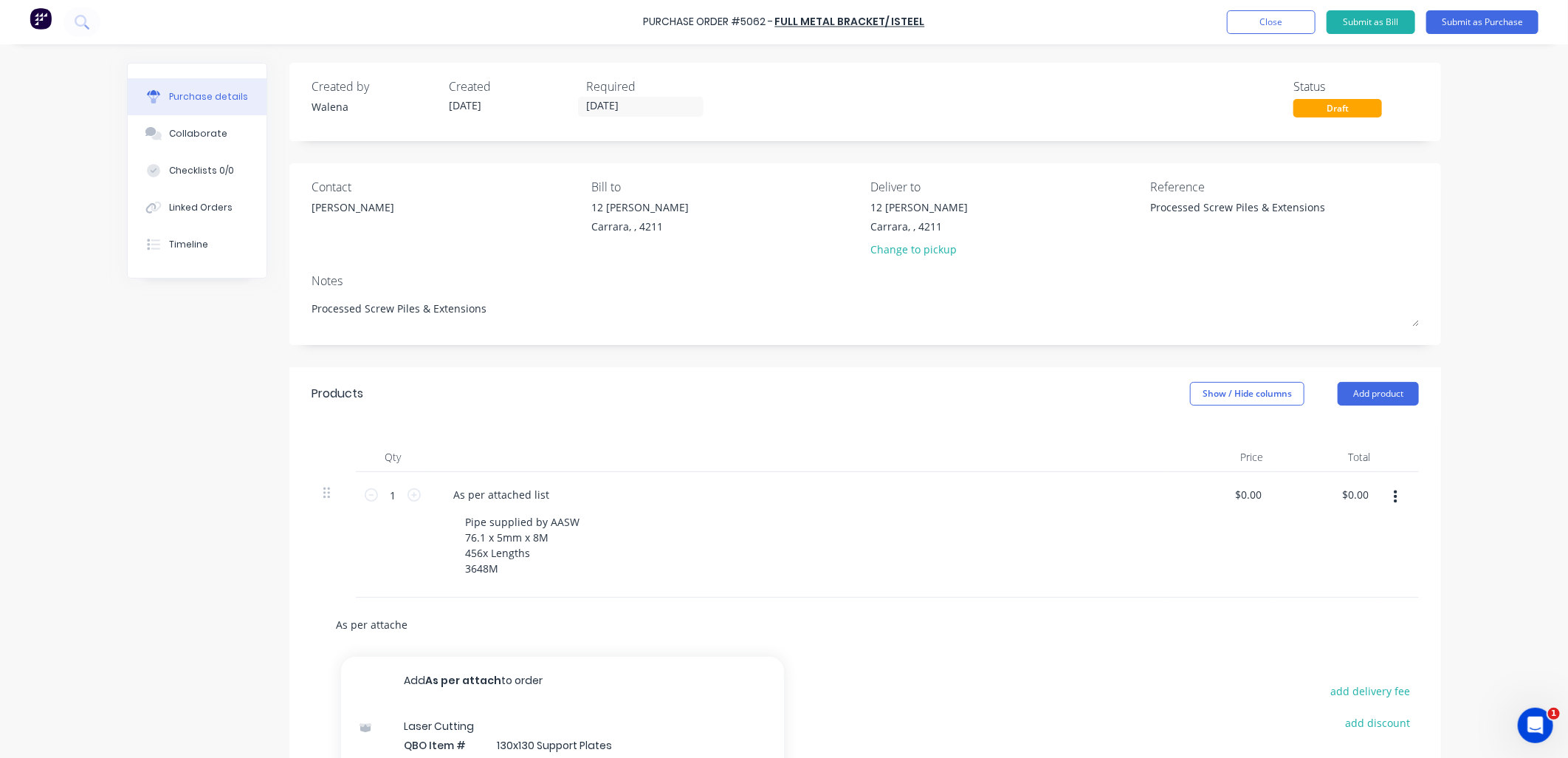
type textarea "x"
type input "As per attached"
type textarea "x"
type input "As per attached"
type textarea "x"
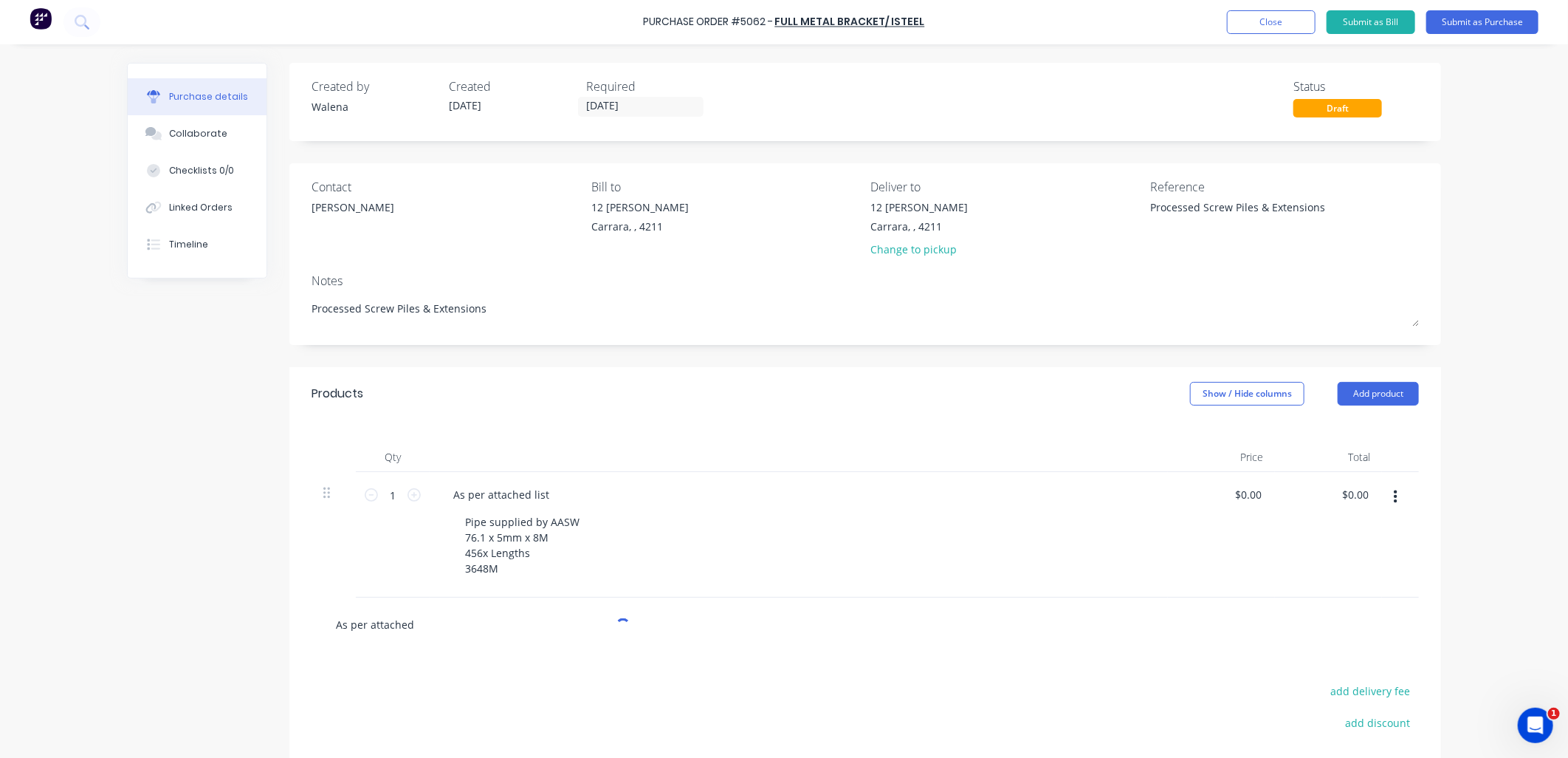
type input "As per attached l"
type textarea "x"
type input "As per attached li"
type textarea "x"
type input "As per attached lis"
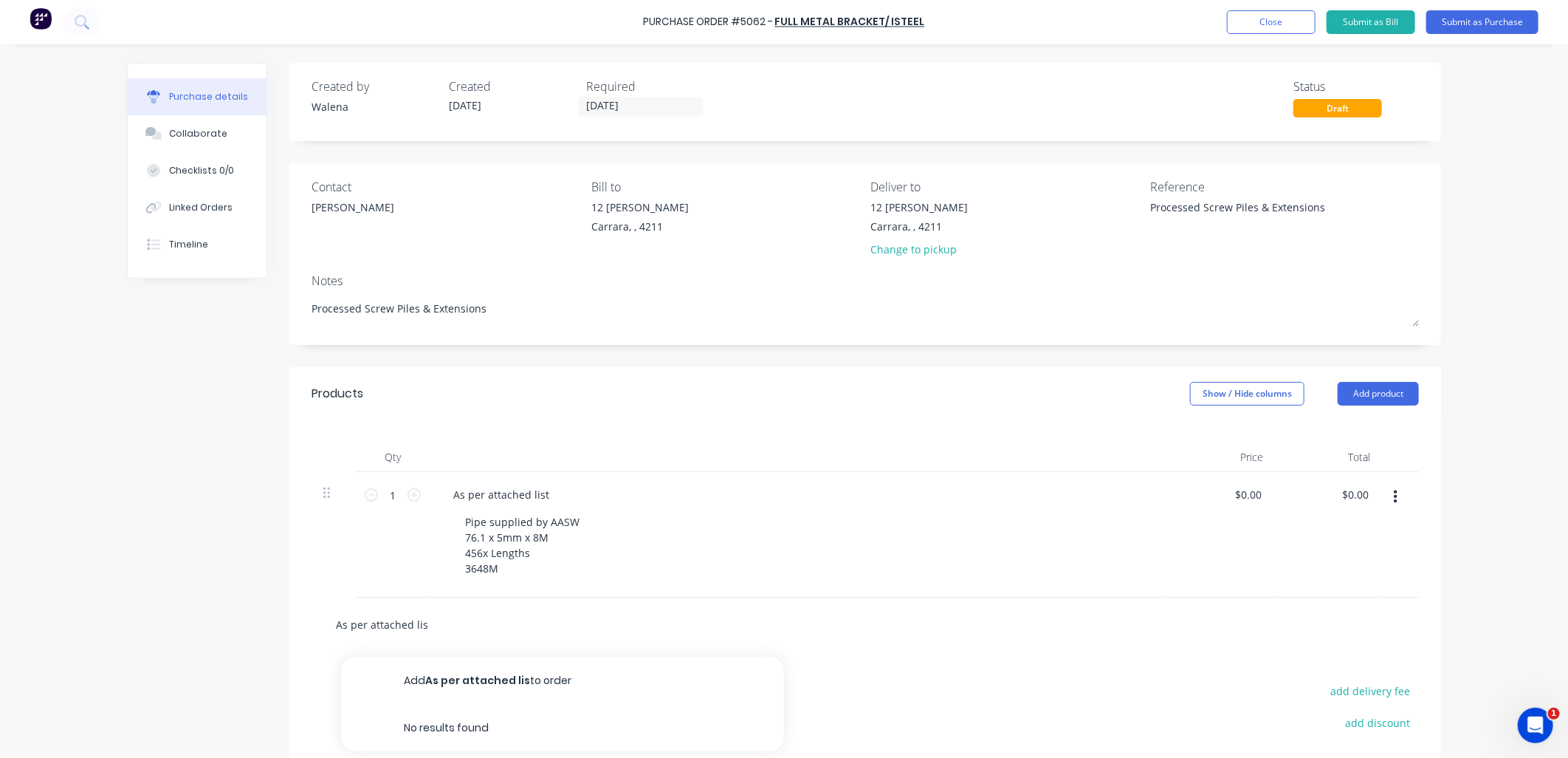
type textarea "x"
type input "As per attached list"
type textarea "x"
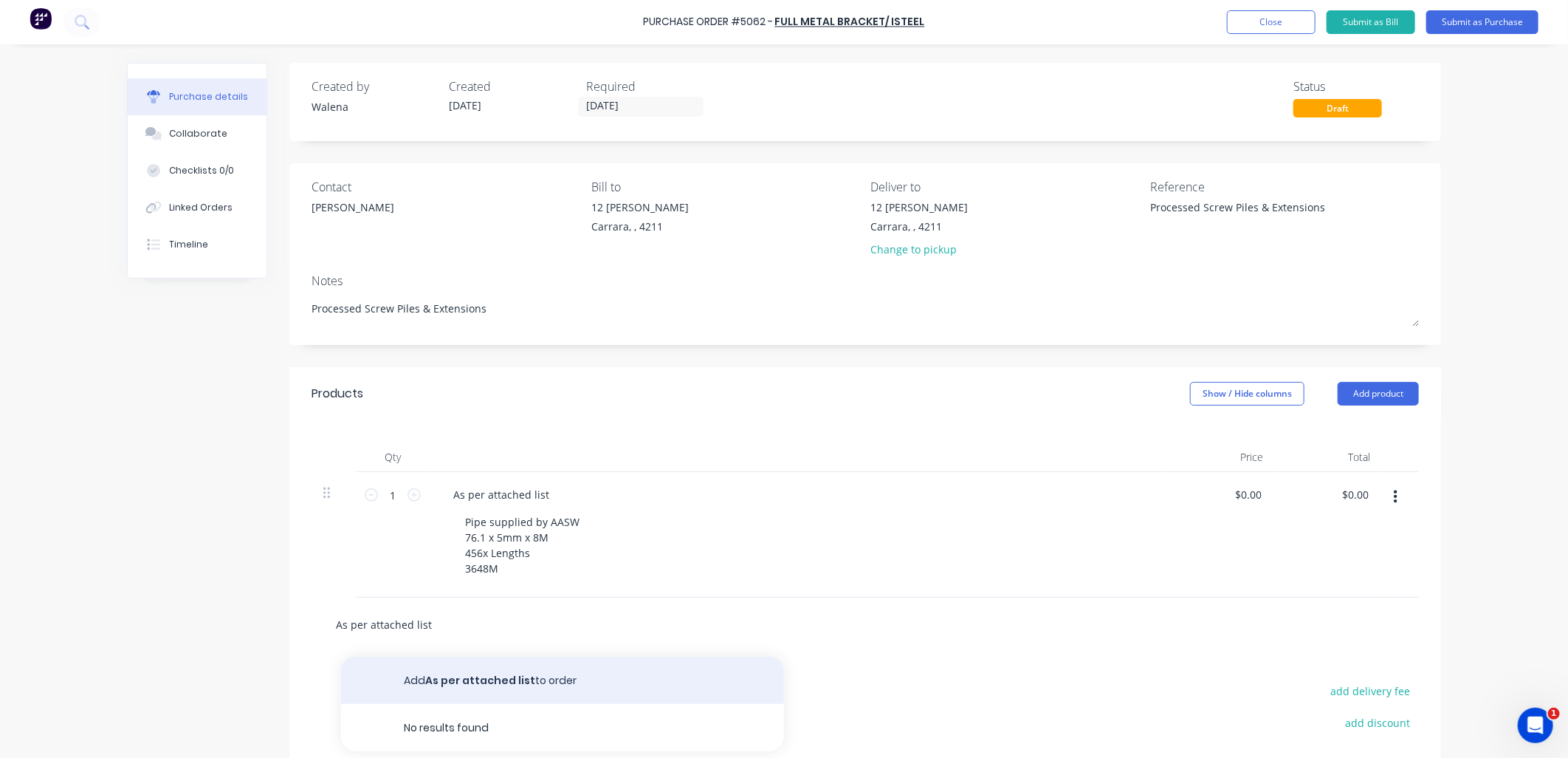
type input "As per attached list"
click at [573, 684] on button "Add As per attached list to order" at bounding box center [562, 680] width 443 height 47
type textarea "x"
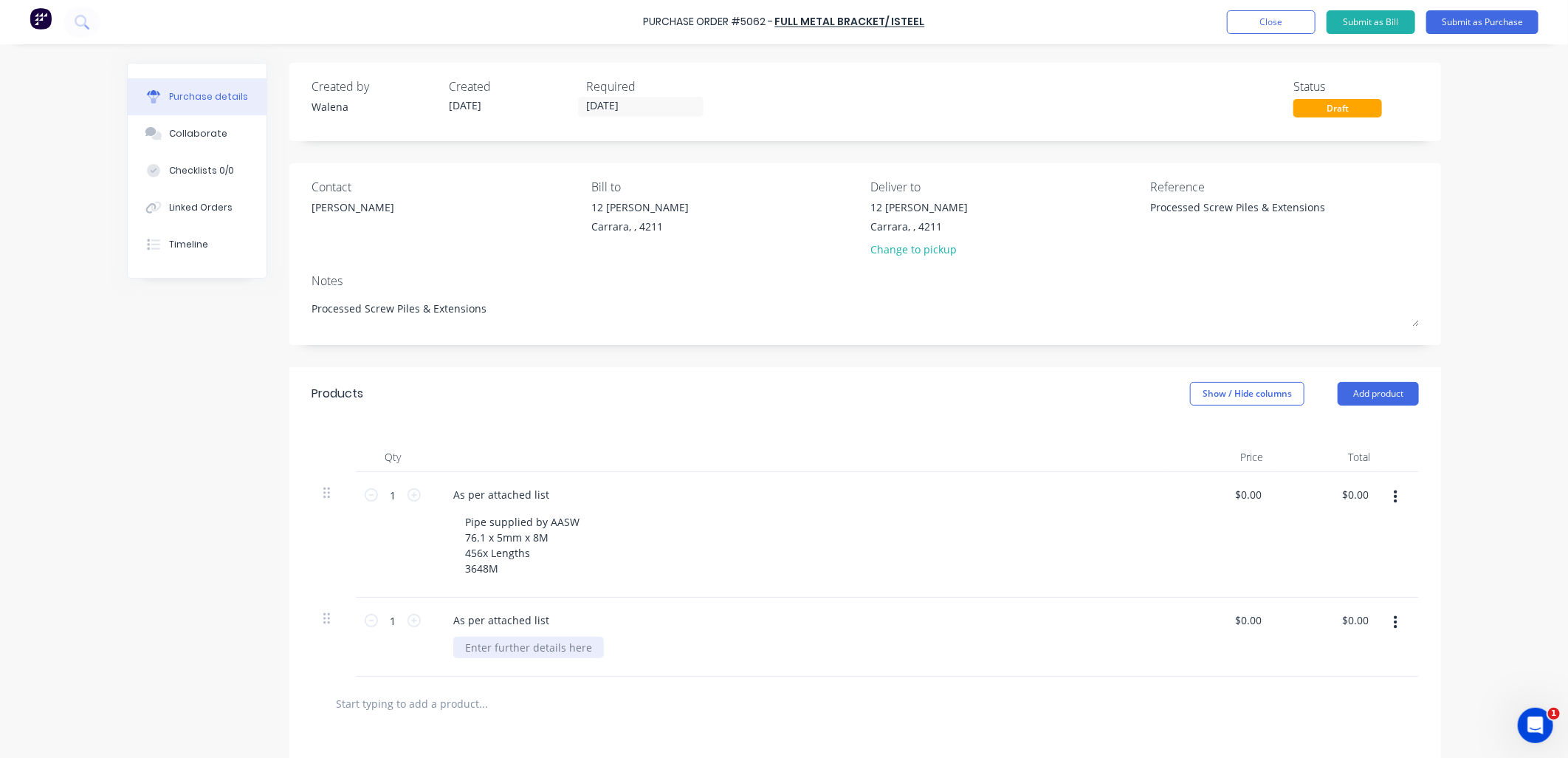
type textarea "x"
click at [547, 639] on div at bounding box center [528, 647] width 150 height 21
click at [695, 512] on div "Pipe supplied by AASW 76.1 x 5mm x 8M 456x Lengths 3648M" at bounding box center [804, 544] width 703 height 68
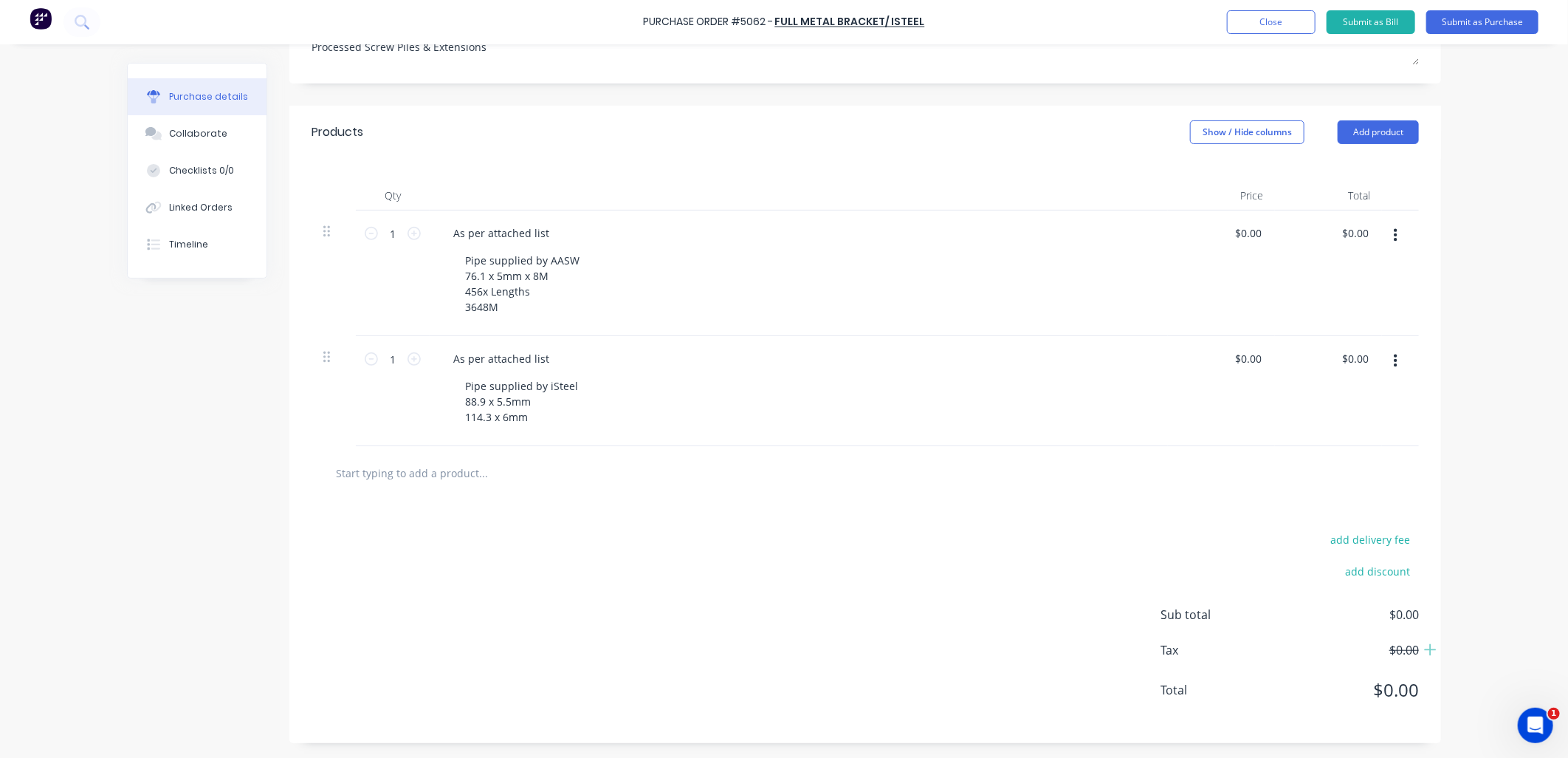
click at [396, 471] on input "text" at bounding box center [483, 473] width 295 height 30
drag, startPoint x: 396, startPoint y: 471, endPoint x: 704, endPoint y: 578, distance: 326.1
click at [706, 579] on div "add delivery fee add discount Sub total $0.00 Tax $0.00 Total $0.00" at bounding box center [865, 621] width 1151 height 243
click at [521, 312] on div "Pipe supplied by AASW 76.1 x 5mm x 8M 456x Lengths 3648M" at bounding box center [522, 283] width 138 height 68
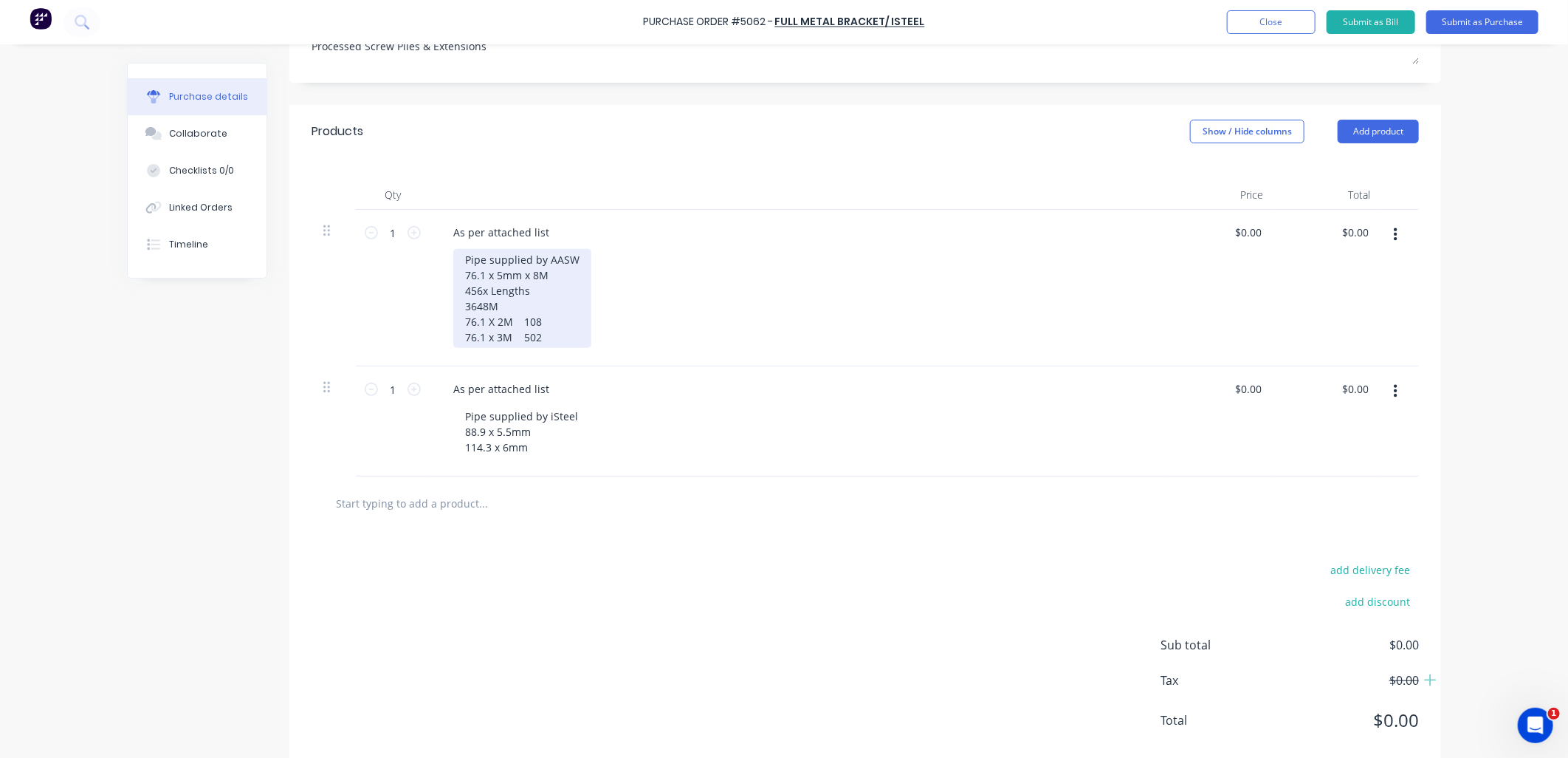
click at [456, 325] on div "Pipe supplied by AASW 76.1 x 5mm x 8M 456x Lengths 3648M 76.1 X 2M 108 76.1 x 3…" at bounding box center [522, 298] width 138 height 99
drag, startPoint x: 615, startPoint y: 325, endPoint x: 581, endPoint y: 321, distance: 34.2
click at [601, 319] on div "Pipe supplied by AASW 76.1 x 5mm x 8M 456x Lengths 3648M 108x Screw Piles 76.1 …" at bounding box center [544, 298] width 183 height 99
click at [460, 337] on div "Pipe supplied by AASW 76.1 x 5mm x 8M 456x Lengths 3648M 108x Screw Piles 76.1 …" at bounding box center [536, 298] width 165 height 99
drag, startPoint x: 596, startPoint y: 337, endPoint x: 625, endPoint y: 334, distance: 29.2
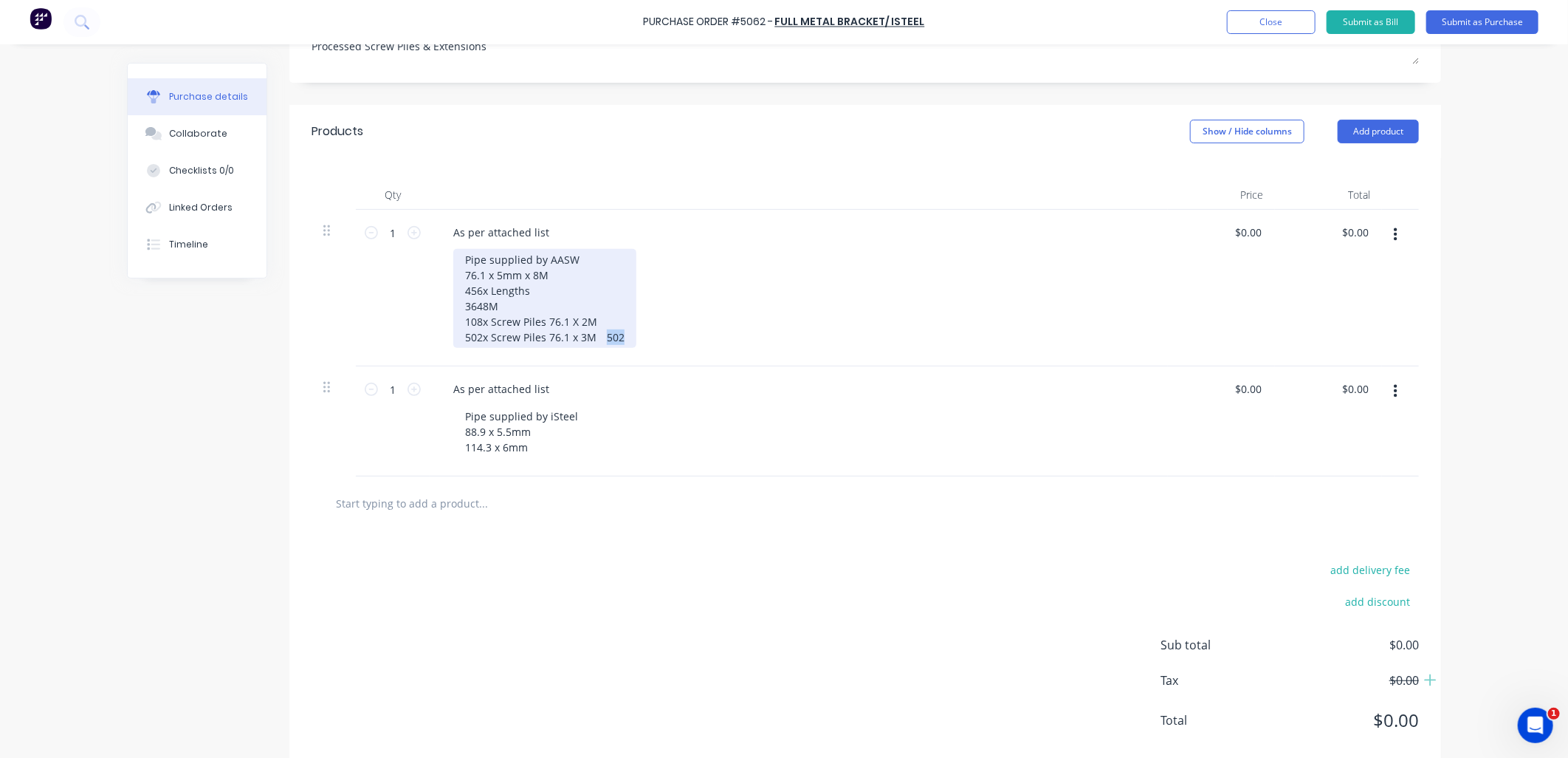
click at [625, 334] on div "Pipe supplied by AASW 76.1 x 5mm x 8M 456x Lengths 3648M 108x Screw Piles 76.1 …" at bounding box center [544, 298] width 183 height 99
click at [595, 338] on div "Pipe supplied by AASW 76.1 x 5mm x 8M 456x Lengths 3648M 108x Screw Piles 76.1 …" at bounding box center [536, 298] width 165 height 99
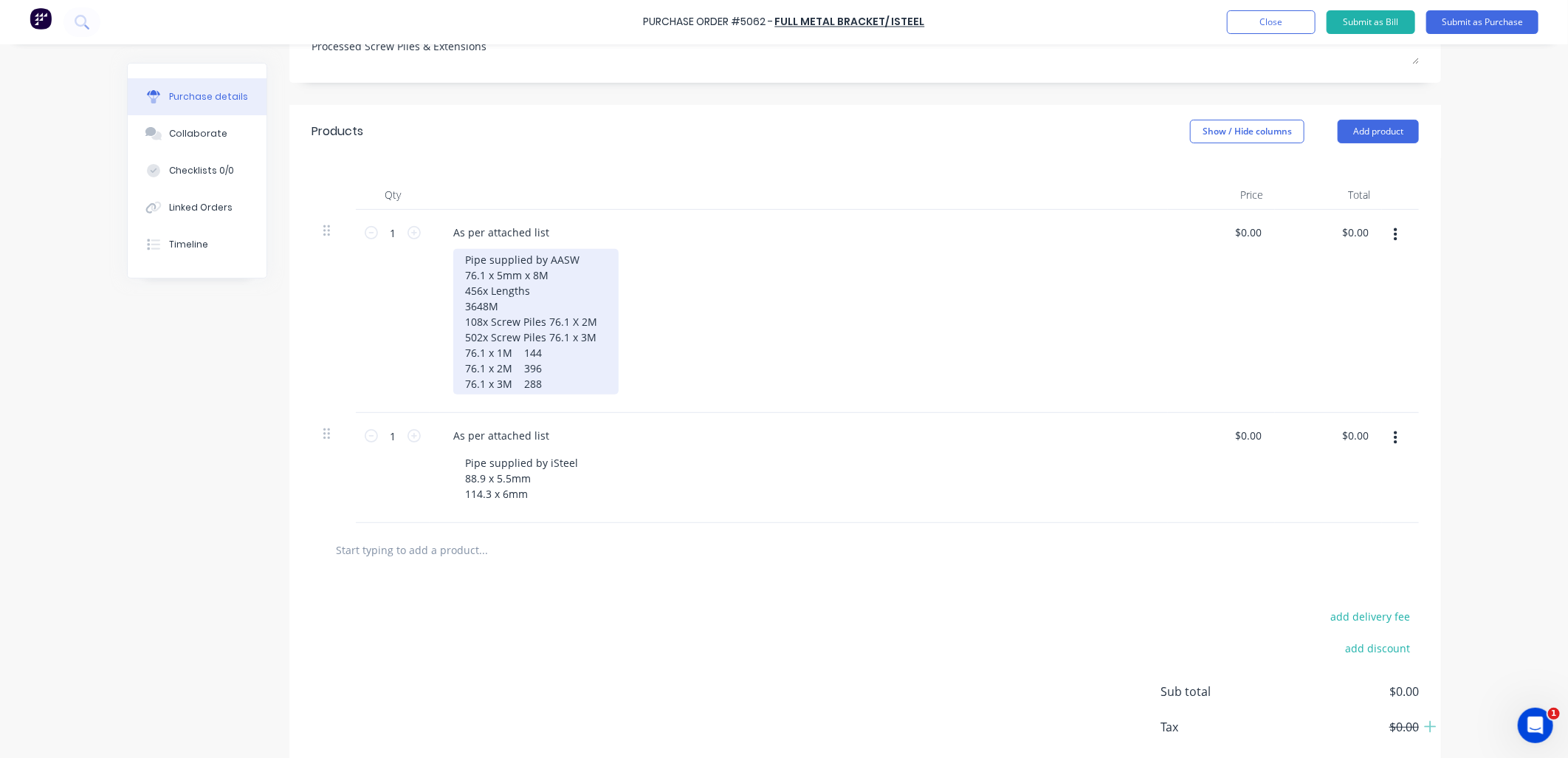
click at [459, 355] on div "Pipe supplied by AASW 76.1 x 5mm x 8M 456x Lengths 3648M 108x Screw Piles 76.1 …" at bounding box center [536, 321] width 165 height 146
click at [460, 366] on div "Pipe supplied by AASW 76.1 x 5mm x 8M 456x Lengths 3648M 108x Screw Piles 76.1 …" at bounding box center [536, 321] width 165 height 146
click at [506, 351] on div "Pipe supplied by AASW 76.1 x 5mm x 8M 456x Lengths 3648M 108x Screw Piles 76.1 …" at bounding box center [544, 321] width 183 height 146
click at [603, 355] on div "Pipe supplied by AASW 76.1 x 5mm x 8M 456x Lengths 3648M 108x Screw Piles 76.1 …" at bounding box center [544, 321] width 183 height 146
click at [608, 365] on div "Pipe supplied by AASW 76.1 x 5mm x 8M 456x Lengths 3648M 108x Screw Piles 76.1 …" at bounding box center [544, 321] width 183 height 146
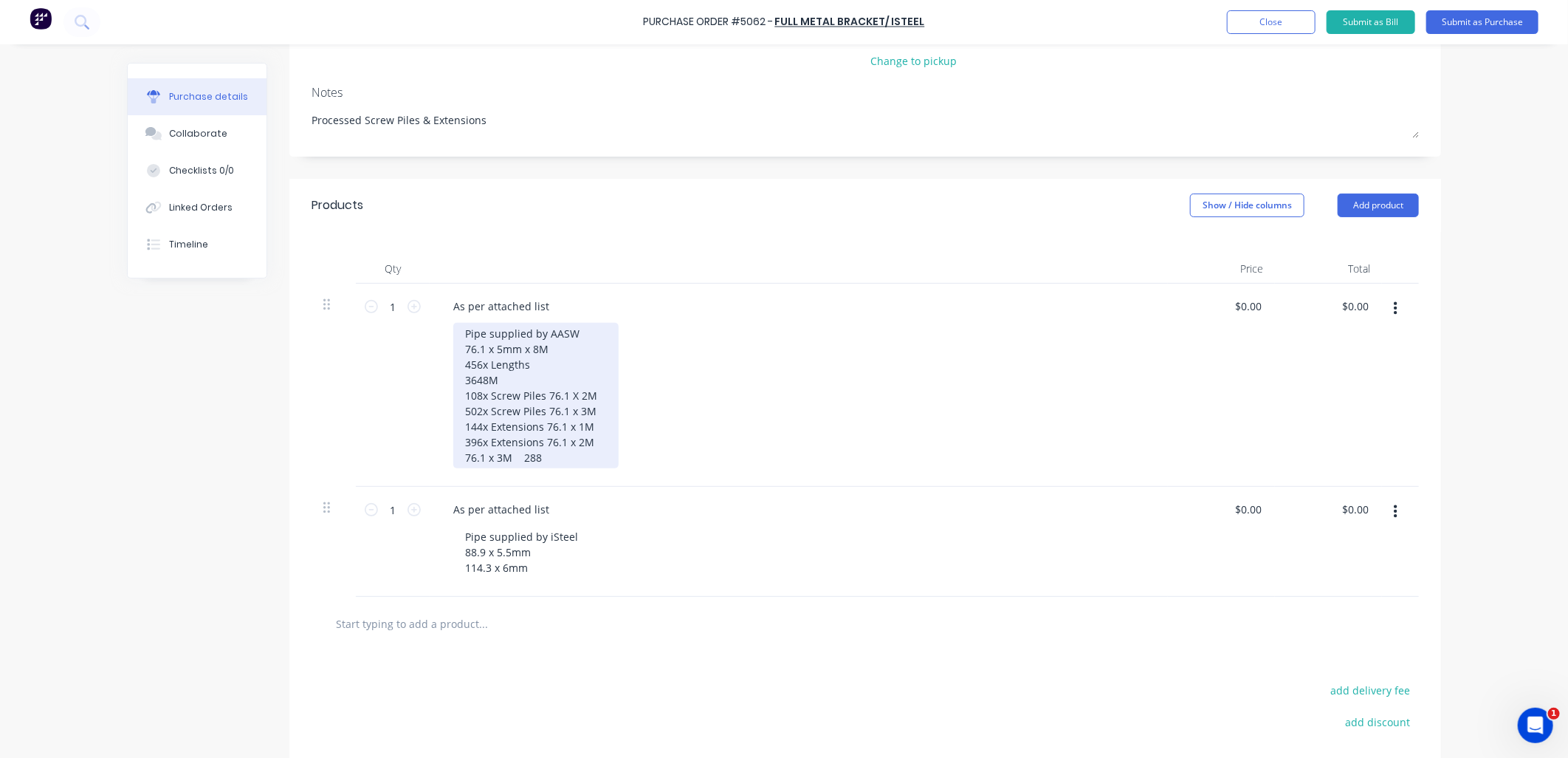
scroll to position [153, 0]
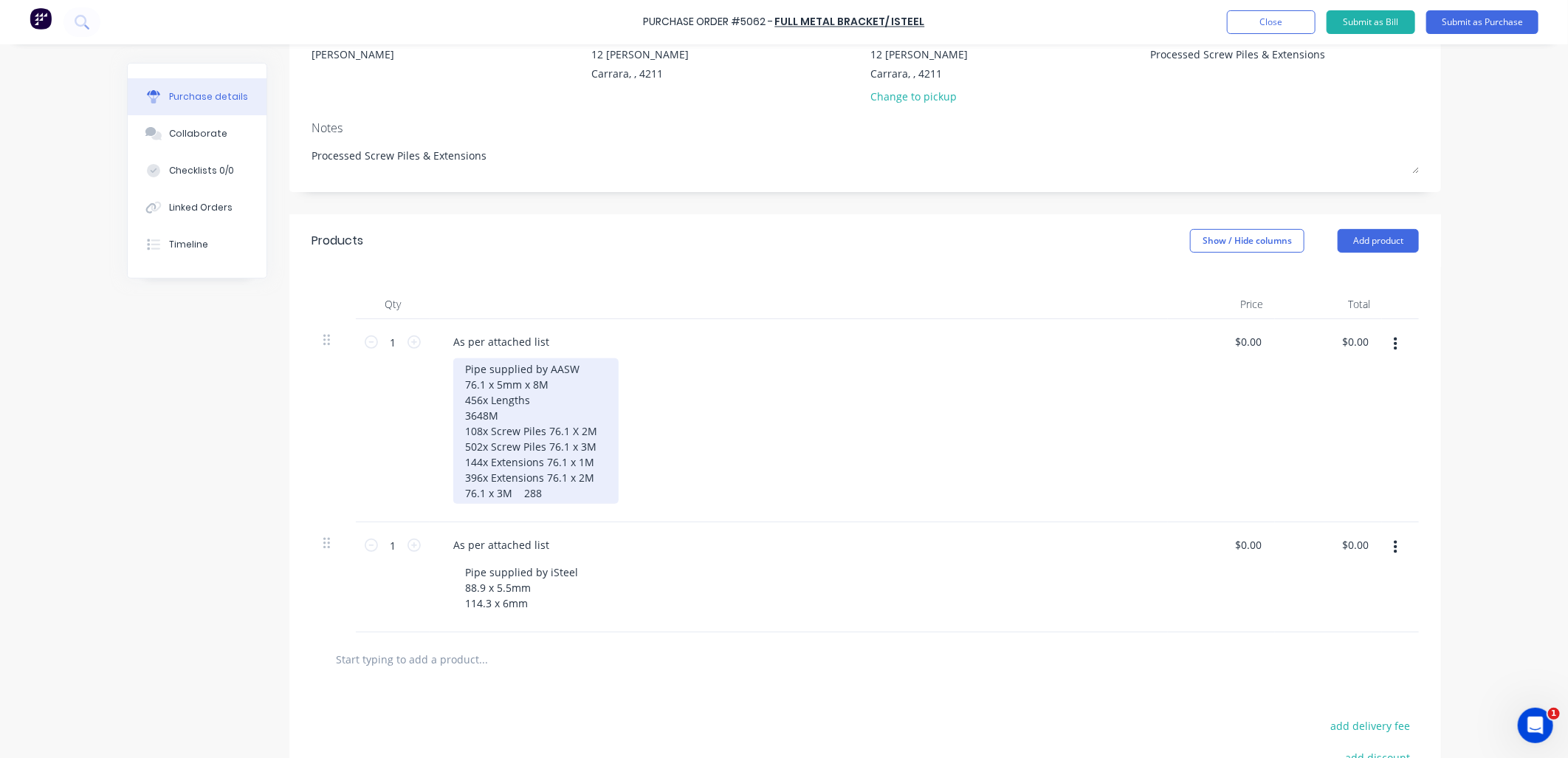
click at [592, 449] on div "Pipe supplied by AASW 76.1 x 5mm x 8M 456x Lengths 3648M 108x Screw Piles 76.1 …" at bounding box center [536, 431] width 165 height 146
click at [591, 463] on div "Pipe supplied by AASW 76.1 x 5mm x 8M 456x Lengths 3648M 108x Screw Piles 76.1 …" at bounding box center [536, 431] width 165 height 146
click at [592, 483] on div "Pipe supplied by AASW 76.1 x 5mm x 8M 456x Lengths 3648M 108x Screw Piles 76.1 …" at bounding box center [536, 431] width 165 height 146
click at [459, 491] on div "Pipe supplied by AASW 76.1 x 5mm x 8M 456x Lengths 3648M 108x Screw Piles 76.1 …" at bounding box center [536, 431] width 165 height 146
click at [592, 499] on div "Pipe supplied by AASW 76.1 x 5mm x 8M 456x Lengths 3648M 108x Screw Piles 76.1 …" at bounding box center [544, 431] width 183 height 146
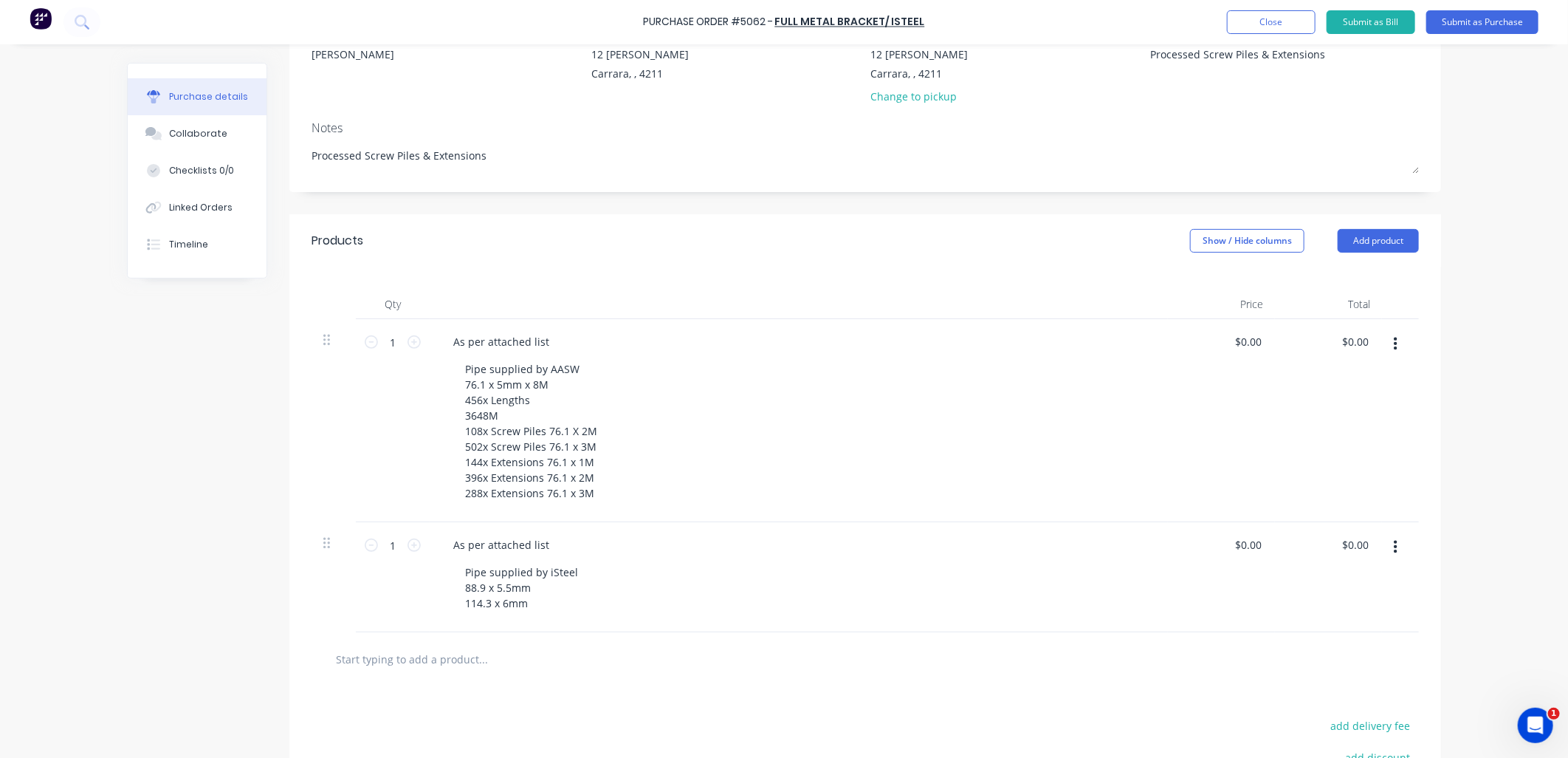
click at [806, 456] on div "Pipe supplied by AASW 76.1 x 5mm x 8M 456x Lengths 3648M 108x Screw Piles 76.1 …" at bounding box center [804, 431] width 703 height 146
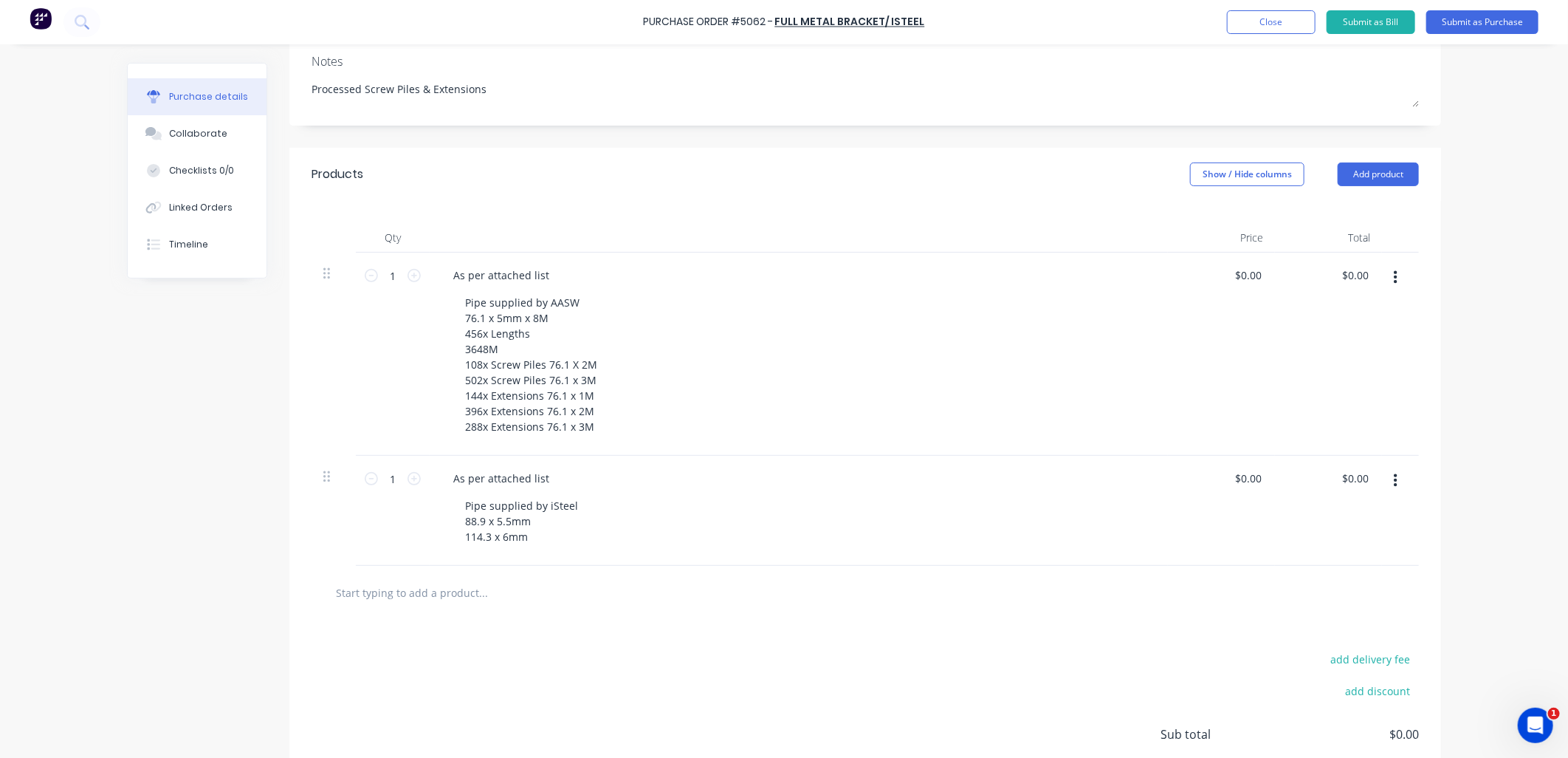
scroll to position [341, 0]
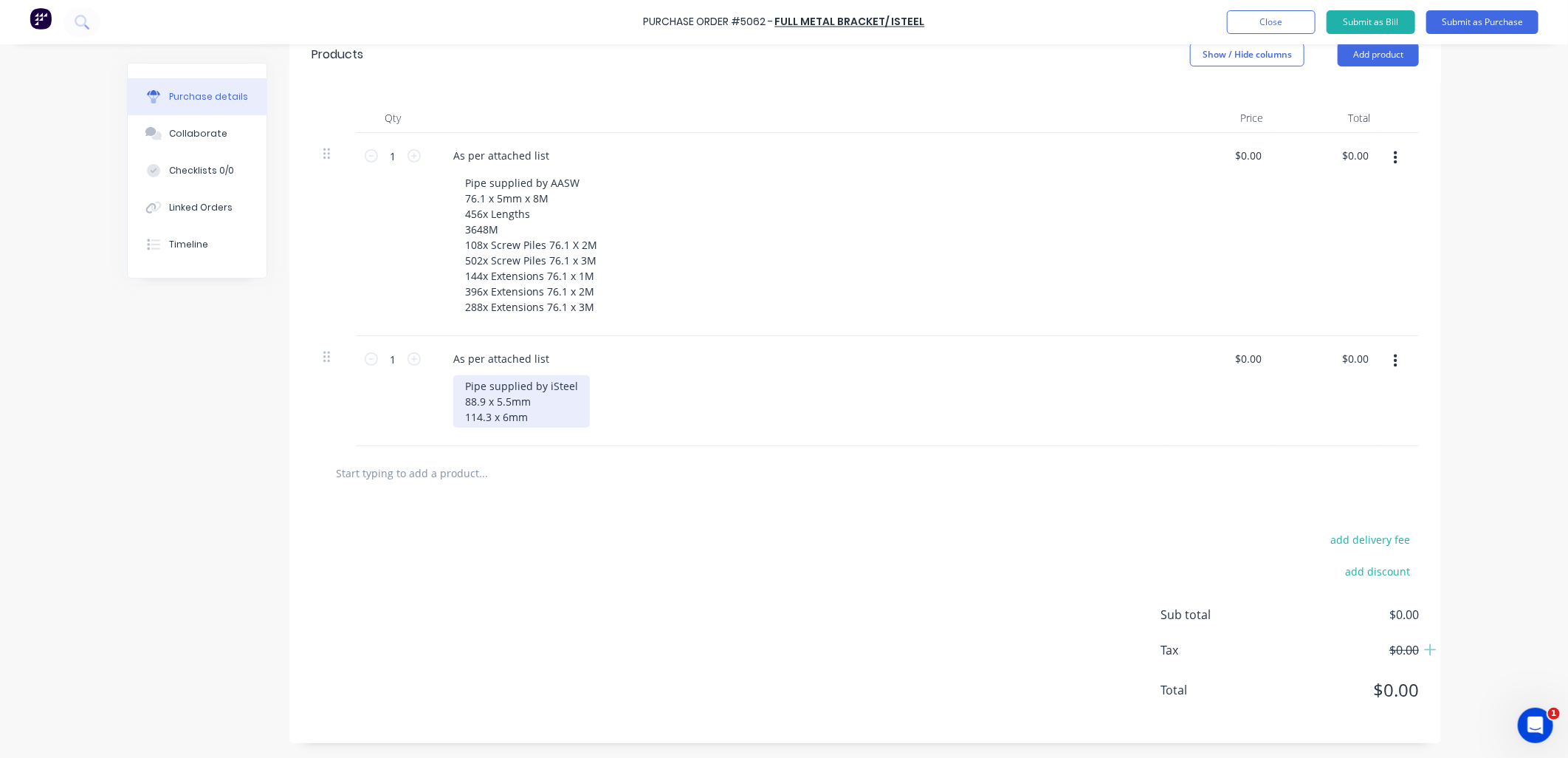
click at [535, 401] on div "Pipe supplied by iSteel 88.9 x 5.5mm 114.3 x 6mm" at bounding box center [521, 401] width 136 height 52
click at [535, 401] on div "Pipe supplied by iSteel 88.9 x 5.5mm 114.3 x 6mm" at bounding box center [521, 407] width 136 height 68
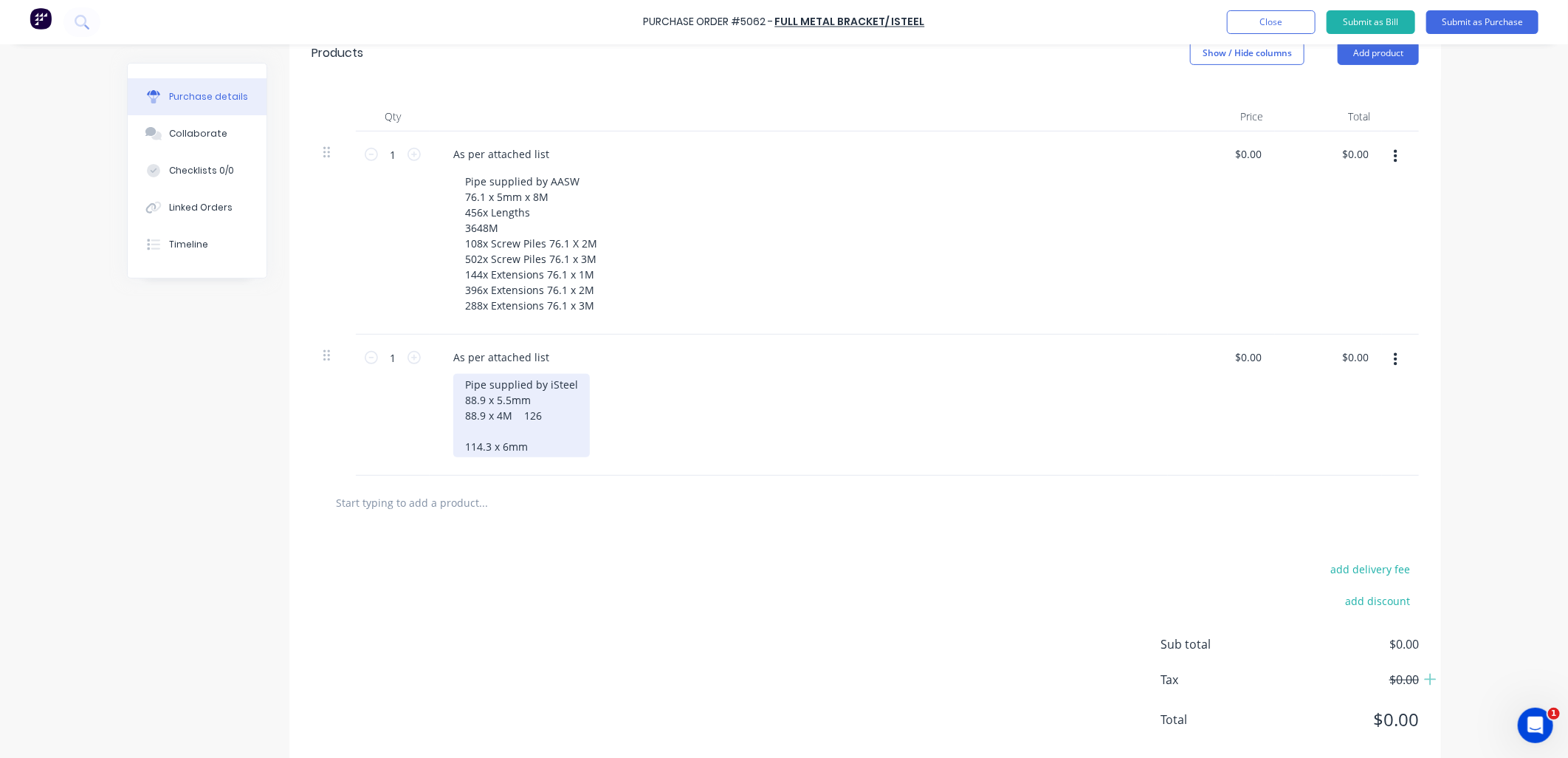
click at [456, 419] on div "Pipe supplied by iSteel 88.9 x 5.5mm 88.9 x 4M 126 114.3 x 6mm" at bounding box center [521, 415] width 136 height 84
click at [591, 416] on div "Pipe supplied by iSteel 88.9 x 5.5mm 126x Screw Piles 88.9 x 4M 126 114.3 x 6mm" at bounding box center [544, 415] width 183 height 84
click at [465, 428] on div "Pipe supplied by iSteel 88.9 x 5.5mm 126x Screw Piles 88.9 x 4M 114.3 x 6mm" at bounding box center [530, 415] width 155 height 84
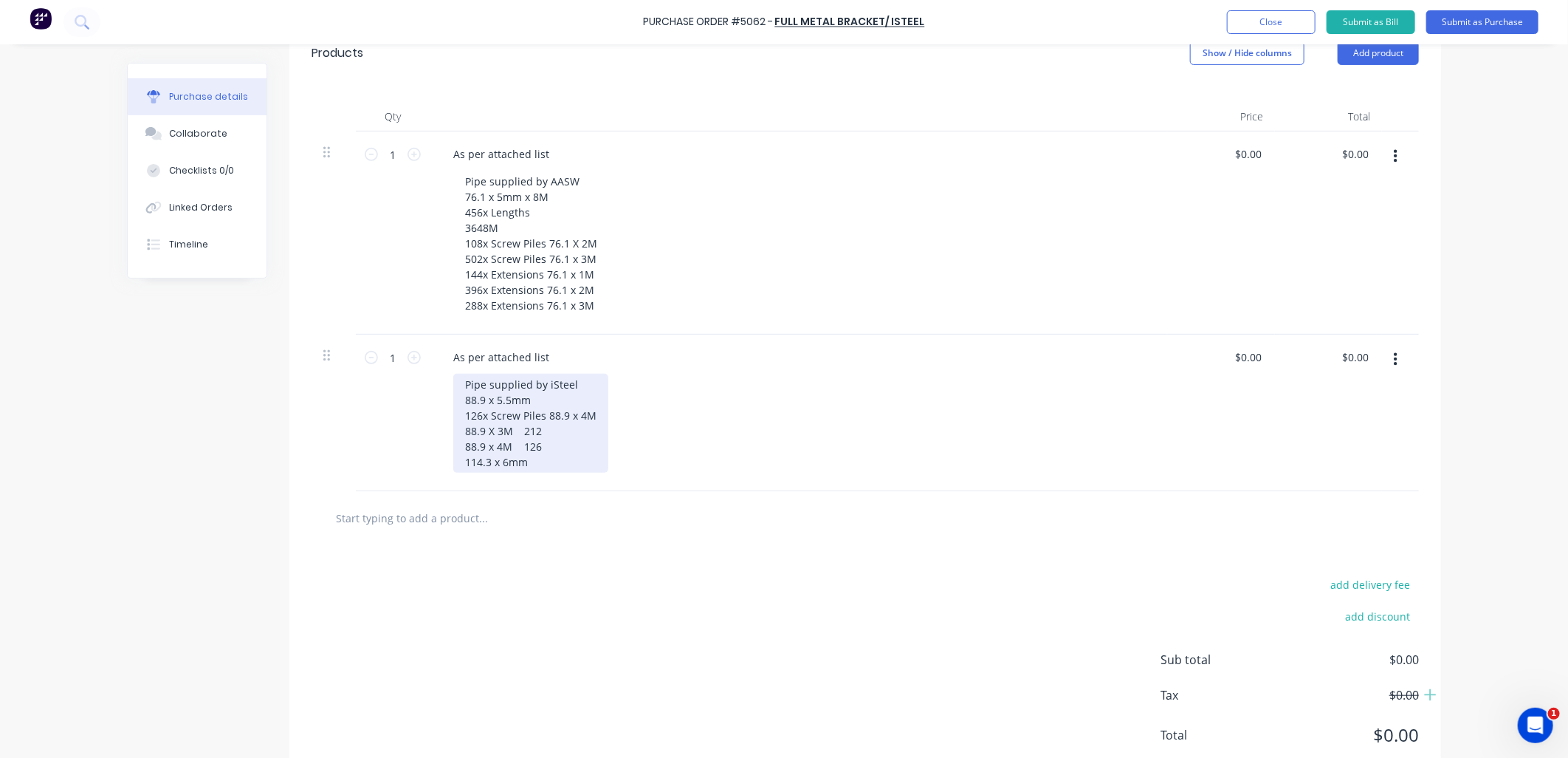
click at [459, 434] on div "Pipe supplied by iSteel 88.9 x 5.5mm 126x Screw Piles 88.9 x 4M 88.9 X 3M 212 8…" at bounding box center [530, 423] width 155 height 99
click at [589, 431] on div "Pipe supplied by iSteel 88.9 x 5.5mm 126x Screw Piles 88.9 x 4M 212x Extensions…" at bounding box center [544, 423] width 183 height 99
click at [456, 449] on div "Pipe supplied by iSteel 88.9 x 5.5mm 126x Screw Piles 88.9 x 4M 212x Extensions…" at bounding box center [530, 423] width 155 height 99
click at [589, 444] on div "Pipe supplied by iSteel 88.9 x 5.5mm 126x Screw Piles 88.9 x 4M 212x Extensions…" at bounding box center [544, 423] width 183 height 99
click at [550, 464] on div "Pipe supplied by iSteel 88.9 x 5.5mm 126x Screw Piles 88.9 x 4M 212x Extensions…" at bounding box center [536, 423] width 165 height 99
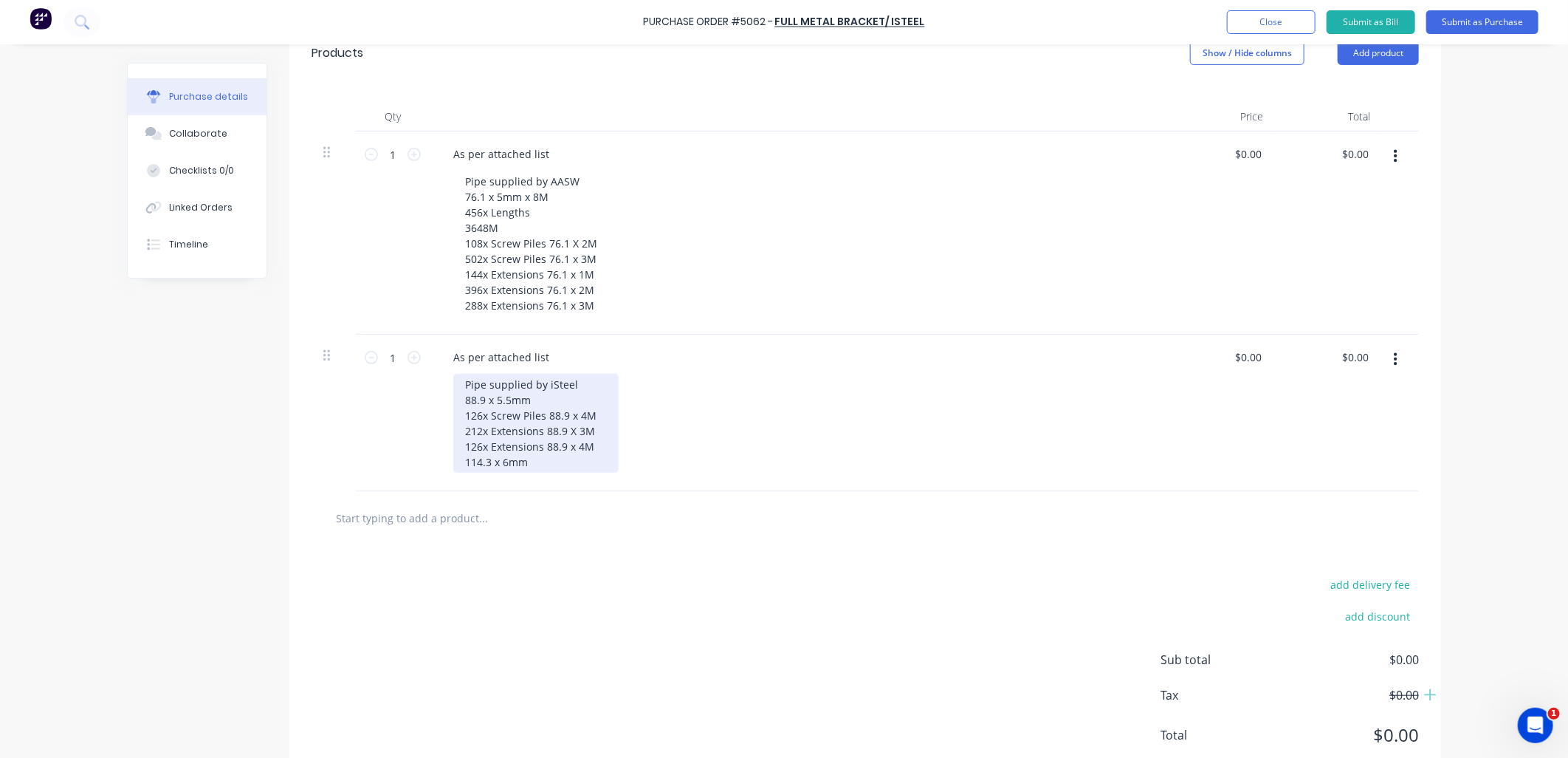
click at [535, 467] on div "Pipe supplied by iSteel 88.9 x 5.5mm 126x Screw Piles 88.9 x 4M 212x Extensions…" at bounding box center [536, 423] width 165 height 99
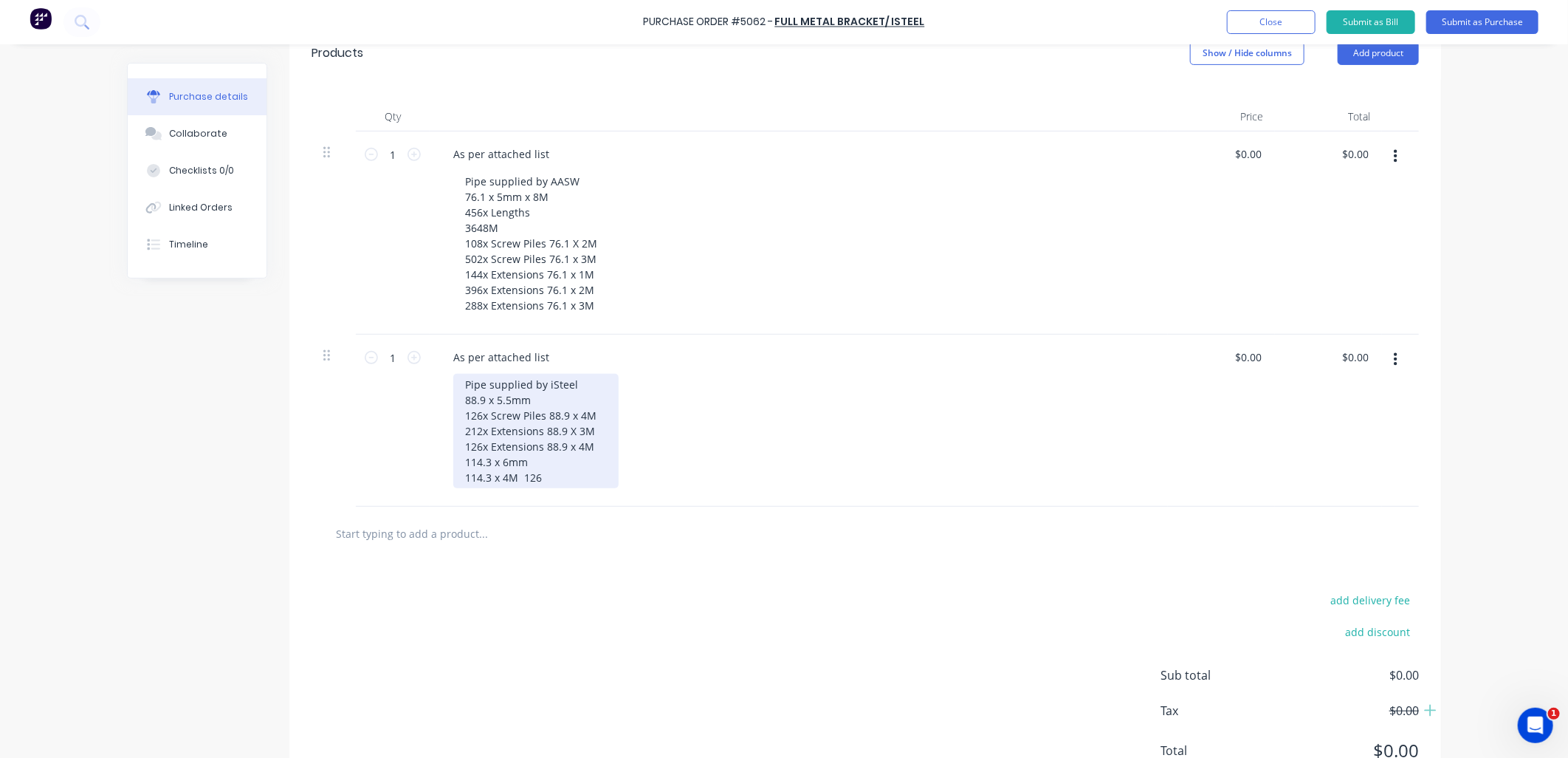
click at [460, 478] on div "Pipe supplied by iSteel 88.9 x 5.5mm 126x Screw Piles 88.9 x 4M 212x Extensions…" at bounding box center [536, 430] width 165 height 114
click at [593, 477] on div "Pipe supplied by iSteel 88.9 x 5.5mm 126x Screw Piles 88.9 x 4M 212x Extensions…" at bounding box center [544, 430] width 183 height 114
click at [827, 420] on div "Pipe supplied by iSteel 88.9 x 5.5mm 126x Screw Piles 88.9 x 4M 212x Extensions…" at bounding box center [804, 430] width 703 height 114
click at [591, 444] on div "Pipe supplied by iSteel 88.9 x 5.5mm 126x Screw Piles 88.9 x 4M 212x Extensions…" at bounding box center [536, 430] width 165 height 114
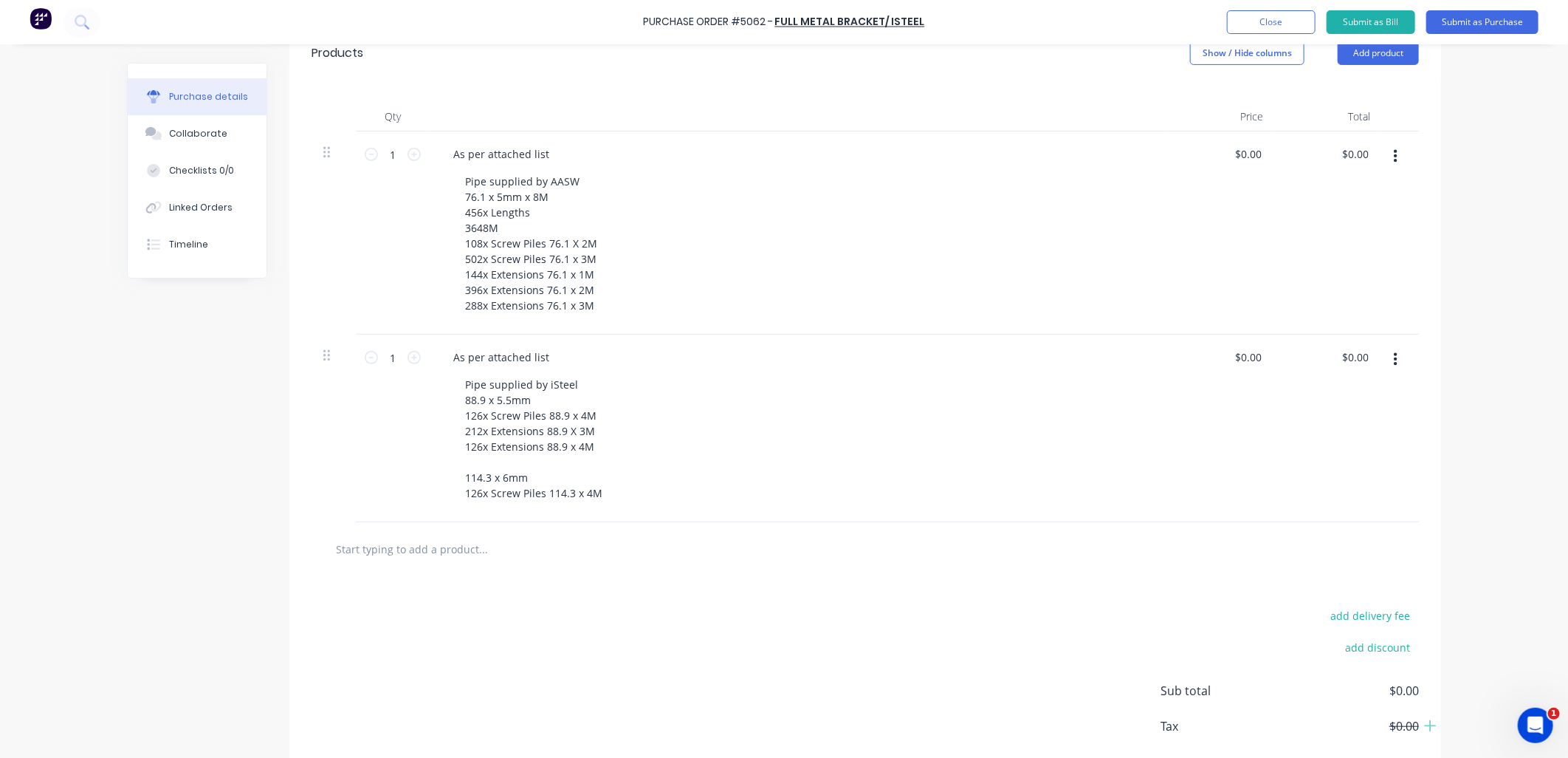
click at [778, 436] on div "Pipe supplied by iSteel 88.9 x 5.5mm 126x Screw Piles 88.9 x 4M 212x Extensions…" at bounding box center [804, 438] width 703 height 130
click at [777, 435] on div "Pipe supplied by iSteel 88.9 x 5.5mm 126x Screw Piles 88.9 x 4M 212x Extensions…" at bounding box center [804, 438] width 703 height 130
click at [448, 319] on div "As per attached list Pipe supplied by AASW 76.1 x 5mm x 8M 456x Lengths 3648M 1…" at bounding box center [798, 233] width 738 height 203
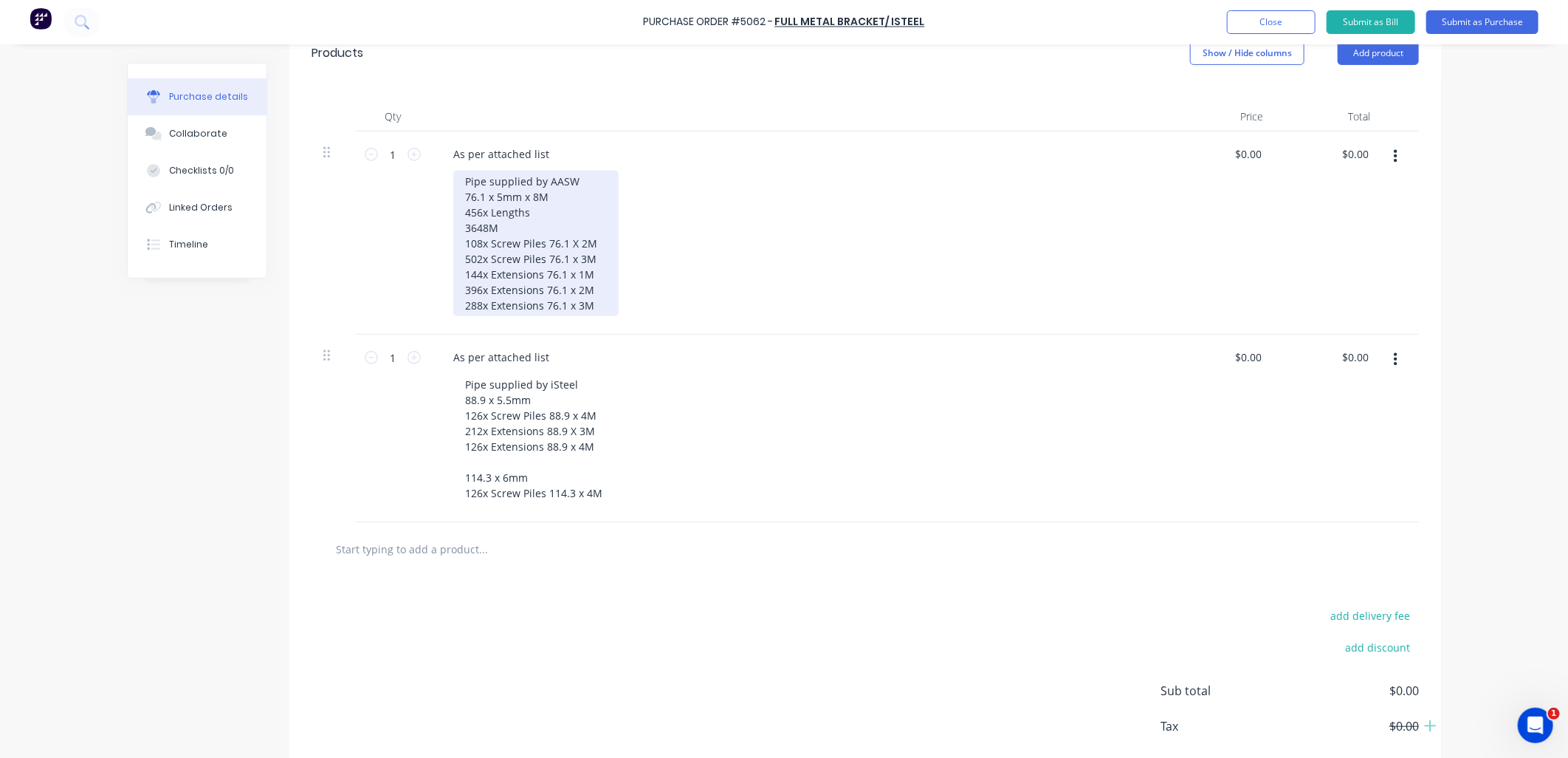
click at [600, 301] on div "Pipe supplied by AASW 76.1 x 5mm x 8M 456x Lengths 3648M 108x Screw Piles 76.1 …" at bounding box center [536, 243] width 165 height 146
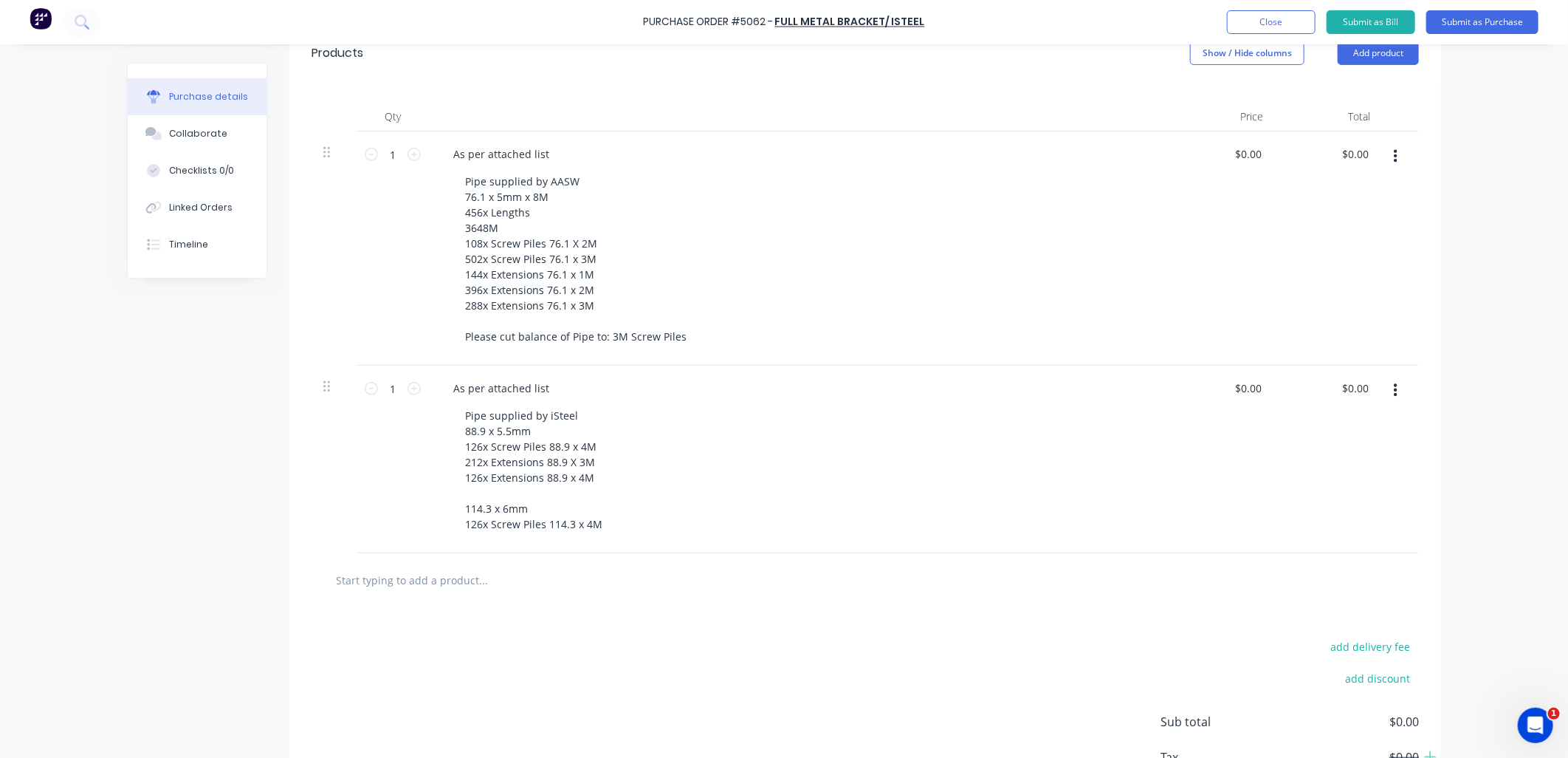
click at [631, 667] on div "add delivery fee add discount Sub total $0.00 Tax $0.00 Total $0.00" at bounding box center [865, 729] width 1151 height 243
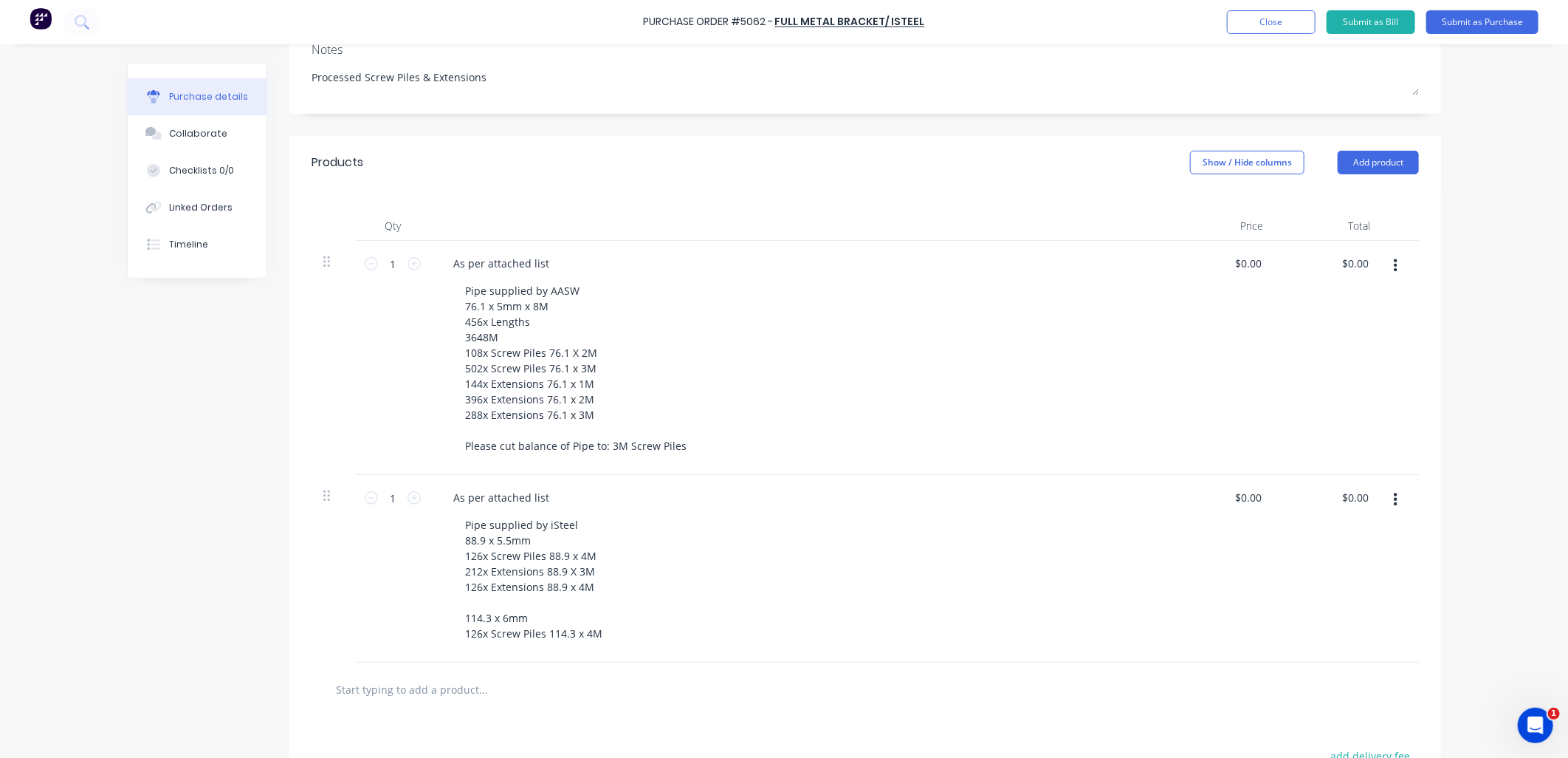
scroll to position [0, 0]
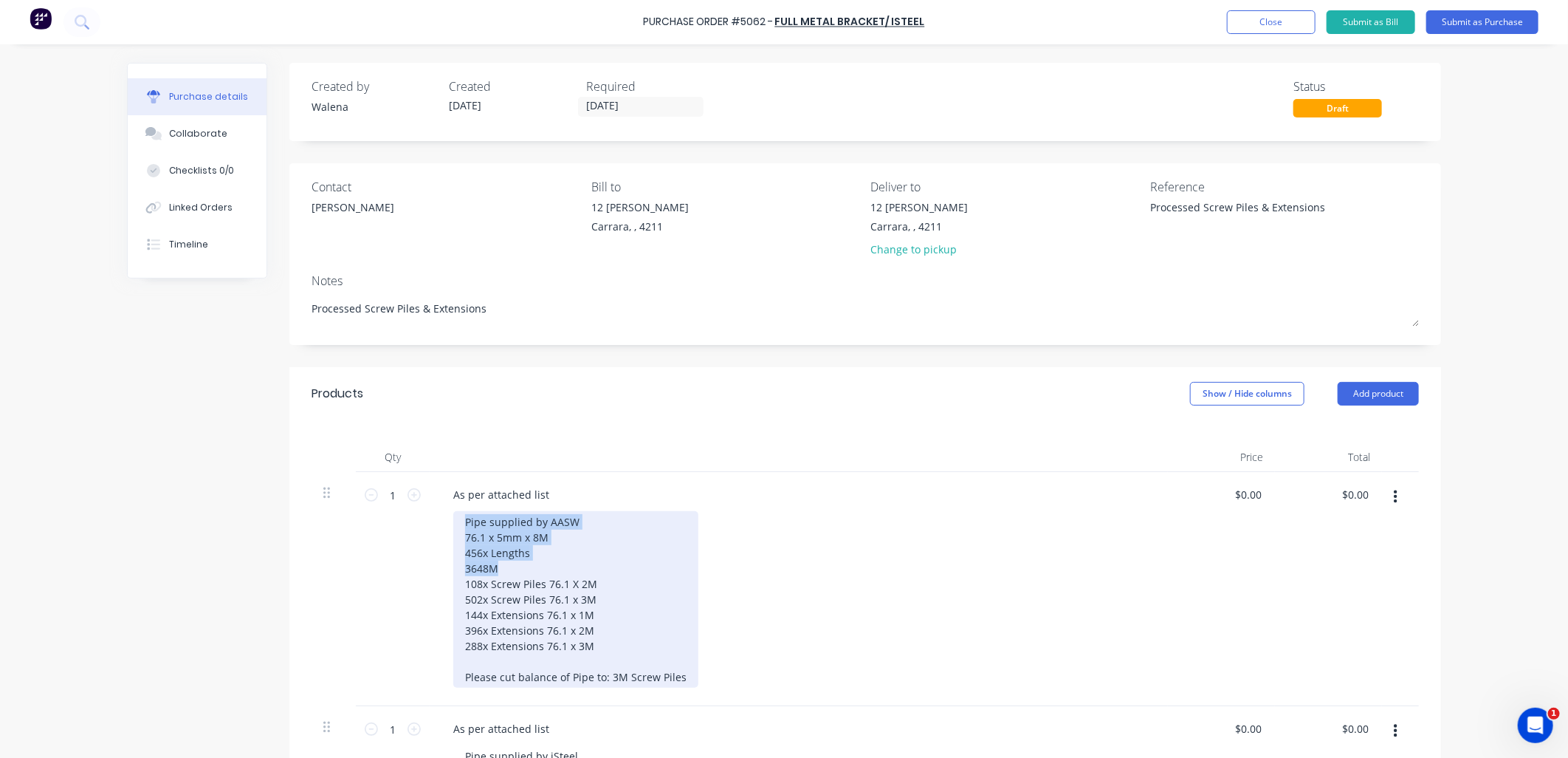
drag, startPoint x: 505, startPoint y: 568, endPoint x: 456, endPoint y: 528, distance: 63.3
click at [456, 528] on div "Pipe supplied by AASW 76.1 x 5mm x 8M 456x Lengths 3648M 108x Screw Piles 76.1 …" at bounding box center [576, 599] width 245 height 176
copy div "Pipe supplied by AASW 76.1 x 5mm x 8M 456x Lengths 3648M"
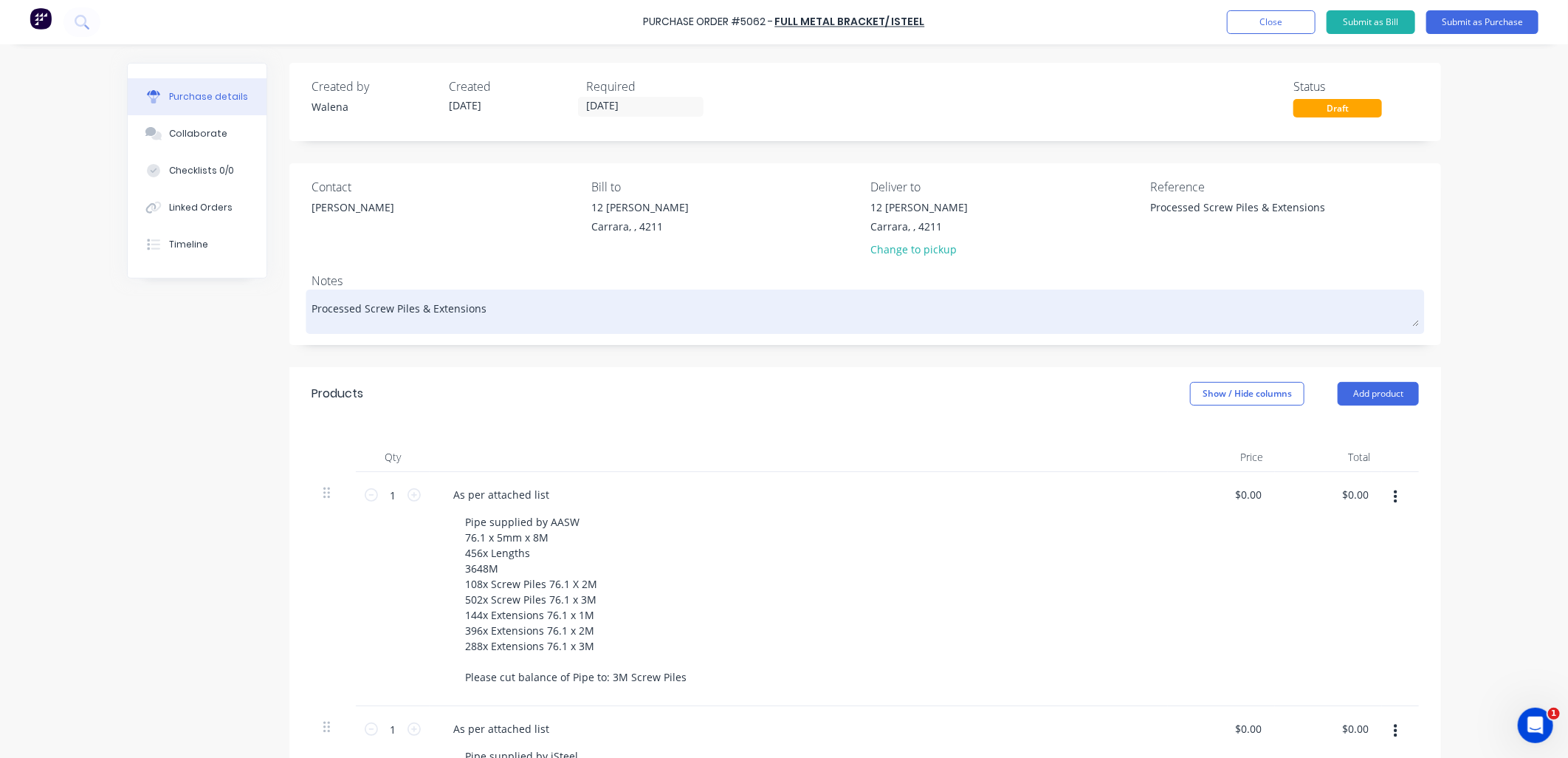
click at [522, 307] on textarea "Processed Screw Piles & Extensions" at bounding box center [865, 310] width 1108 height 33
type textarea "x"
type textarea "Processed Screw Piles & Extensions /"
type textarea "x"
type textarea "Processed Screw Piles & Extensions /"
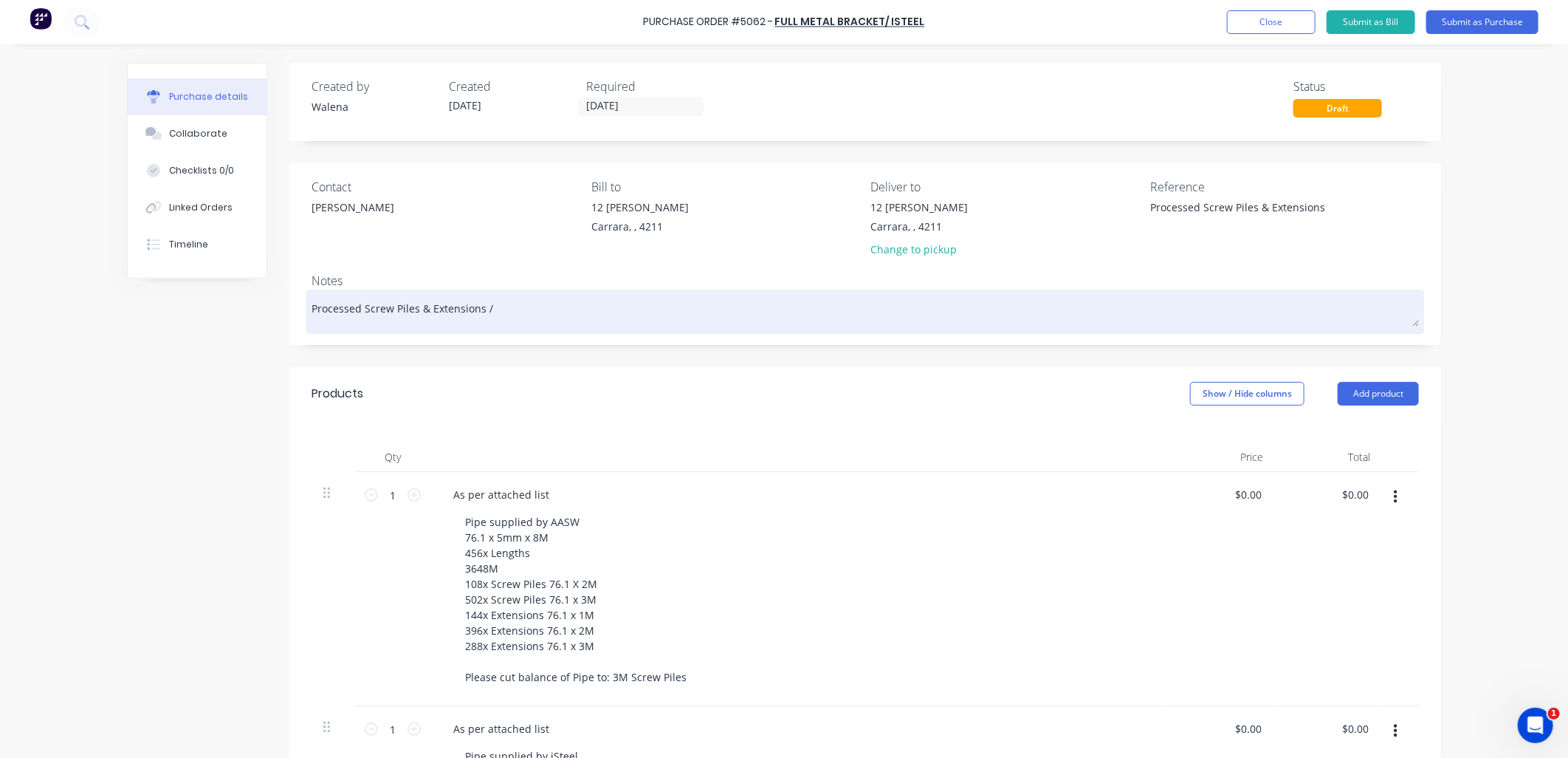
paste textarea "Pipe supplied by AASW 76.1 x 5mm x 8M 456x Lengths 3648M"
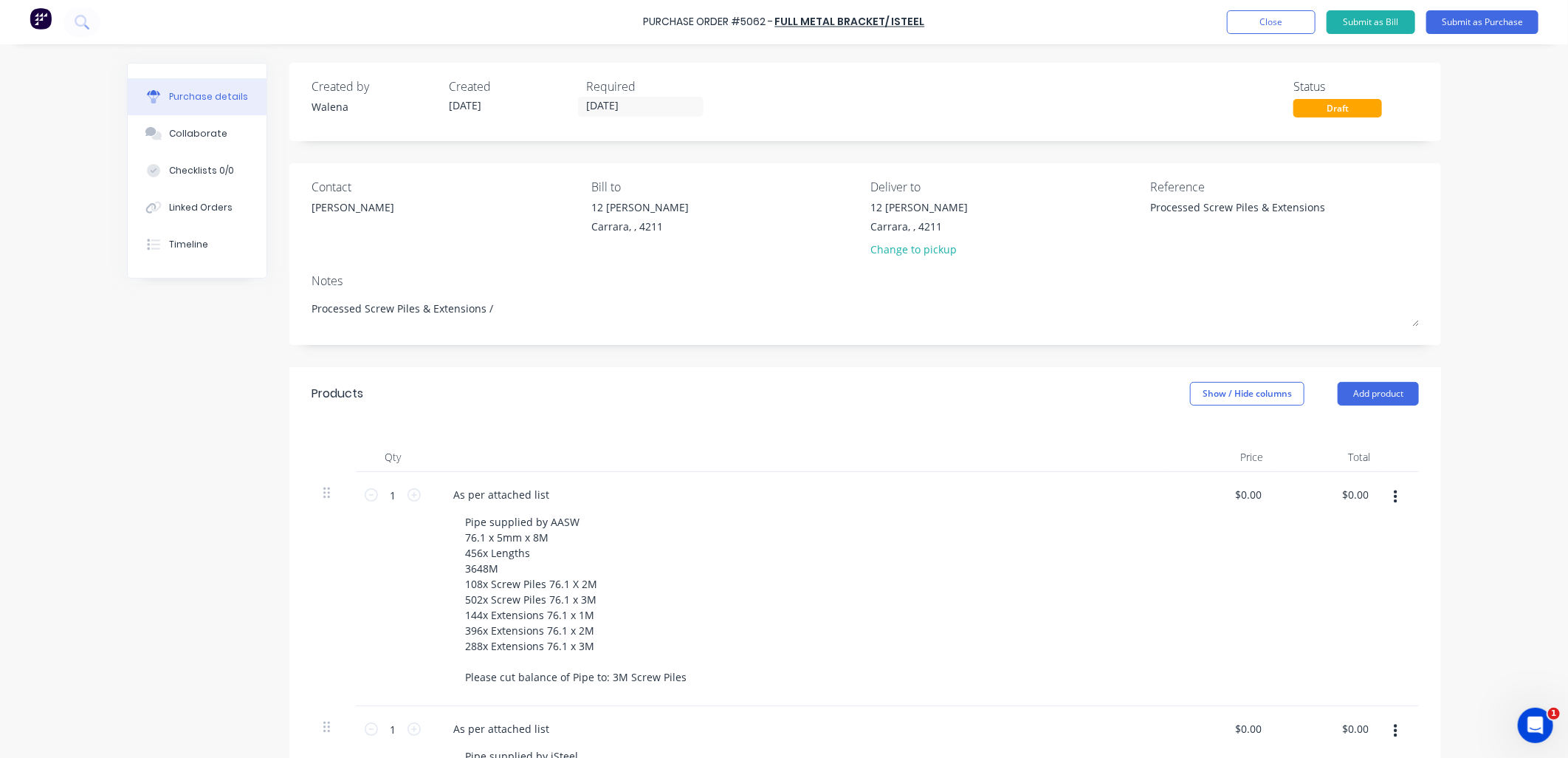
type textarea "x"
type textarea "Processed Screw Piles & Extensions / Pipe supplied by AASW 76.1 x 5mm x 8M 456x…"
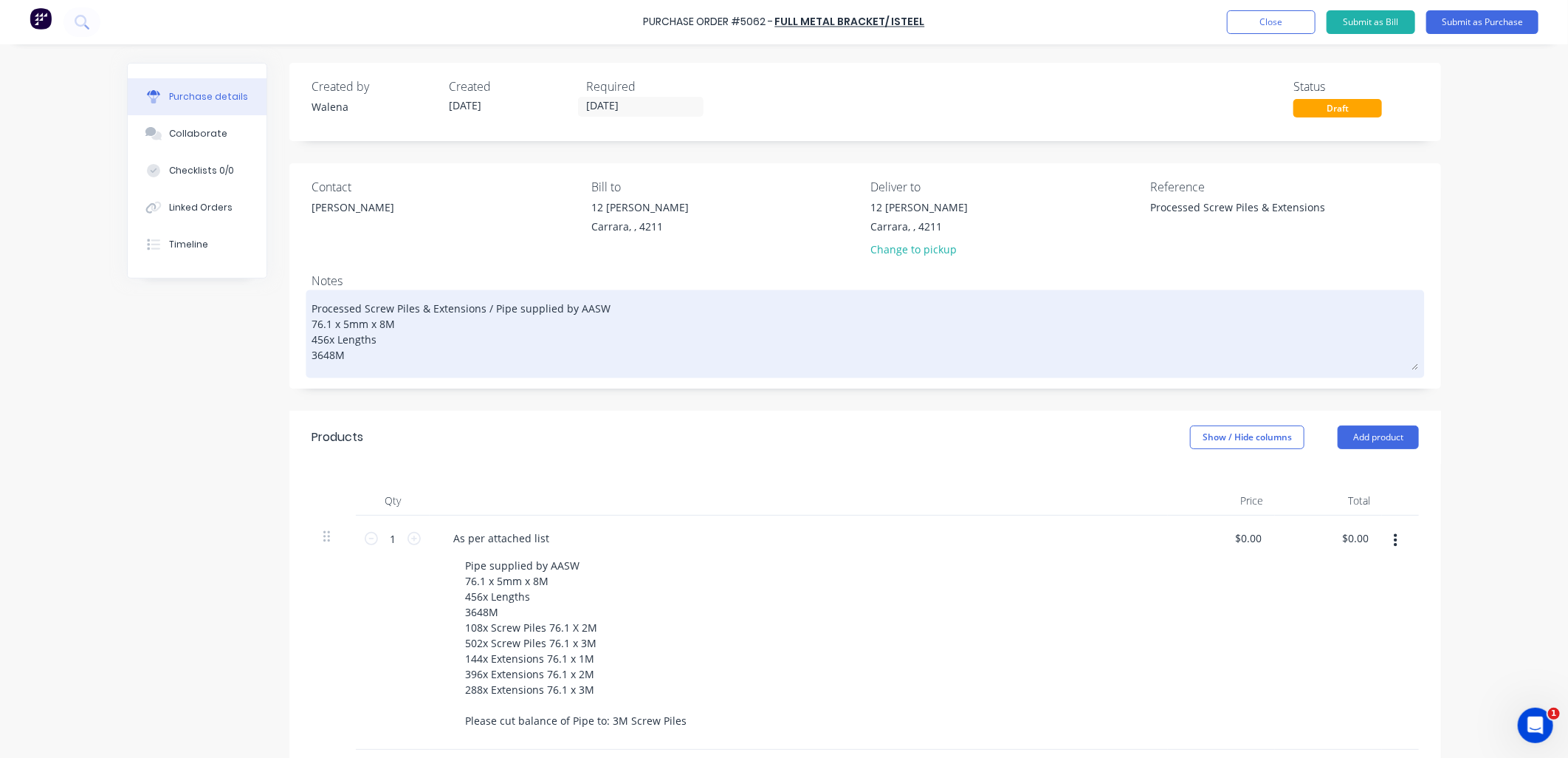
click at [484, 310] on textarea "Processed Screw Piles & Extensions / Pipe supplied by AASW 76.1 x 5mm x 8M 456x…" at bounding box center [865, 332] width 1108 height 77
type textarea "x"
type textarea "Processed Screw Piles & Extensions / Pipe supplied by AASW 76.1 x 5mm x 8M 456x…"
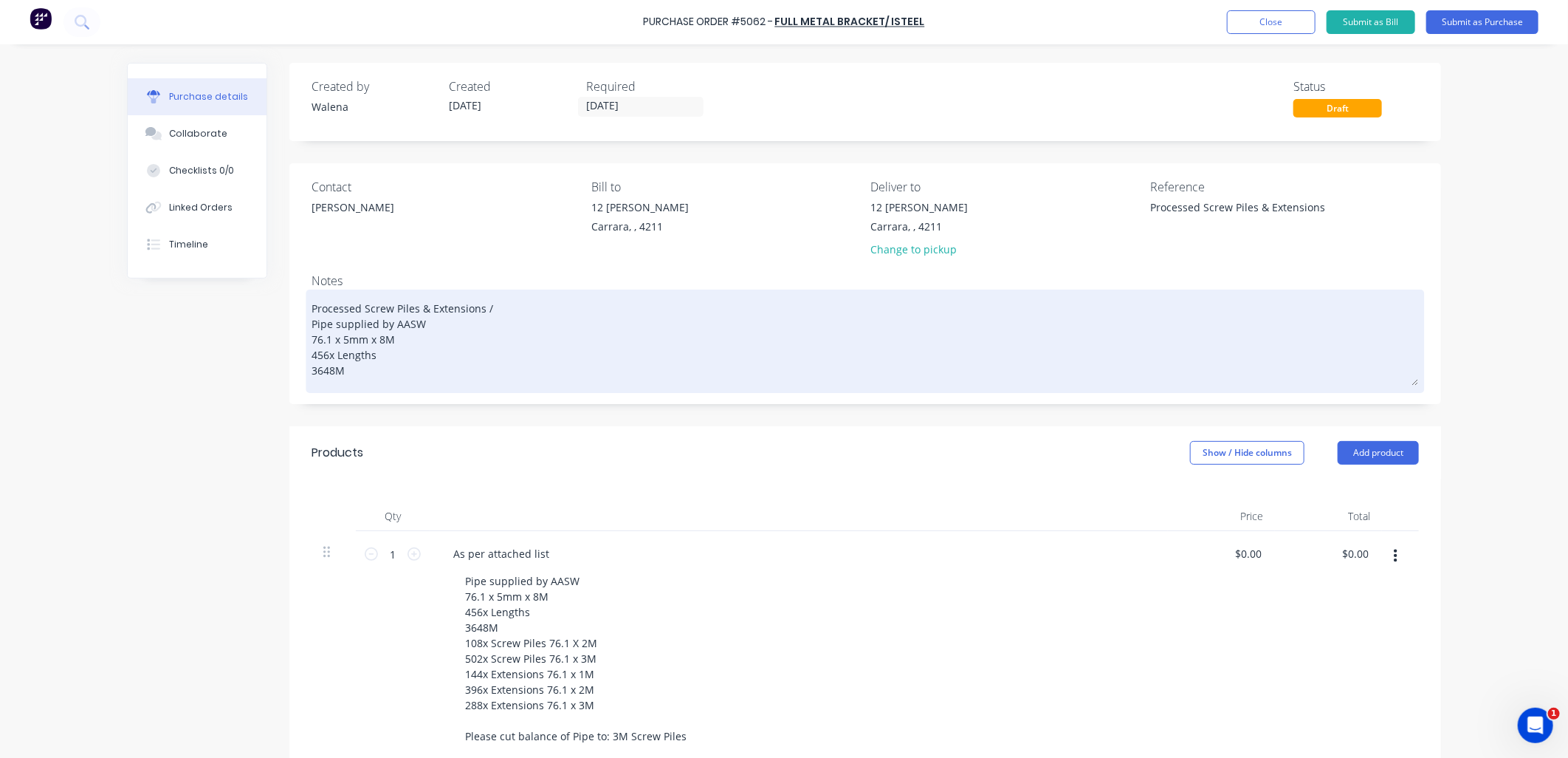
click at [484, 308] on textarea "Processed Screw Piles & Extensions / Pipe supplied by AASW 76.1 x 5mm x 8M 456x…" at bounding box center [865, 339] width 1108 height 92
type textarea "x"
type textarea "Processed Screw Piles & Extensions / Pipe supplied by AASW 76.1 x 5mm x 8M 456x…"
type textarea "x"
type textarea "Processed Screw Piles & Extensions Pipe supplied by AASW 76.1 x 5mm x 8M 456x L…"
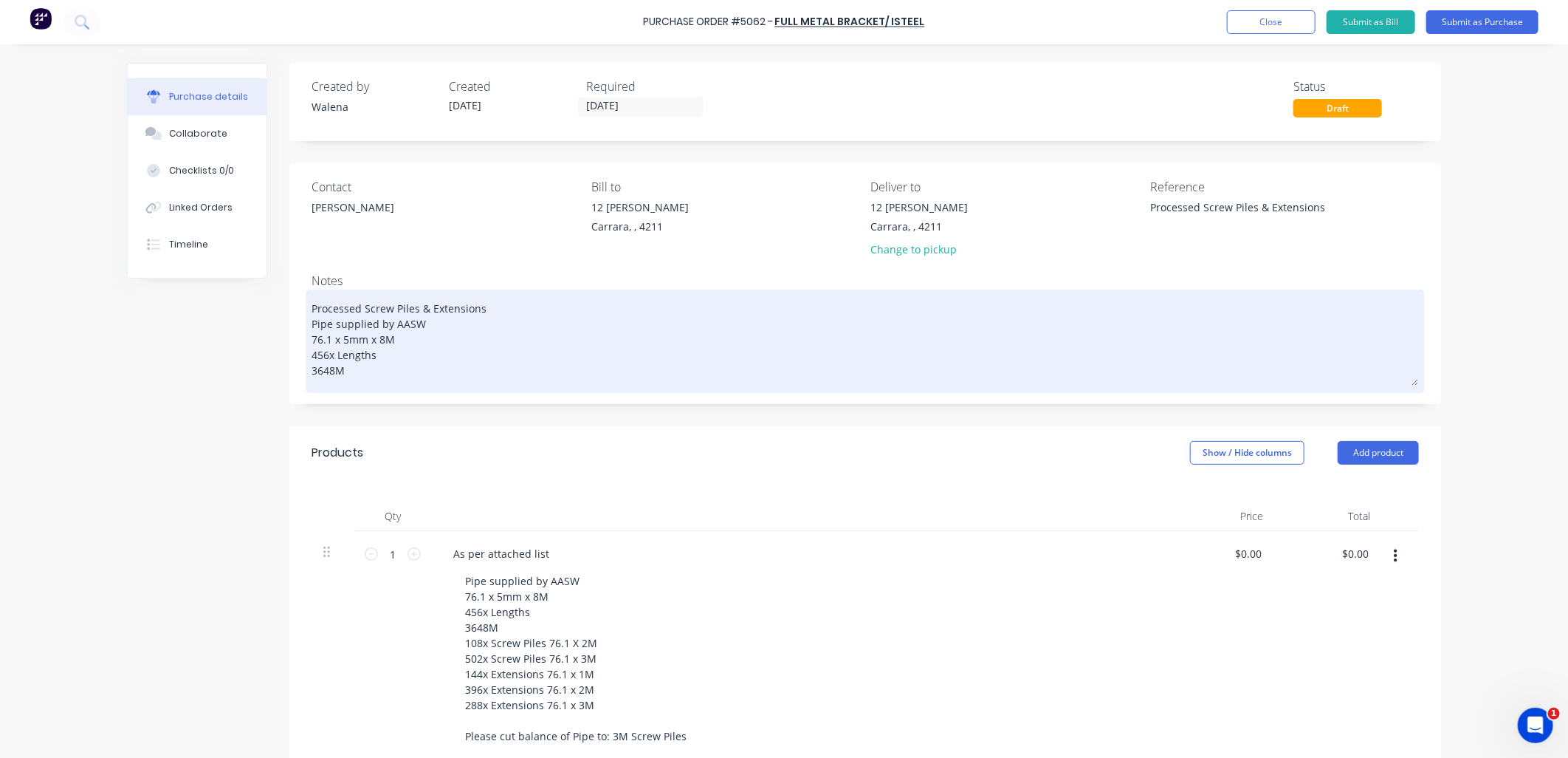
click at [344, 372] on textarea "Processed Screw Piles & Extensions Pipe supplied by AASW 76.1 x 5mm x 8M 456x L…" at bounding box center [865, 339] width 1108 height 92
type textarea "x"
type textarea "Processed Screw Piles & Extensions Pipe supplied by AASW 76.1 x 5mm x 8M 456x L…"
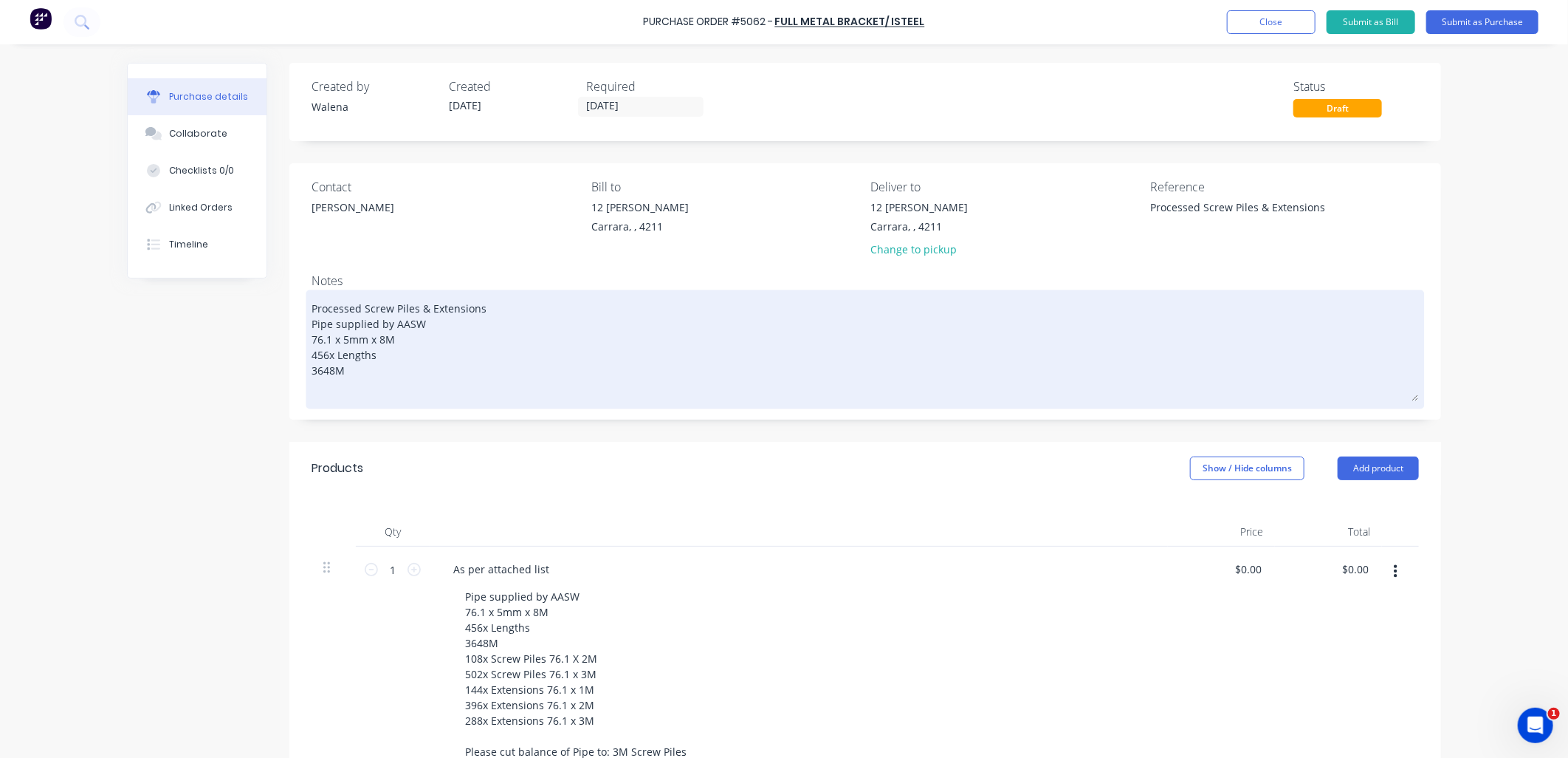
type textarea "x"
type textarea "Processed Screw Piles & Extensions Pipe supplied by AASW 76.1 x 5mm x 8M 456x L…"
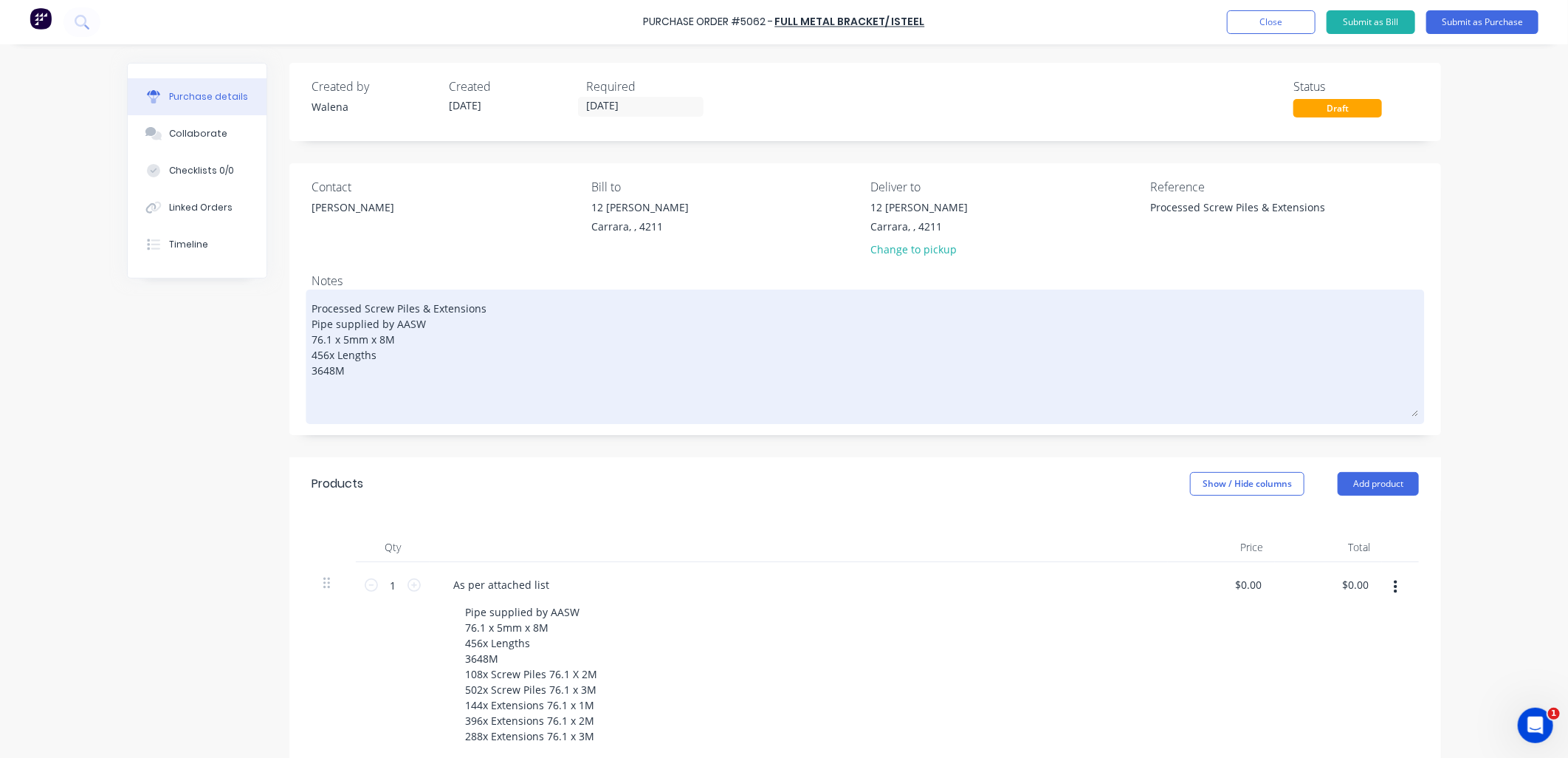
type textarea "x"
type textarea "Processed Screw Piles & Extensions Pipe supplied by AASW 76.1 x 5mm x 8M 456x L…"
type textarea "x"
click at [326, 401] on textarea "Processed Screw Piles & Extensions Pipe supplied by AASW 76.1 x 5mm x 8M 456x L…" at bounding box center [865, 355] width 1108 height 124
click at [743, 400] on textarea "Processed Screw Piles & Extensions Pipe supplied by AASW 76.1 x 5mm x 8M 456x L…" at bounding box center [865, 355] width 1108 height 124
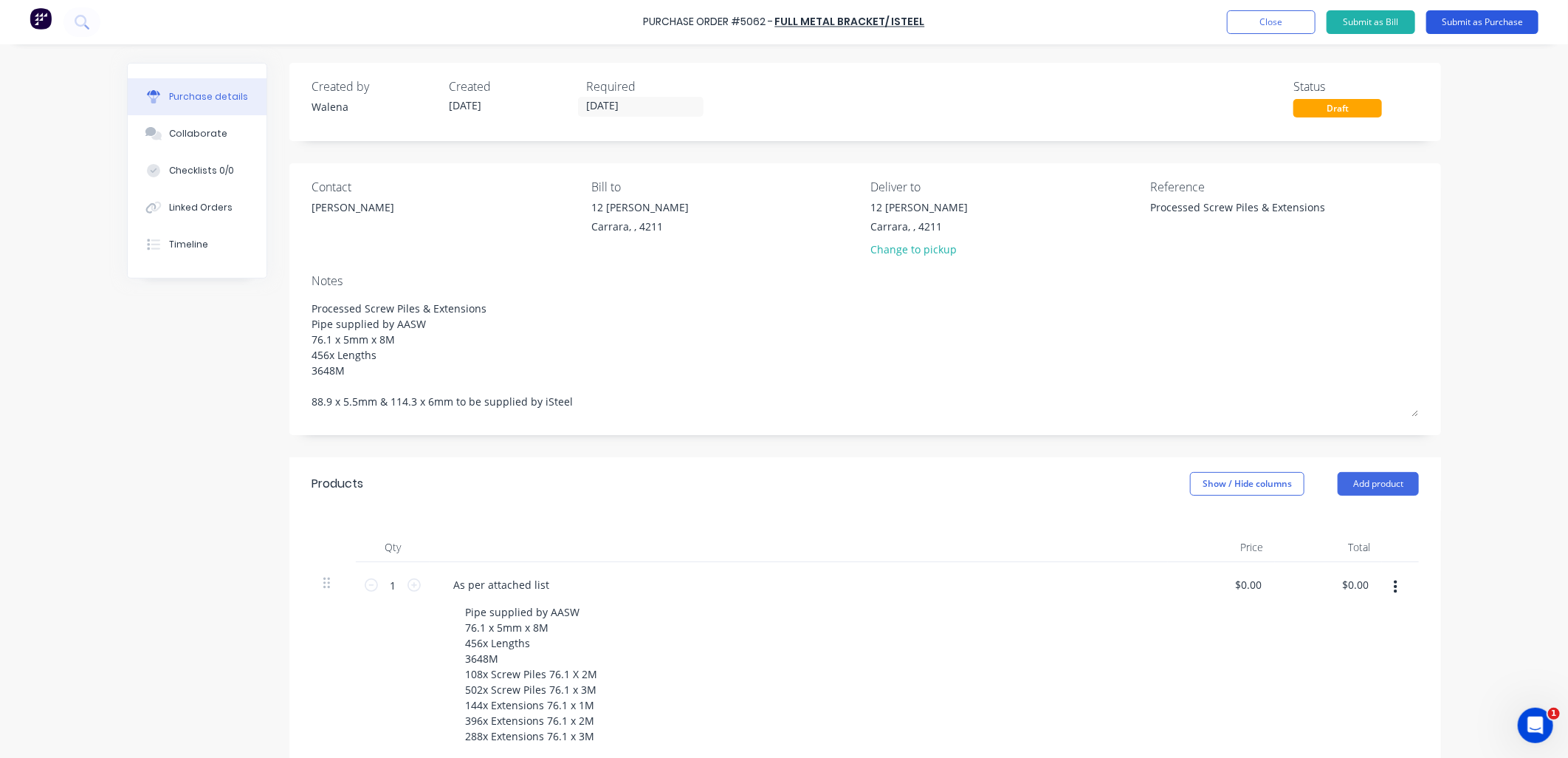
click at [1486, 20] on button "Submit as Purchase" at bounding box center [1482, 21] width 112 height 23
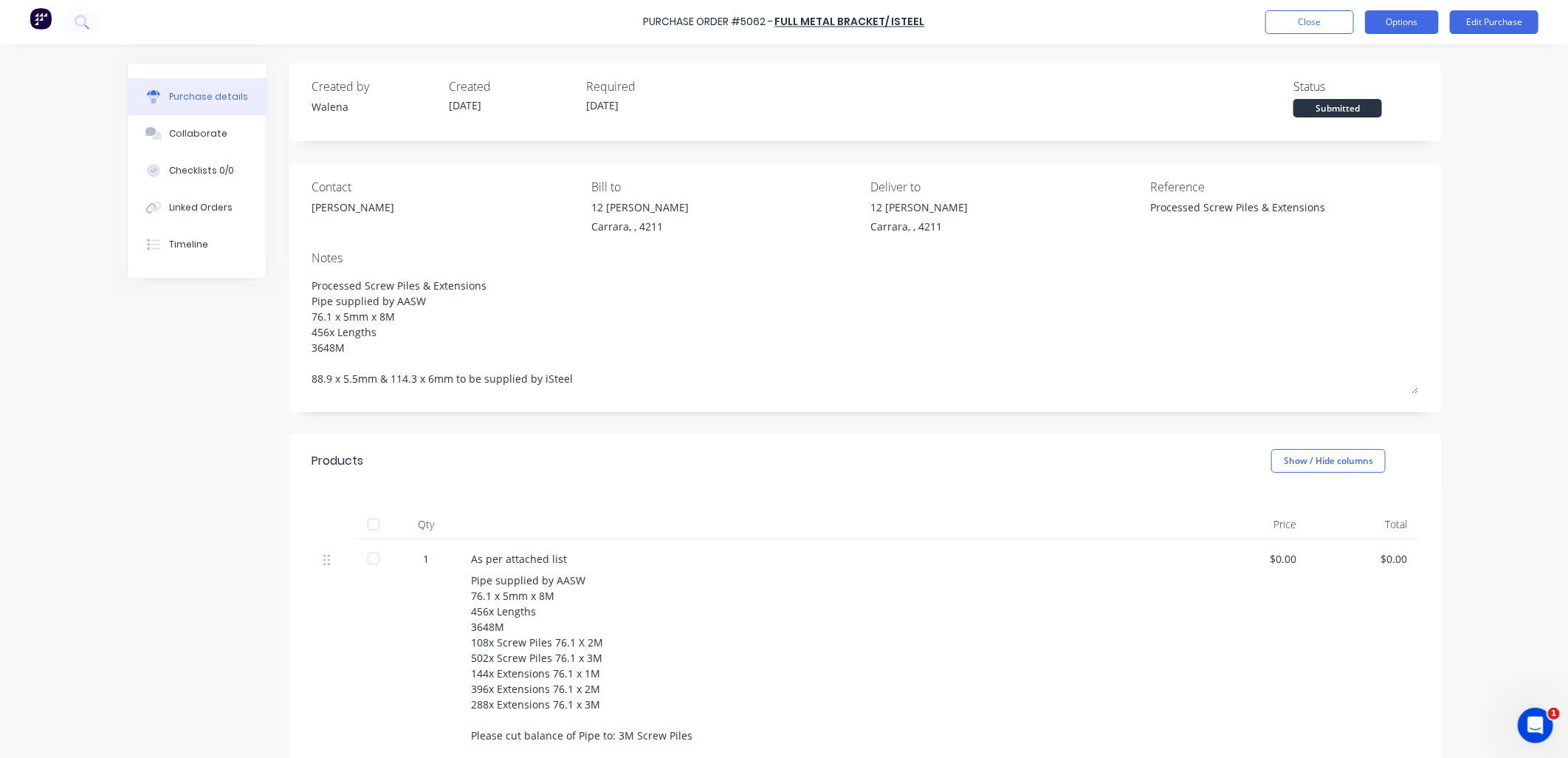
click at [1400, 20] on button "Options" at bounding box center [1402, 21] width 74 height 23
click at [1356, 56] on div "Print / Email" at bounding box center [1368, 59] width 113 height 21
click at [1363, 91] on div "With pricing" at bounding box center [1368, 89] width 113 height 21
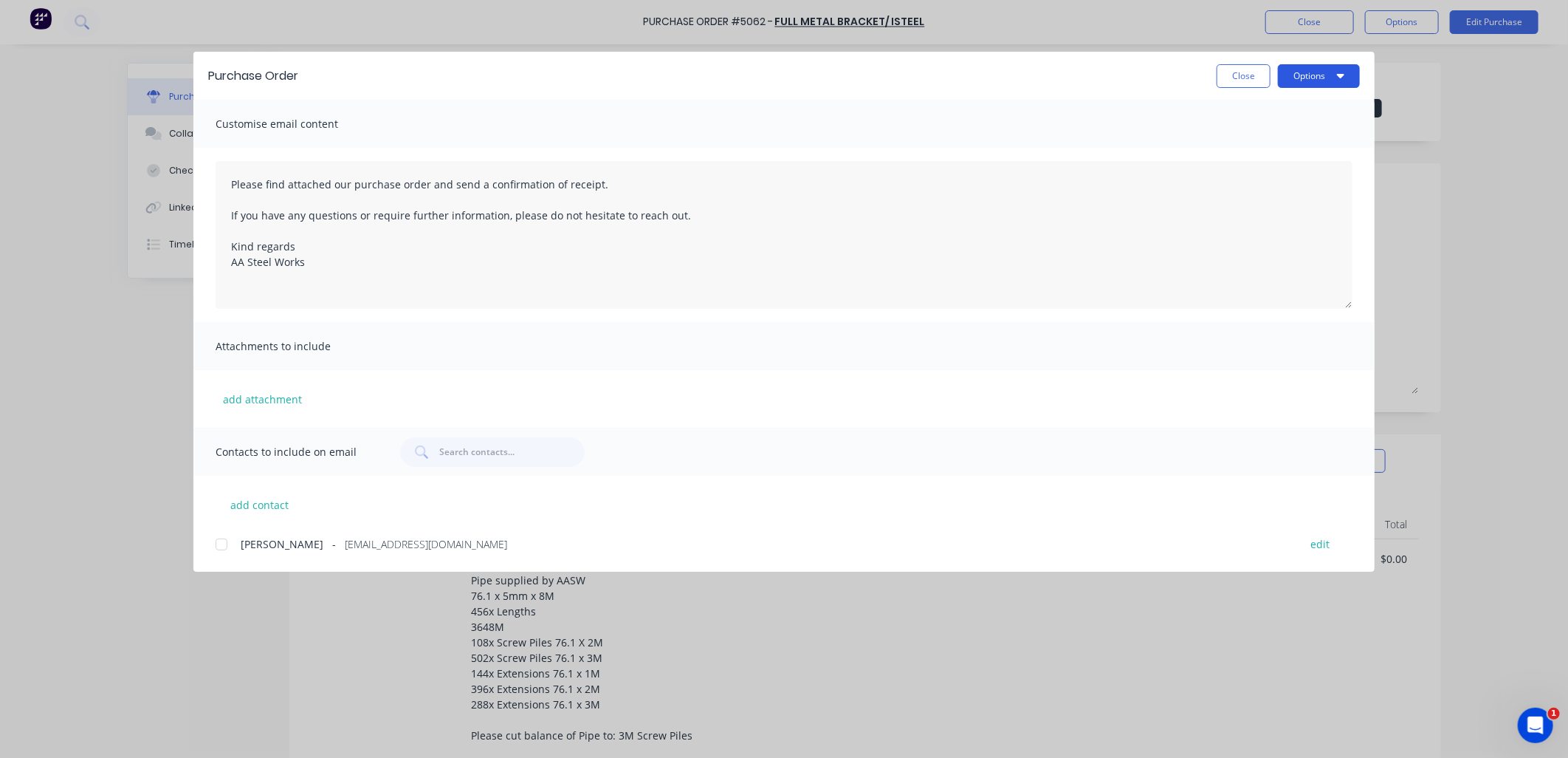
click at [1311, 85] on button "Options" at bounding box center [1318, 75] width 82 height 23
click at [1285, 141] on div "Print" at bounding box center [1289, 142] width 113 height 21
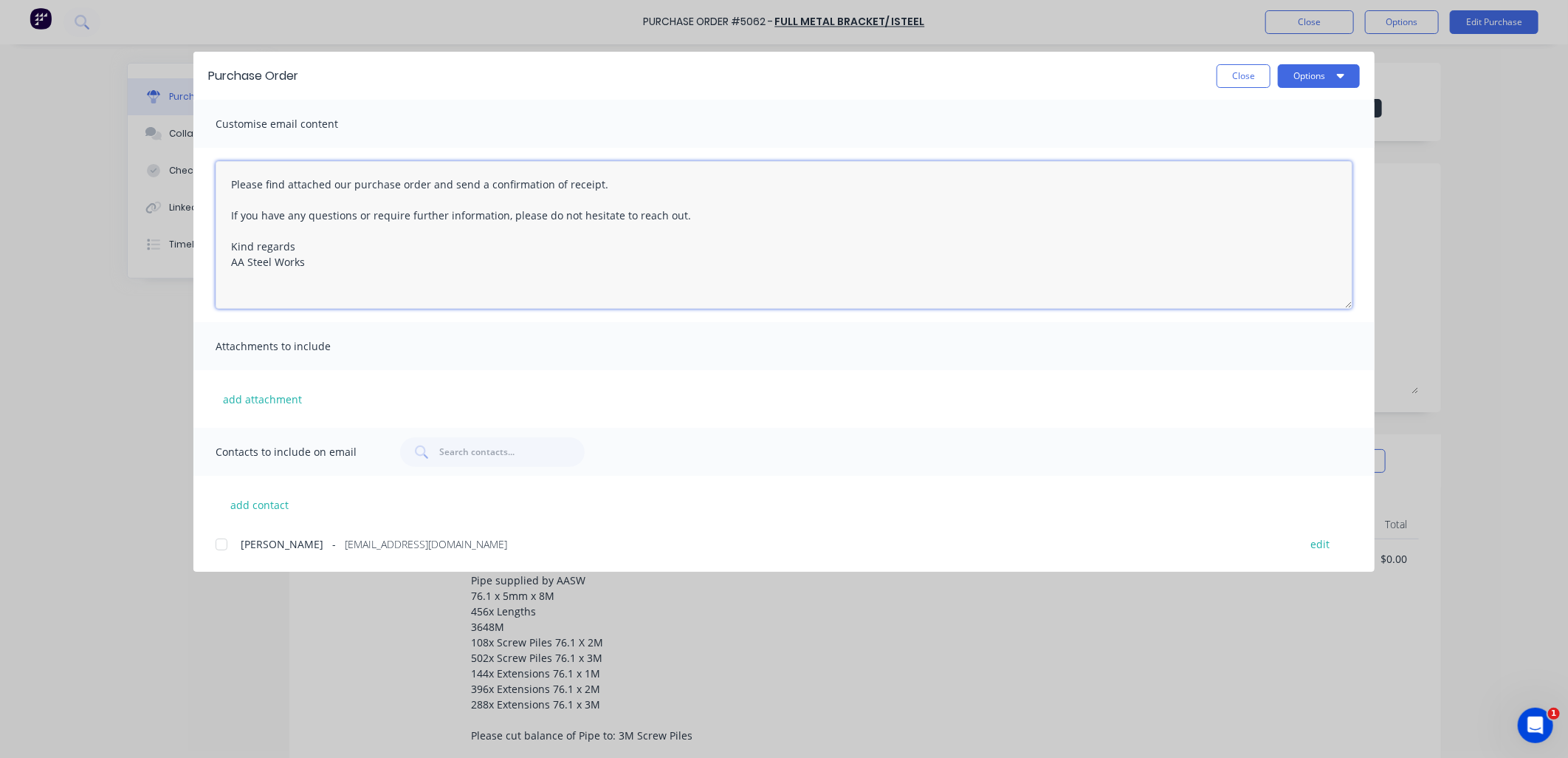
click at [849, 234] on textarea "Please find attached our purchase order and send a confirmation of receipt. If …" at bounding box center [784, 234] width 1136 height 148
click at [222, 545] on div at bounding box center [222, 544] width 30 height 30
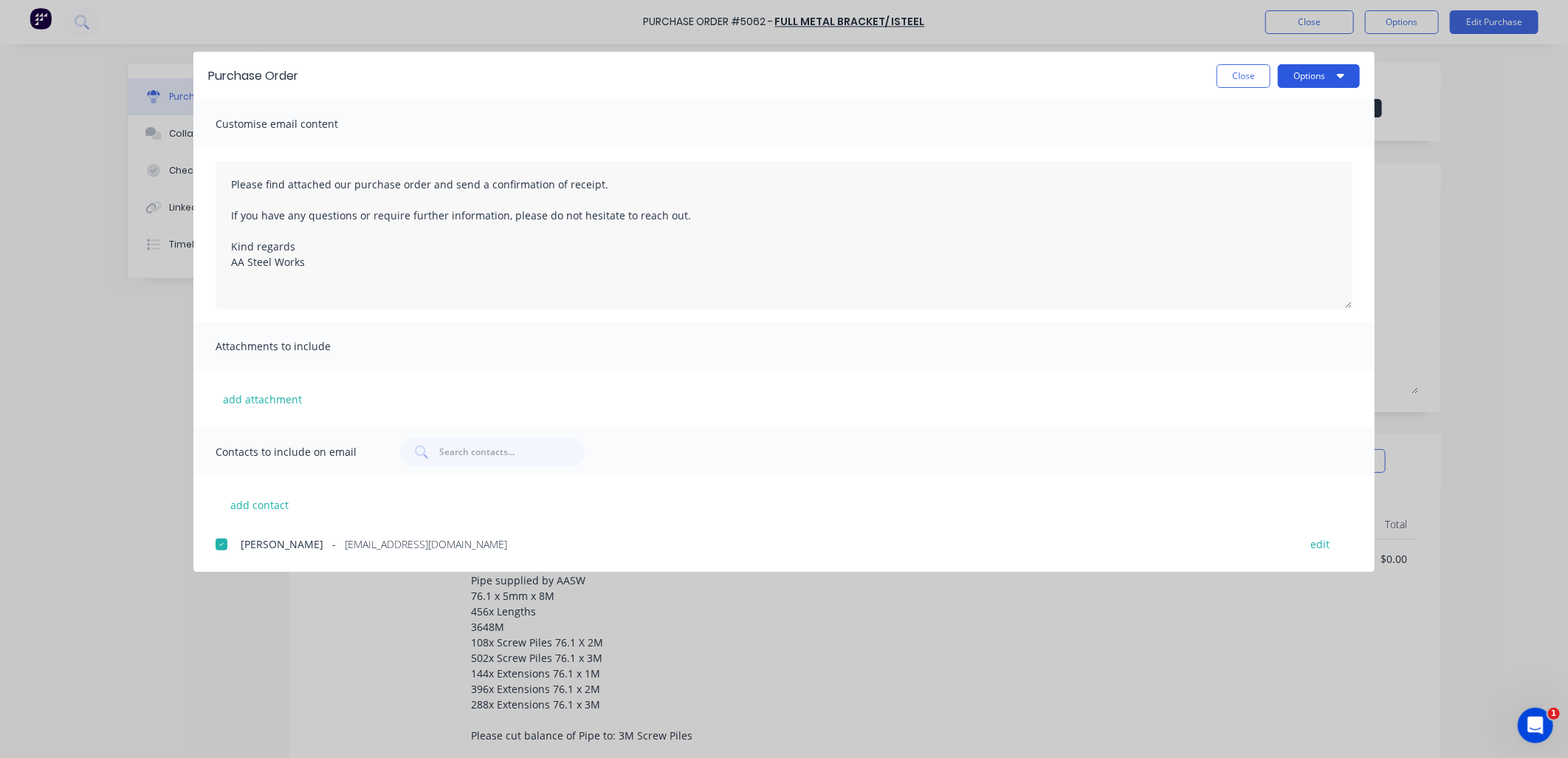
click at [1314, 75] on button "Options" at bounding box center [1318, 75] width 82 height 23
click at [1270, 168] on div "Email" at bounding box center [1289, 172] width 113 height 21
click at [1243, 77] on button "Close" at bounding box center [1243, 75] width 54 height 23
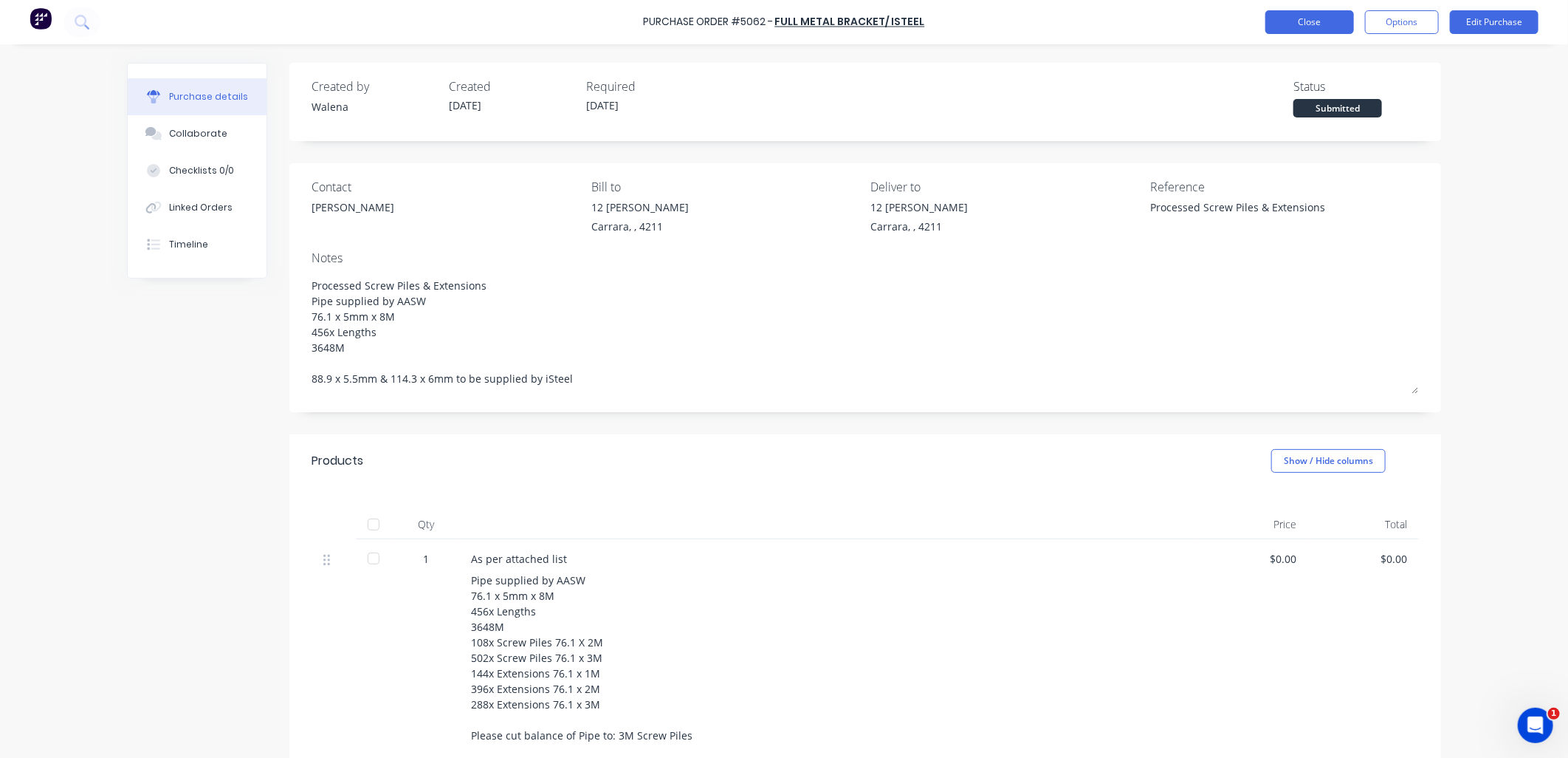
click at [1298, 13] on button "Close" at bounding box center [1309, 21] width 88 height 23
